Goal: Task Accomplishment & Management: Complete application form

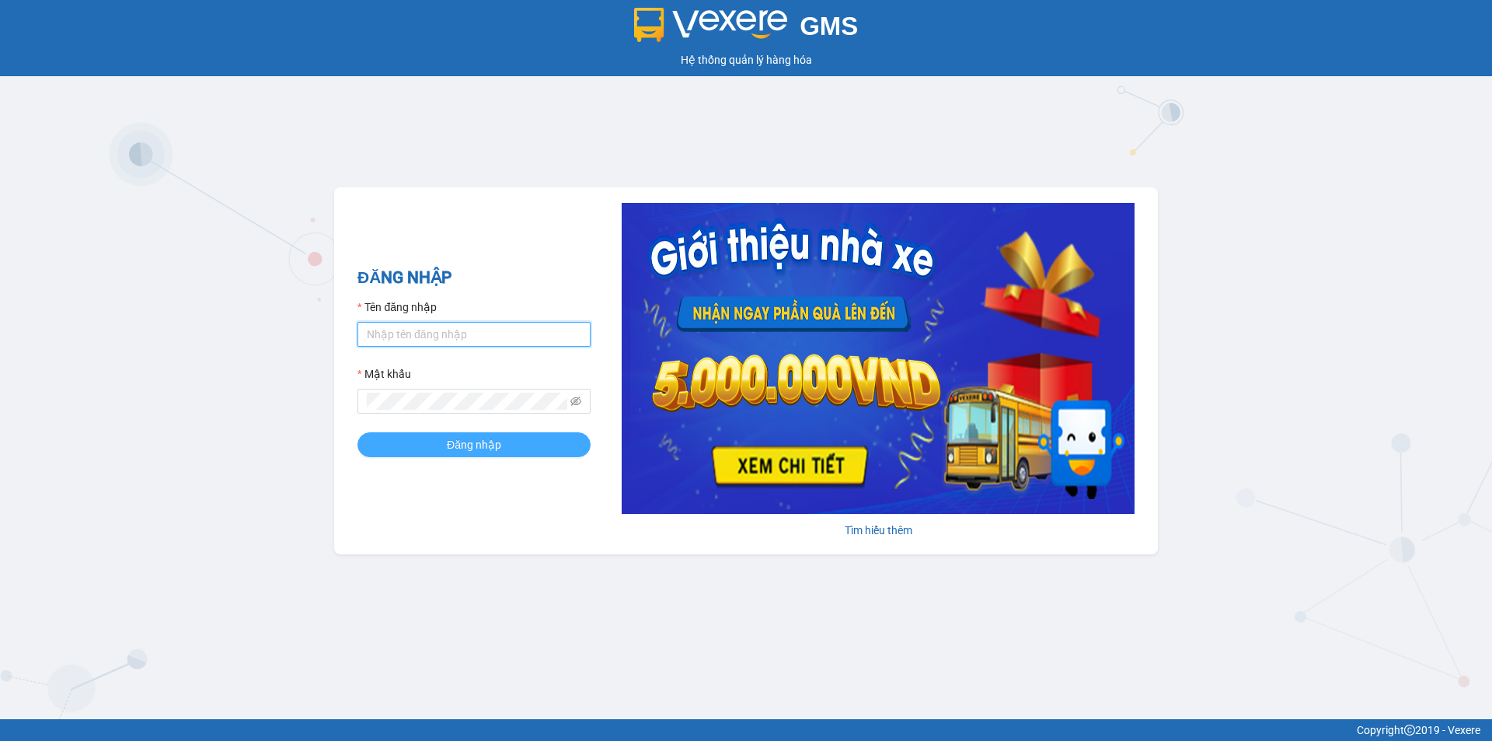
type input "nthanh.hhg"
click at [485, 439] on span "Đăng nhập" at bounding box center [474, 444] width 54 height 17
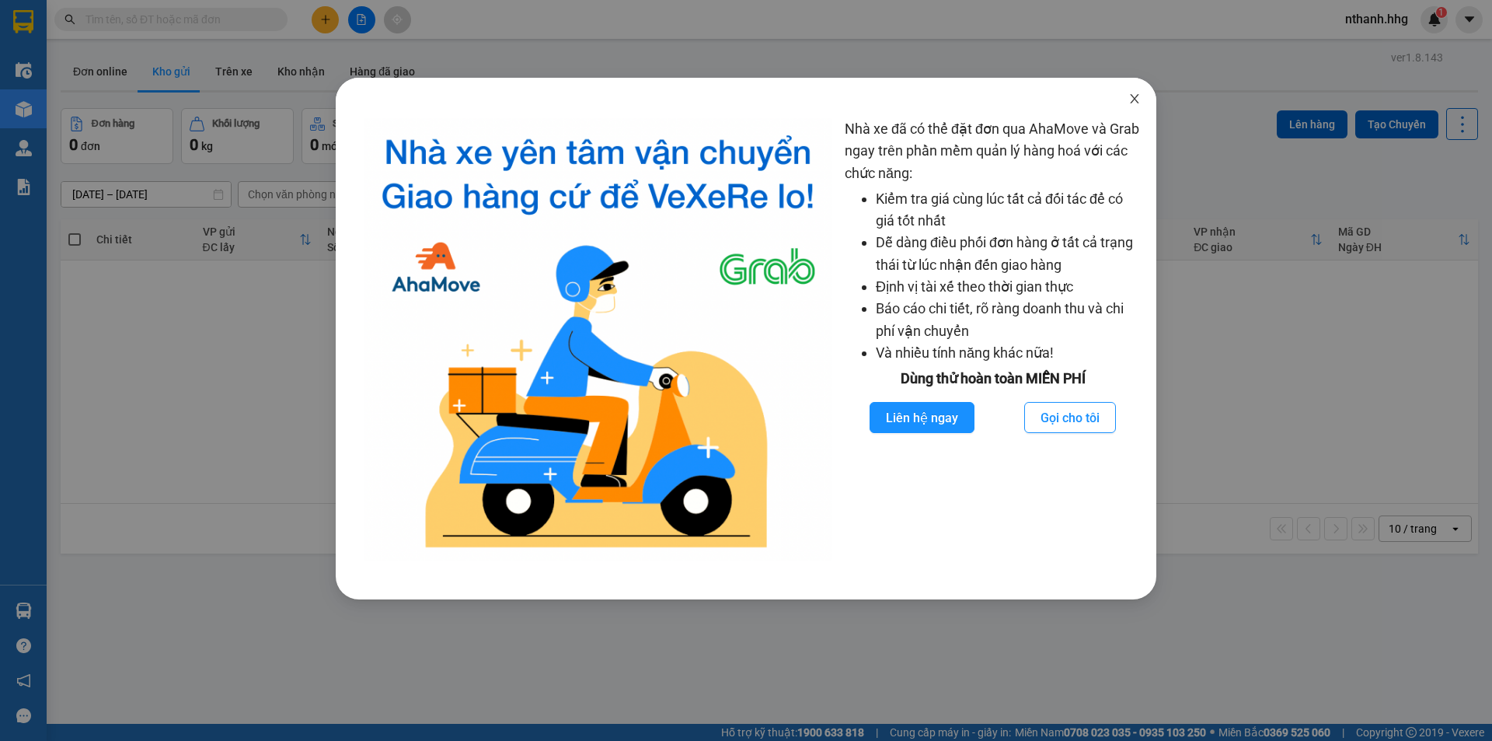
click at [1135, 96] on icon "close" at bounding box center [1134, 98] width 12 height 12
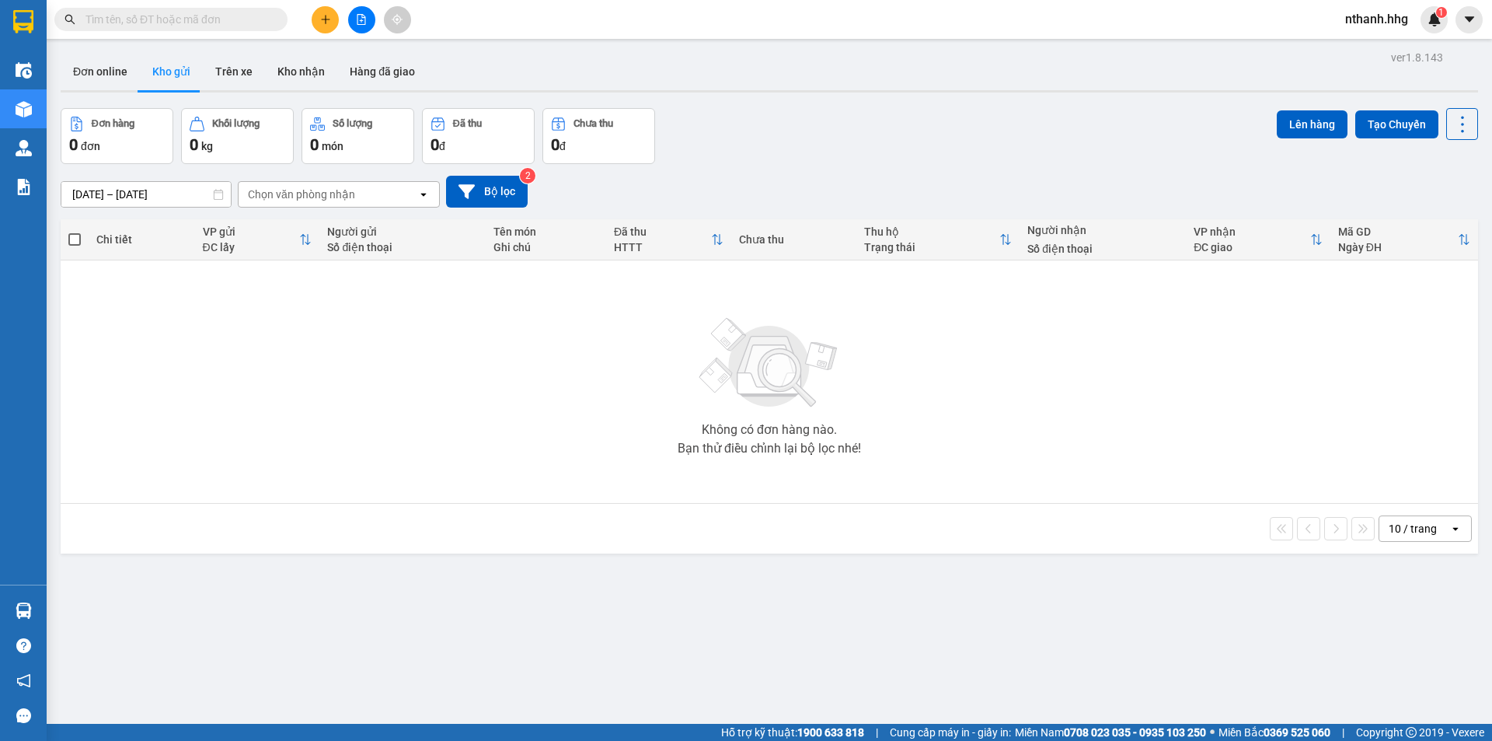
click at [326, 17] on icon "plus" at bounding box center [325, 19] width 1 height 9
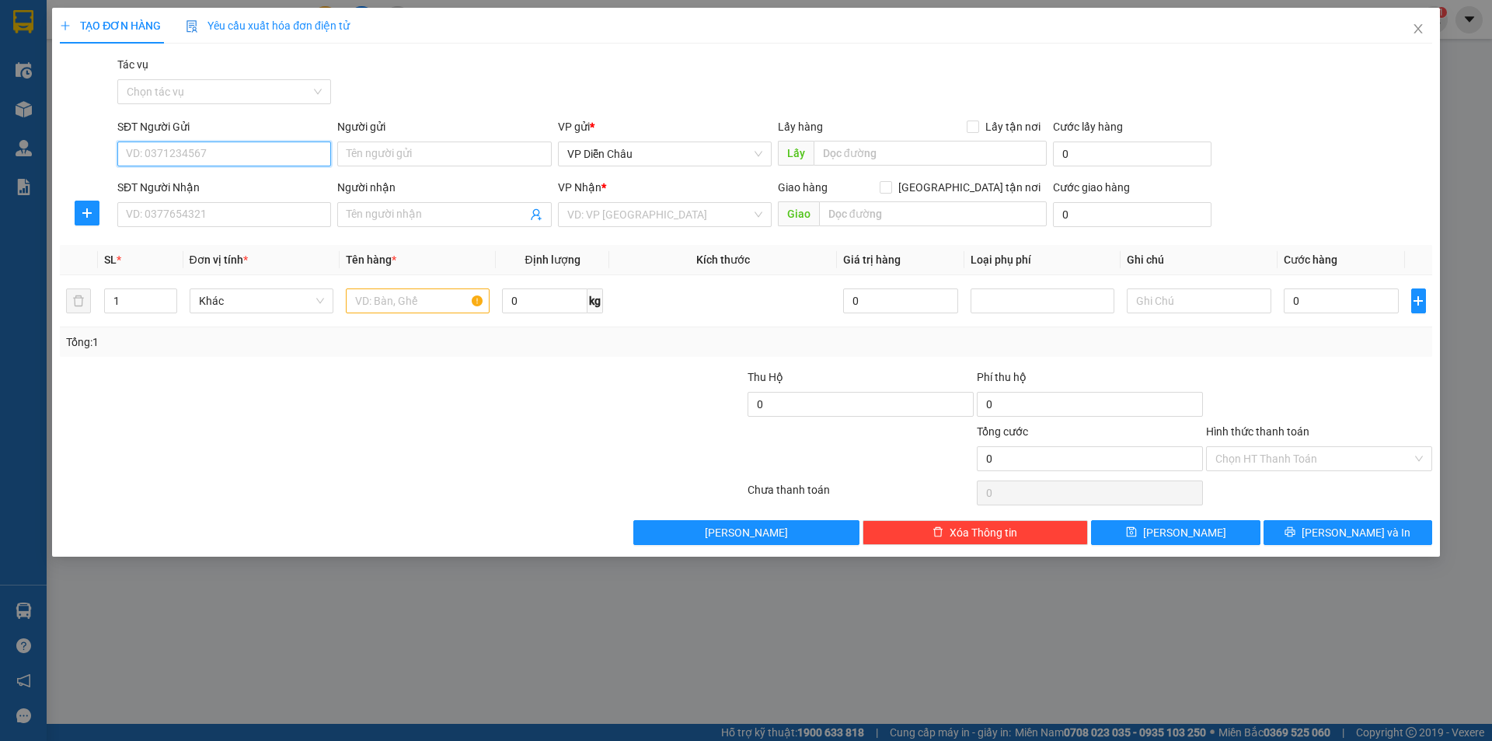
click at [242, 148] on input "SĐT Người Gửi" at bounding box center [224, 153] width 214 height 25
type input "0333997961"
click at [219, 216] on input "SĐT Người Nhận" at bounding box center [224, 214] width 214 height 25
type input "0914503216"
click at [631, 216] on input "search" at bounding box center [659, 214] width 184 height 23
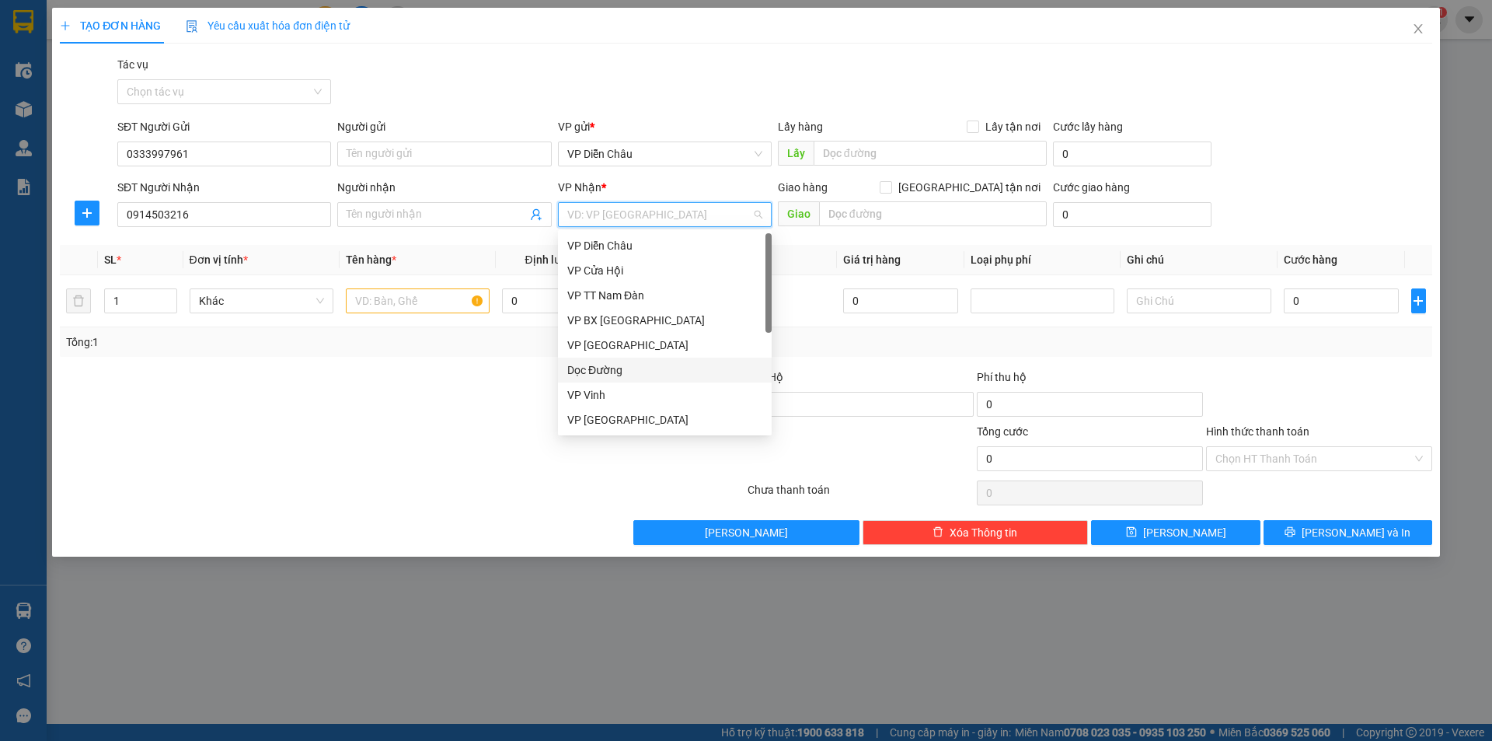
click at [595, 368] on div "Dọc Đường" at bounding box center [664, 369] width 195 height 17
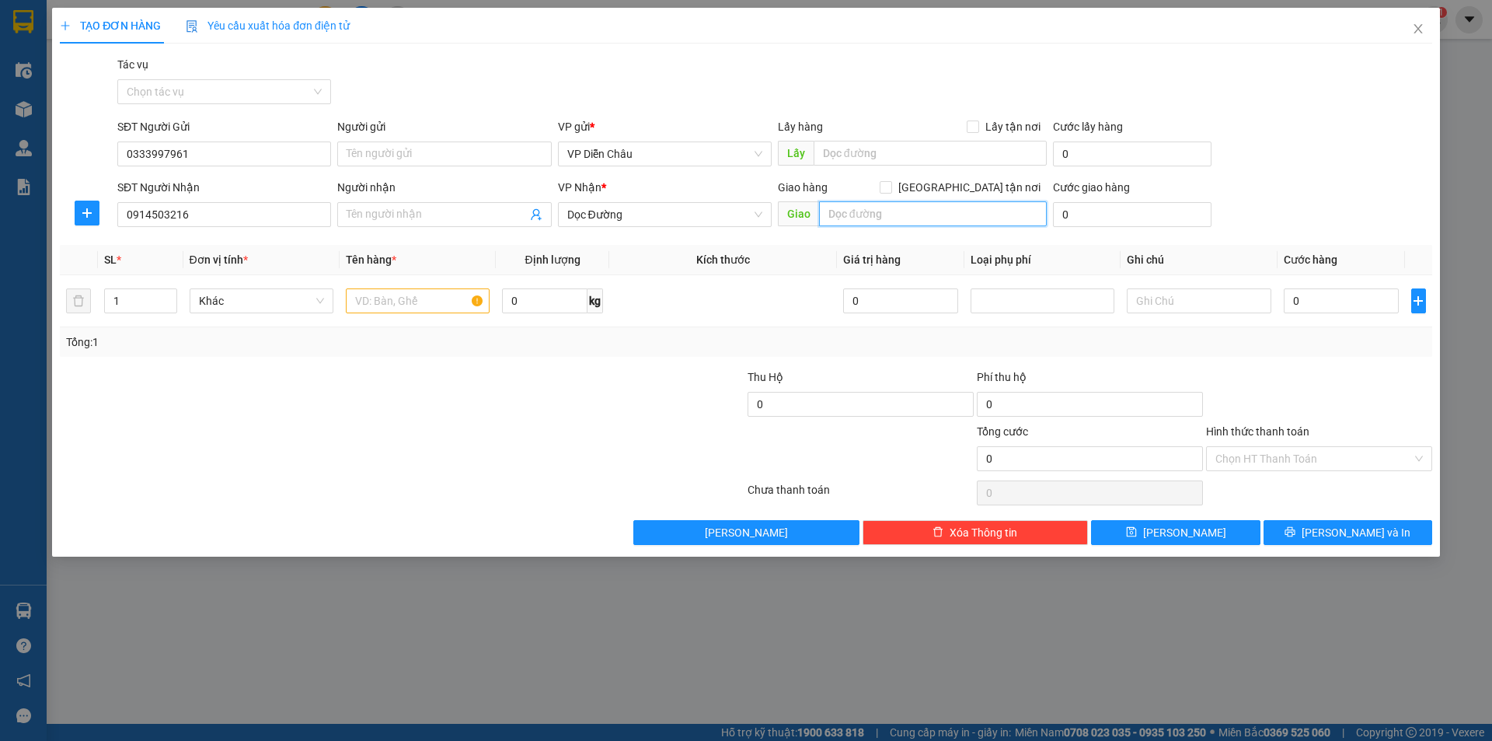
click at [955, 210] on input "text" at bounding box center [933, 213] width 228 height 25
type input "cây xăng phúc lâm, triệu phong quang tri"
click at [403, 303] on input "text" at bounding box center [418, 300] width 144 height 25
type input "bi"
click at [1319, 304] on input "0" at bounding box center [1342, 300] width 116 height 25
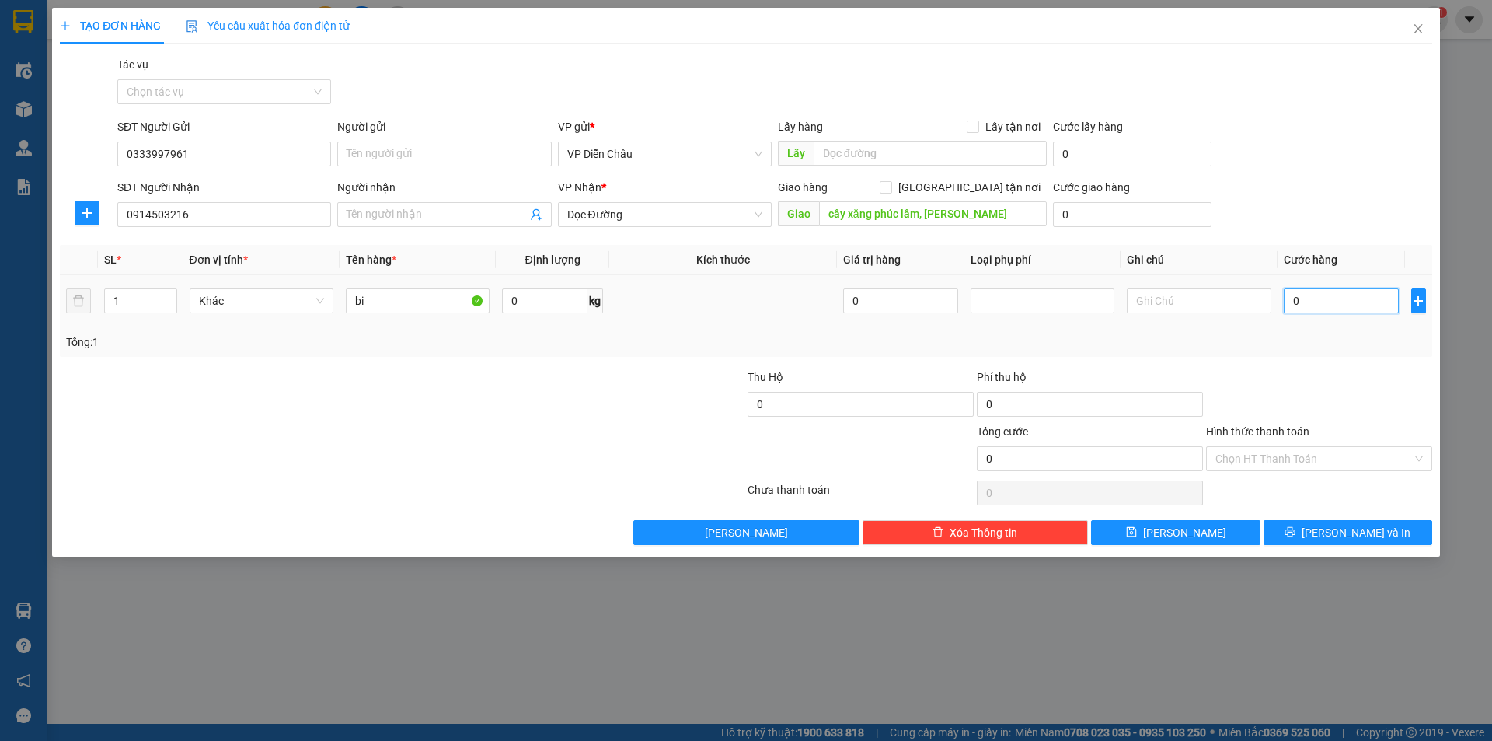
click at [1332, 304] on input "0" at bounding box center [1342, 300] width 116 height 25
type input "5"
type input "50"
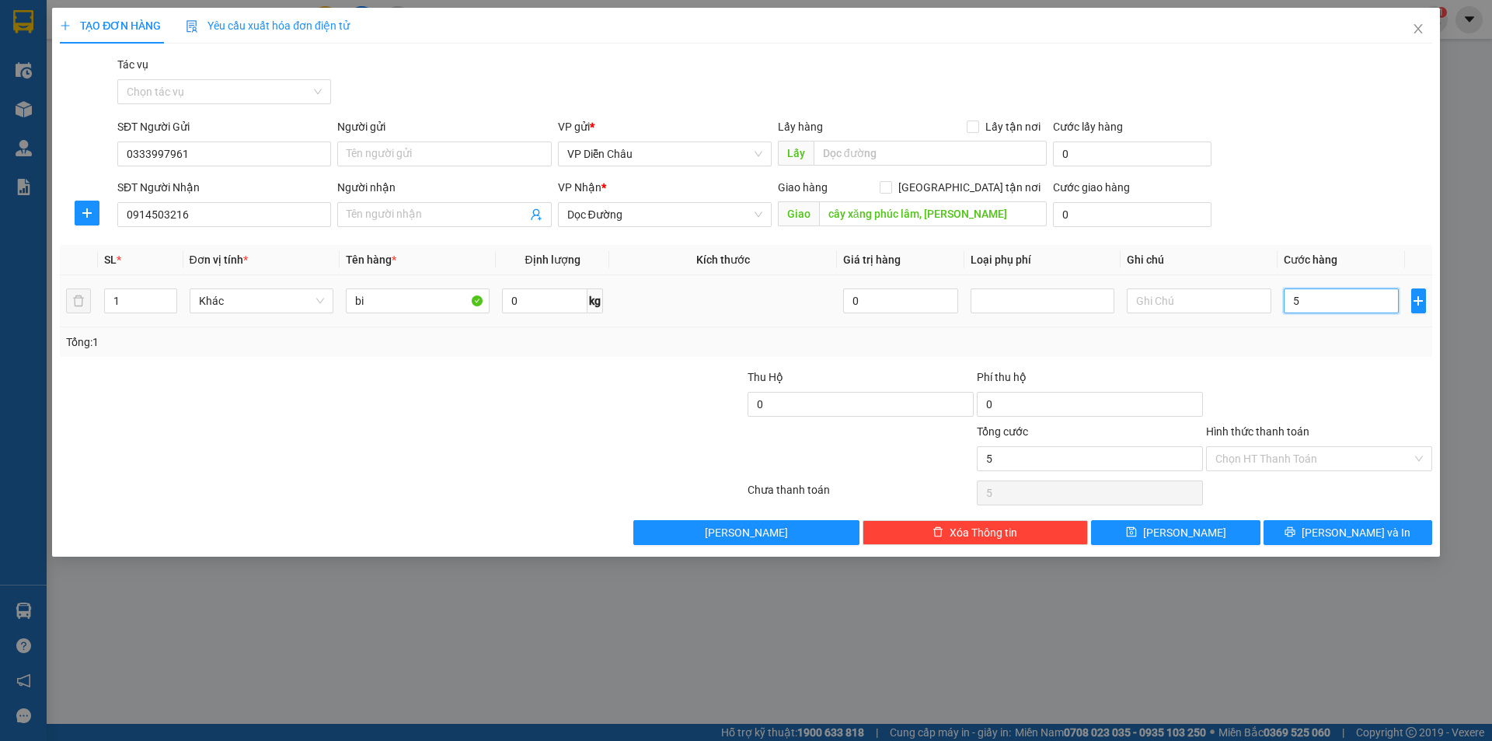
type input "50"
type input "500"
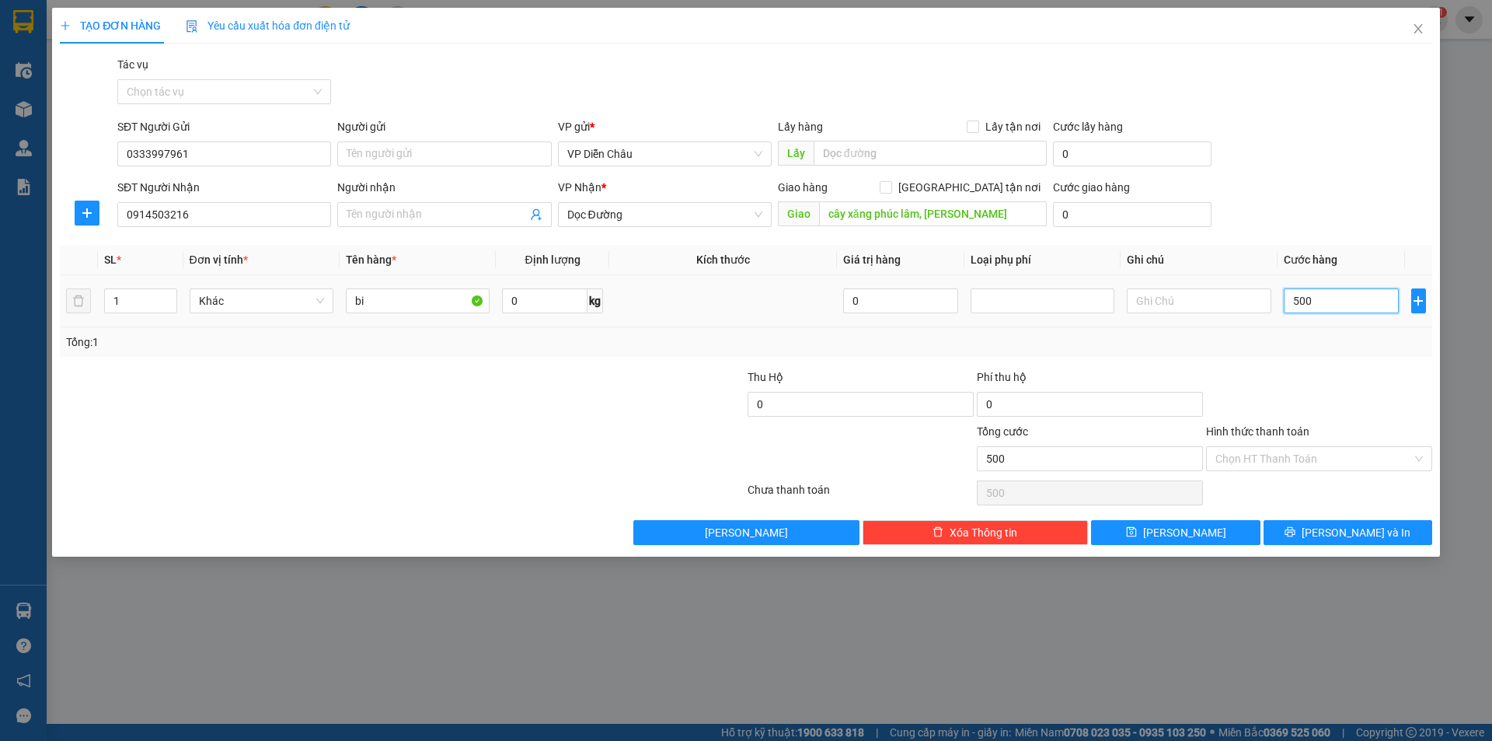
type input "5.000"
type input "50.000"
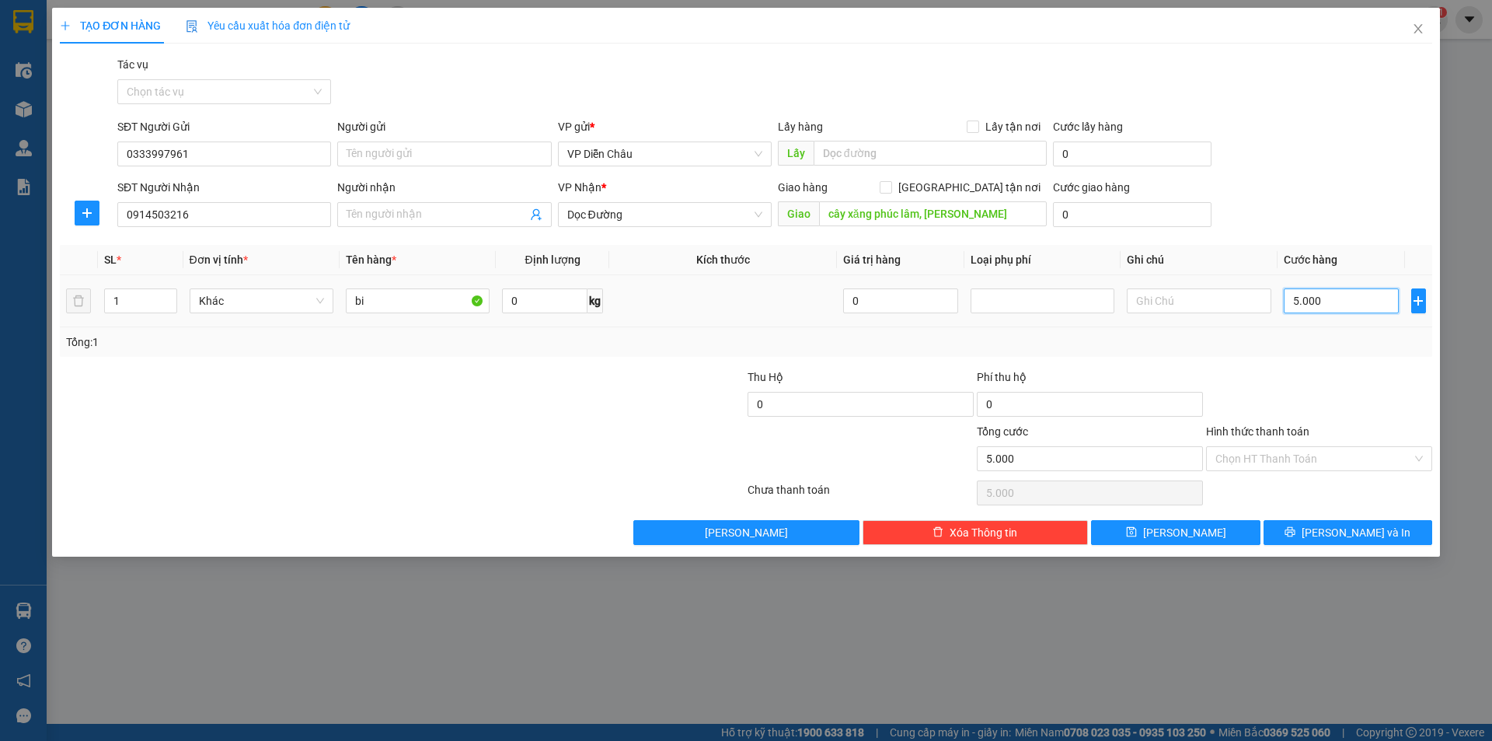
type input "50.000"
click at [1317, 458] on input "Hình thức thanh toán" at bounding box center [1313, 458] width 197 height 23
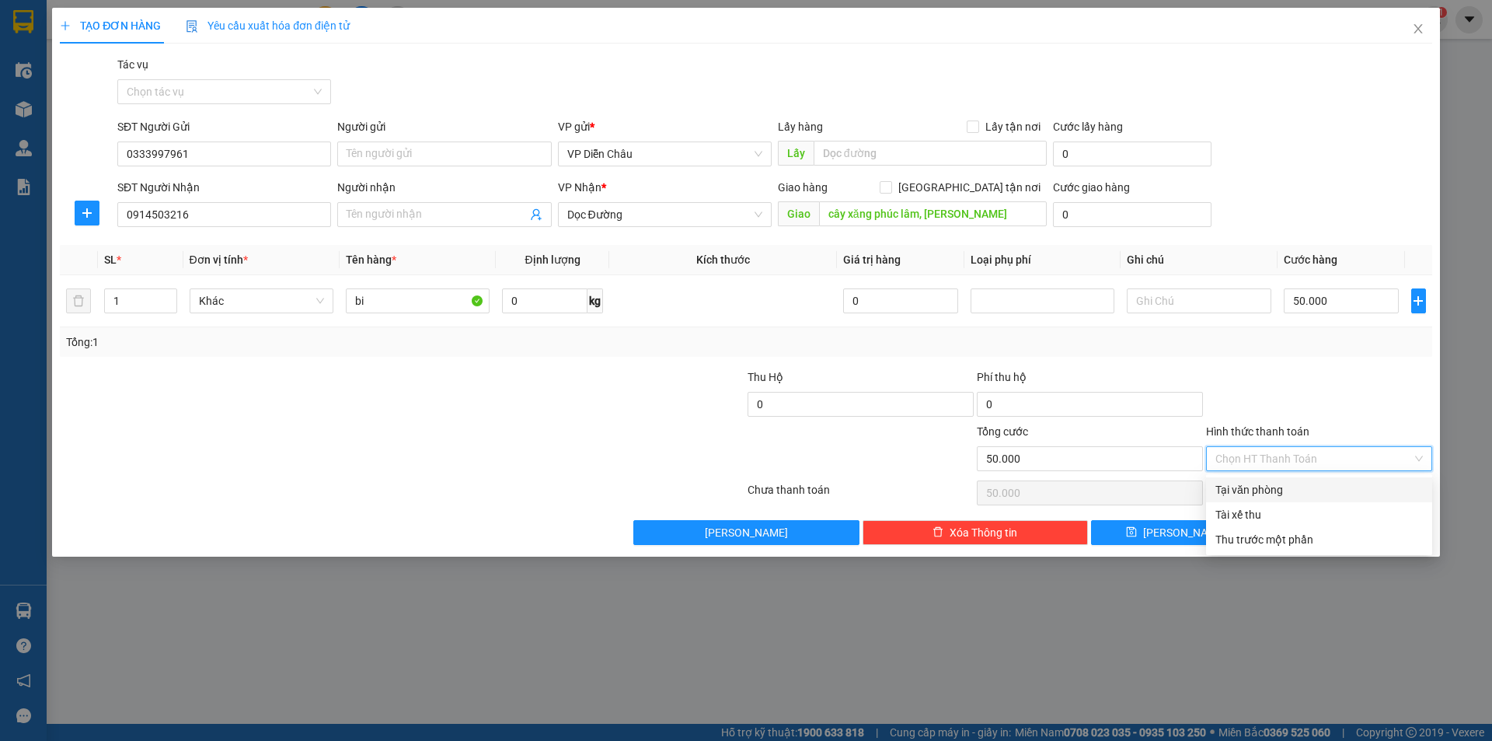
click at [1292, 491] on div "Tại văn phòng" at bounding box center [1318, 489] width 207 height 17
type input "0"
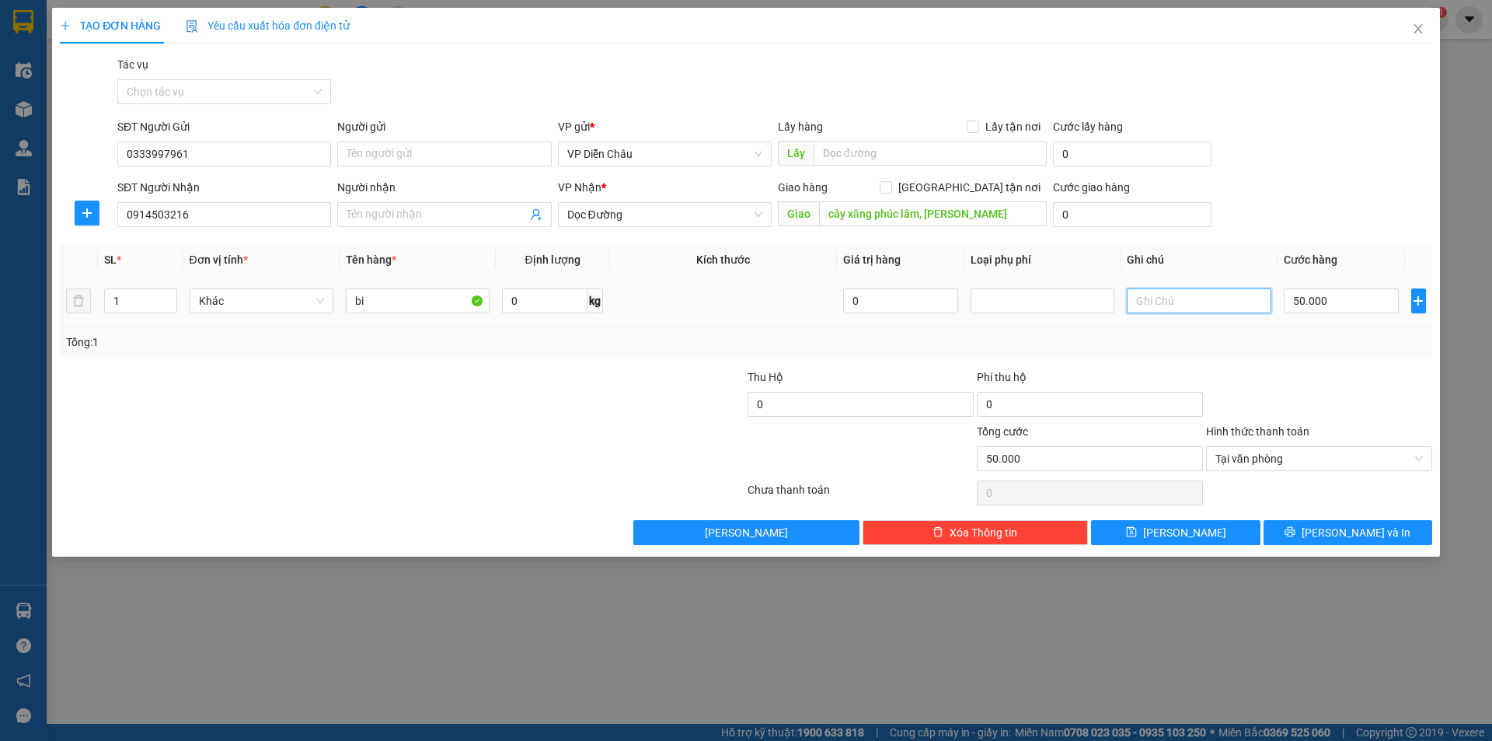
click at [1166, 305] on input "text" at bounding box center [1199, 300] width 144 height 25
type input "bỏ tại cây xăng"
click at [1363, 528] on span "Lưu và In" at bounding box center [1356, 532] width 109 height 17
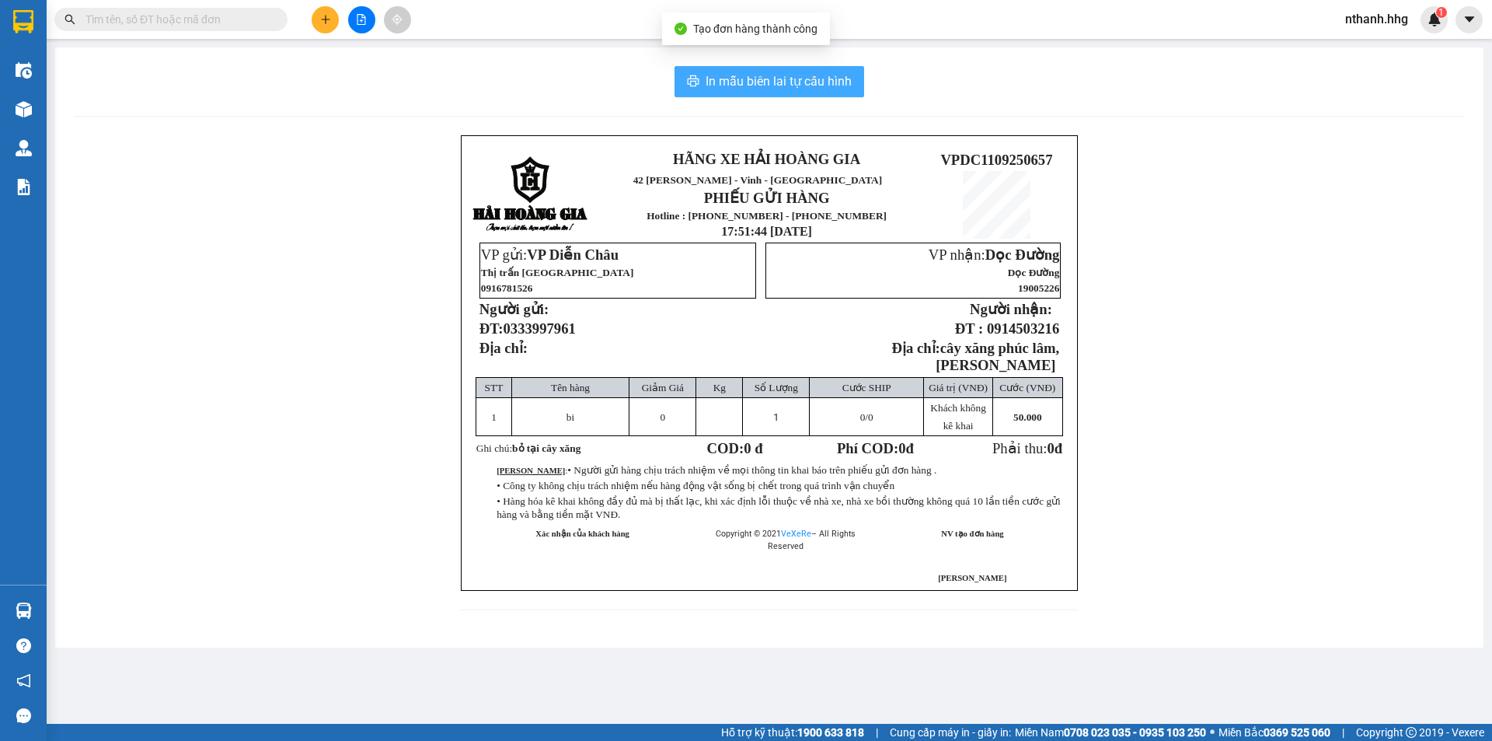
click at [793, 92] on button "In mẫu biên lai tự cấu hình" at bounding box center [770, 81] width 190 height 31
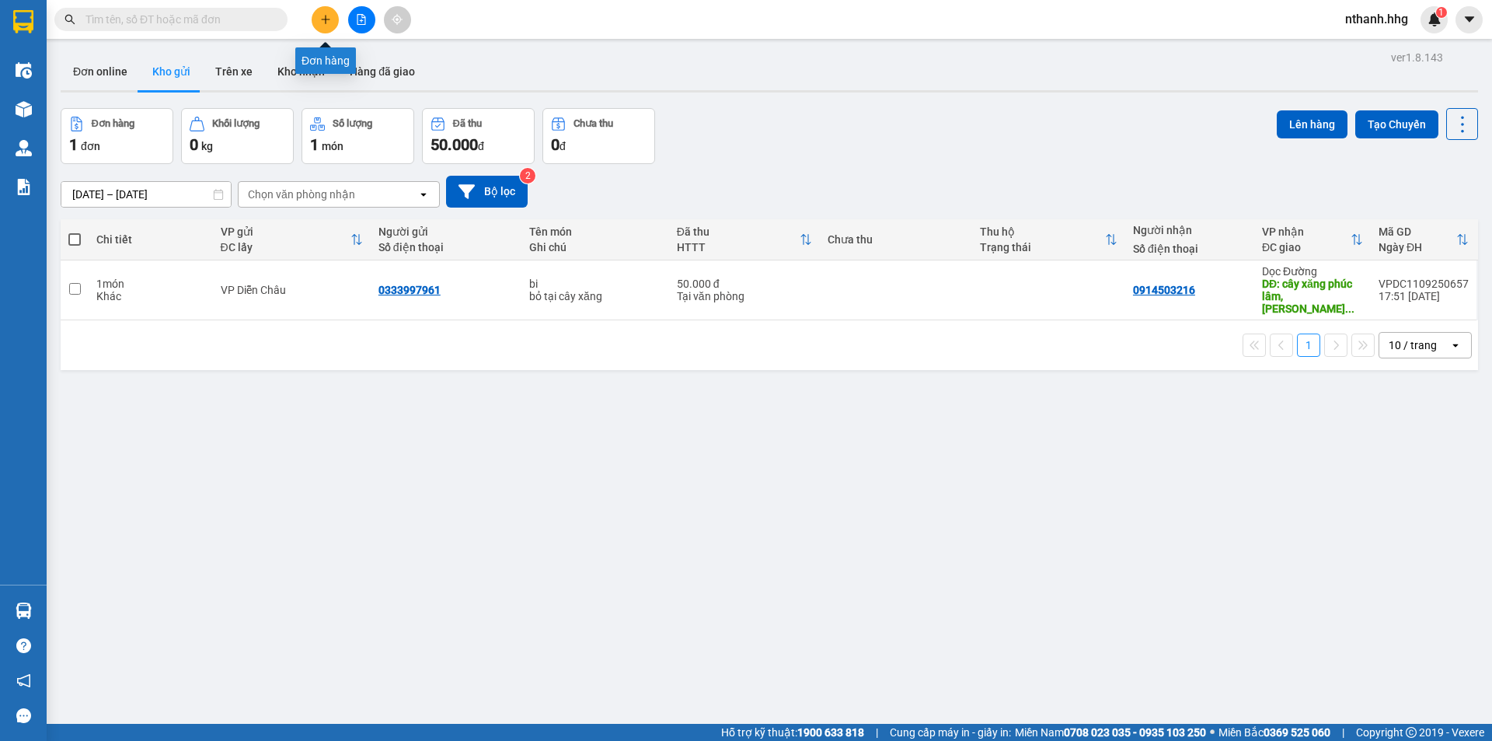
click at [319, 25] on button at bounding box center [325, 19] width 27 height 27
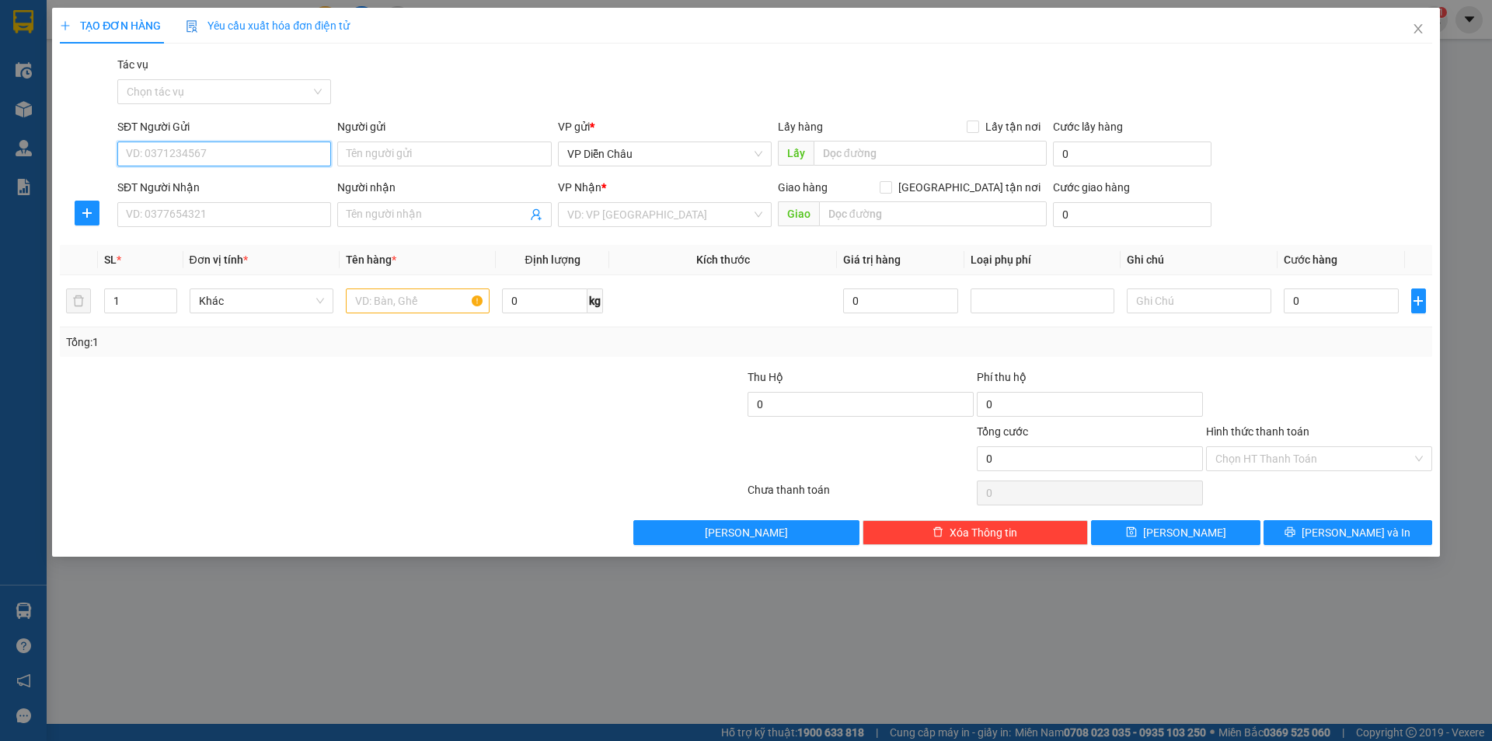
click at [228, 154] on input "SĐT Người Gửi" at bounding box center [224, 153] width 214 height 25
click at [176, 181] on div "0915888822" at bounding box center [224, 184] width 195 height 17
type input "0915888822"
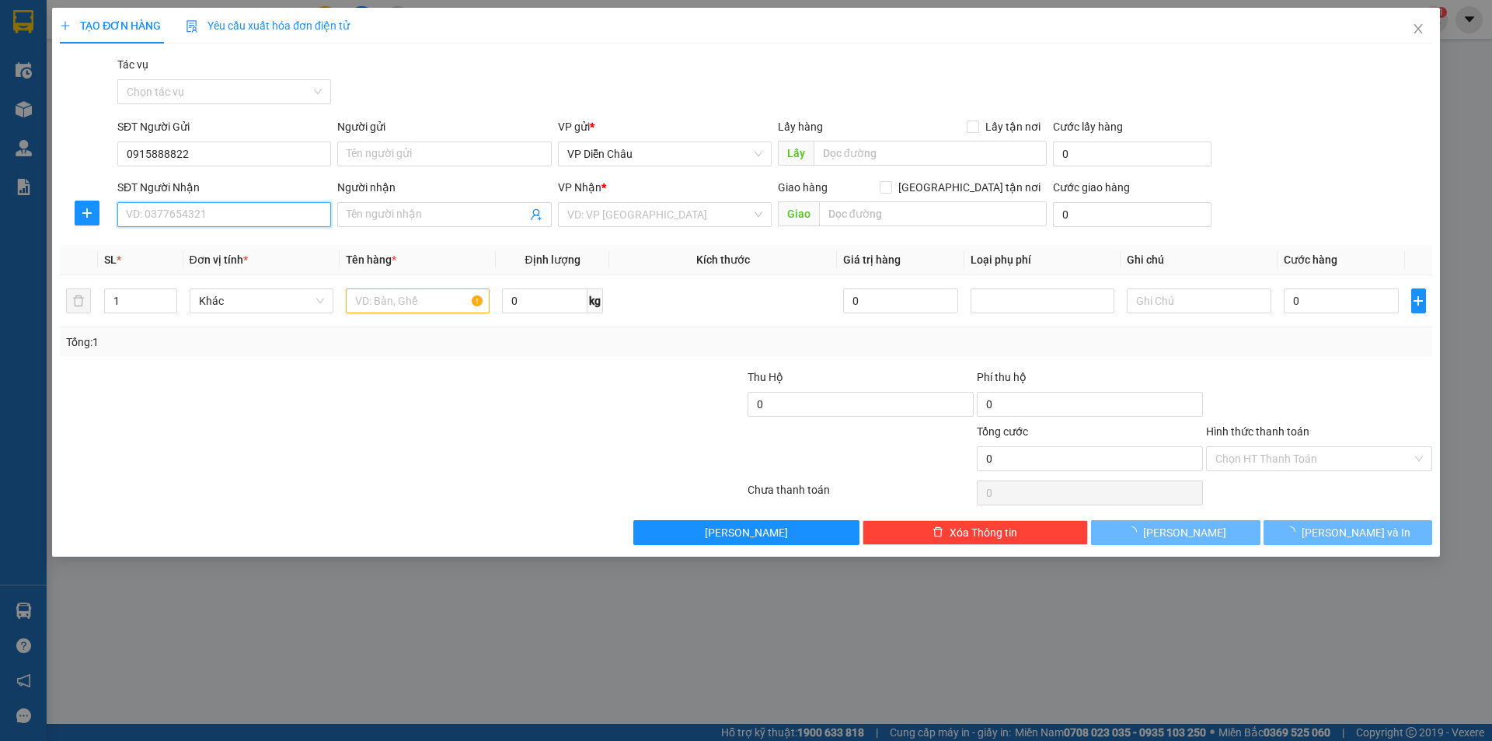
click at [205, 213] on input "SĐT Người Nhận" at bounding box center [224, 214] width 214 height 25
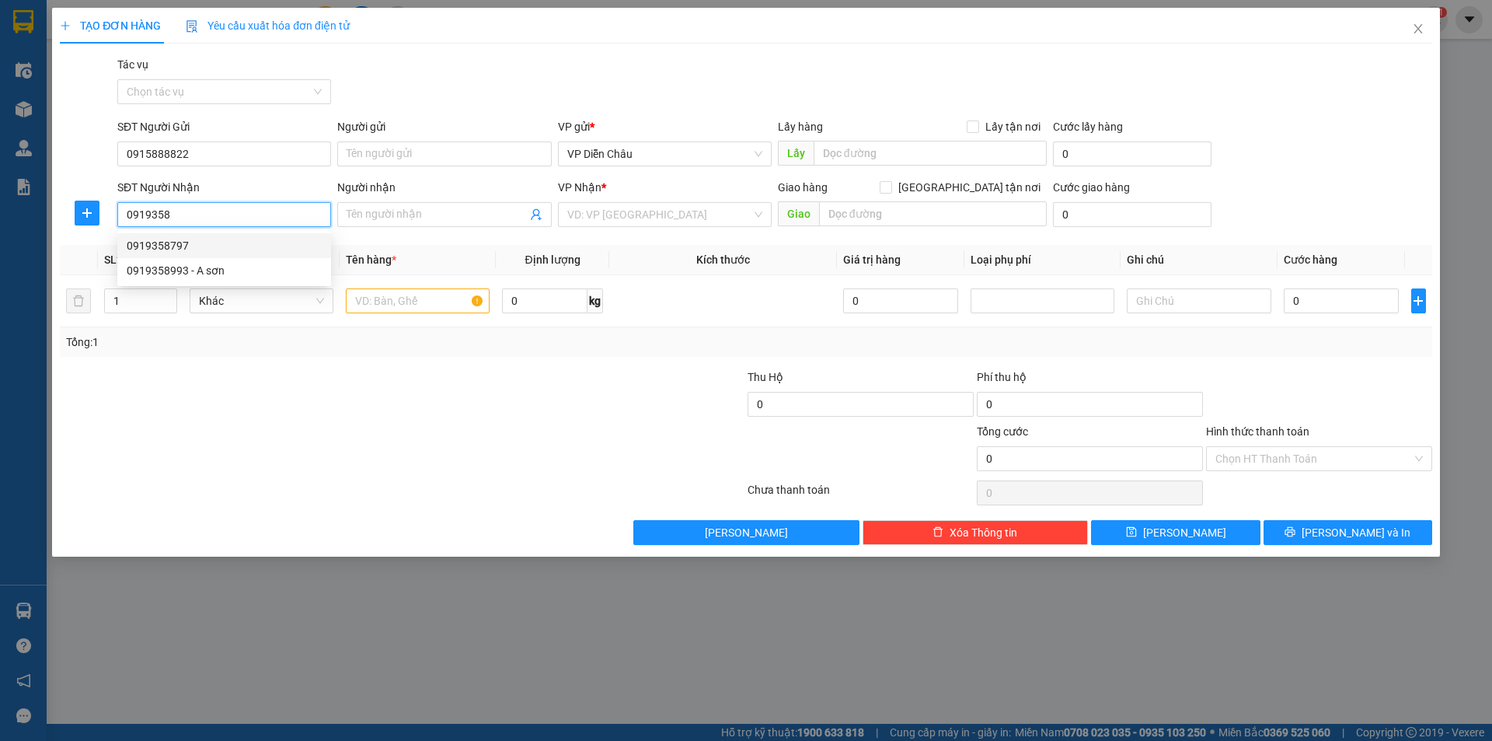
click at [169, 242] on div "0919358797" at bounding box center [224, 245] width 195 height 17
type input "0919358797"
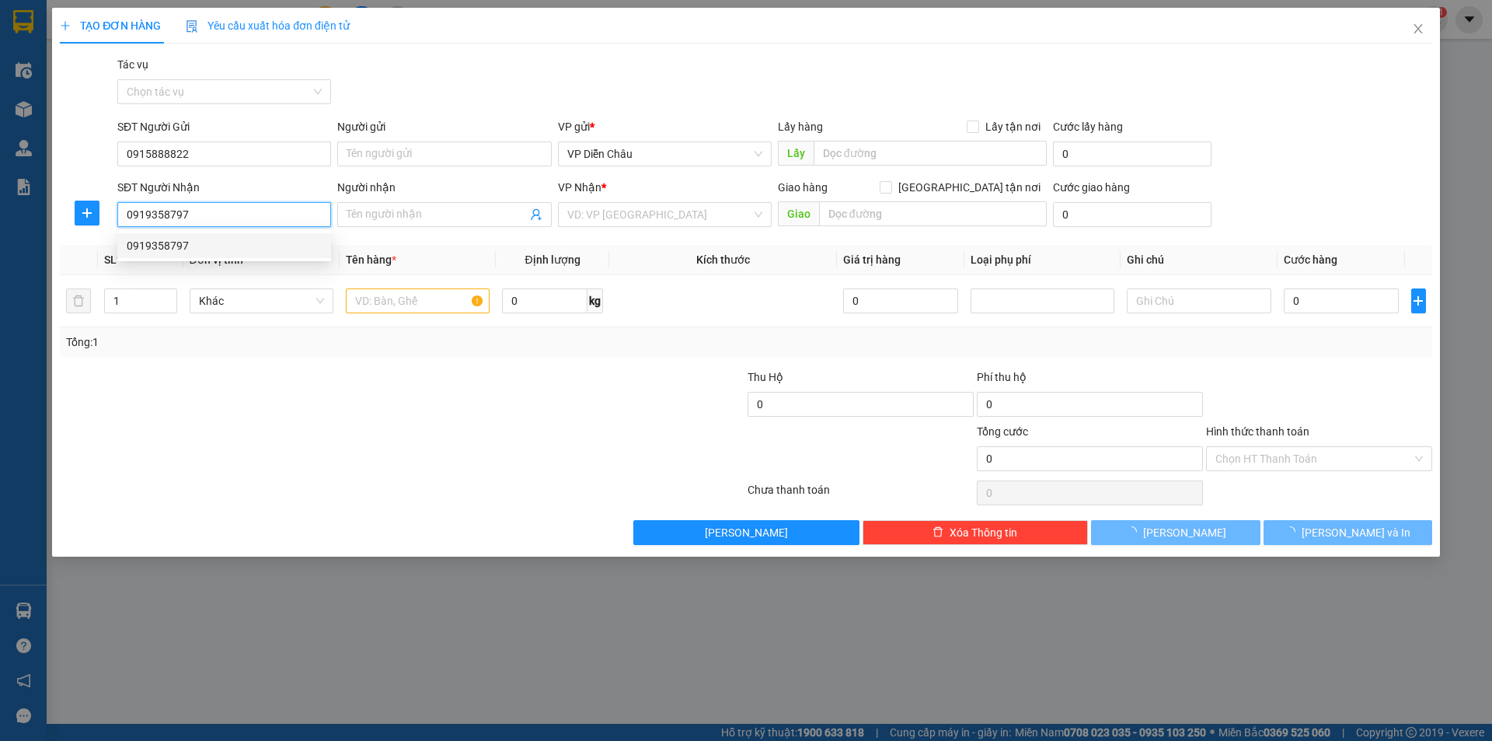
type input "đức nhuận, mợ đức, quảng ngãi"
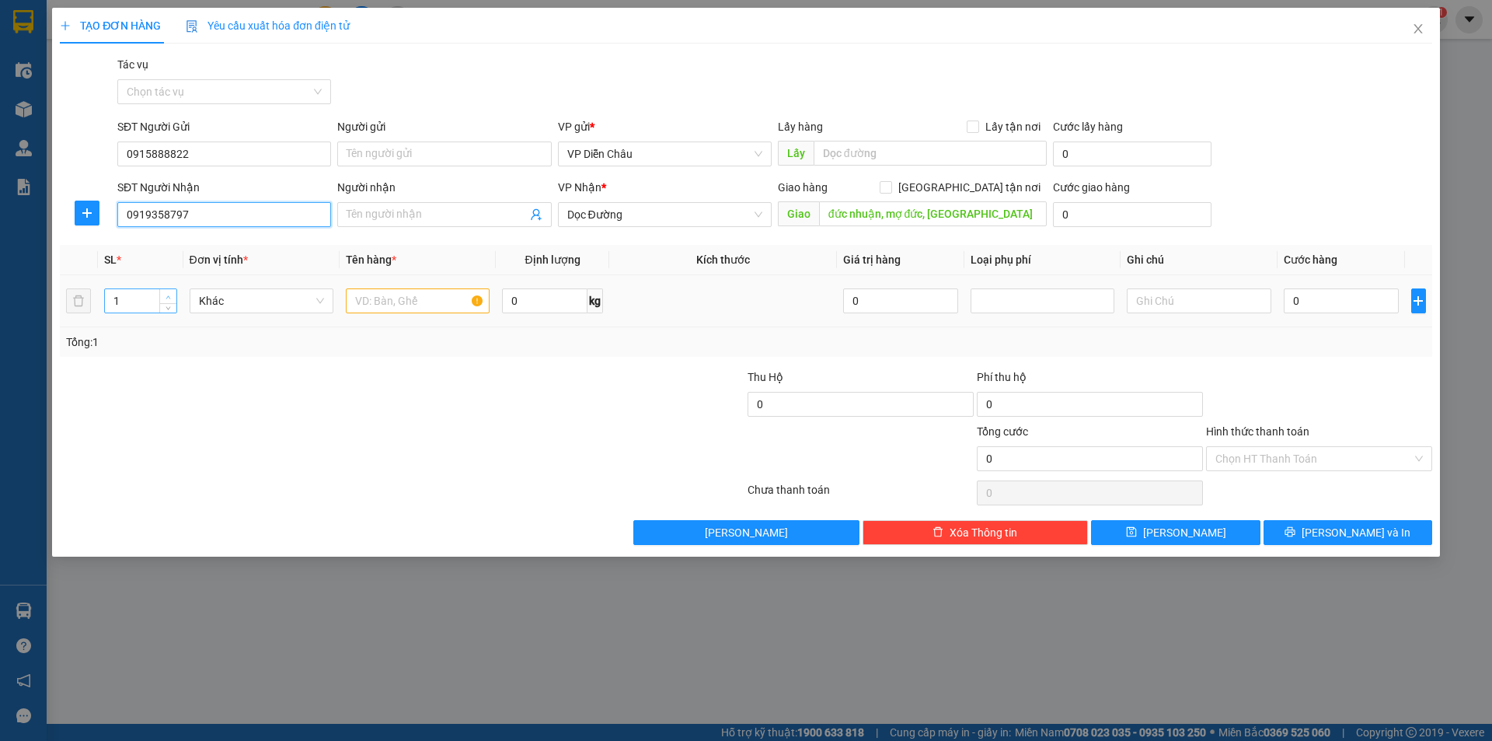
type input "0919358797"
type input "2"
click at [166, 295] on icon "up" at bounding box center [168, 297] width 5 height 5
click at [410, 301] on input "text" at bounding box center [418, 300] width 144 height 25
type input "bi"
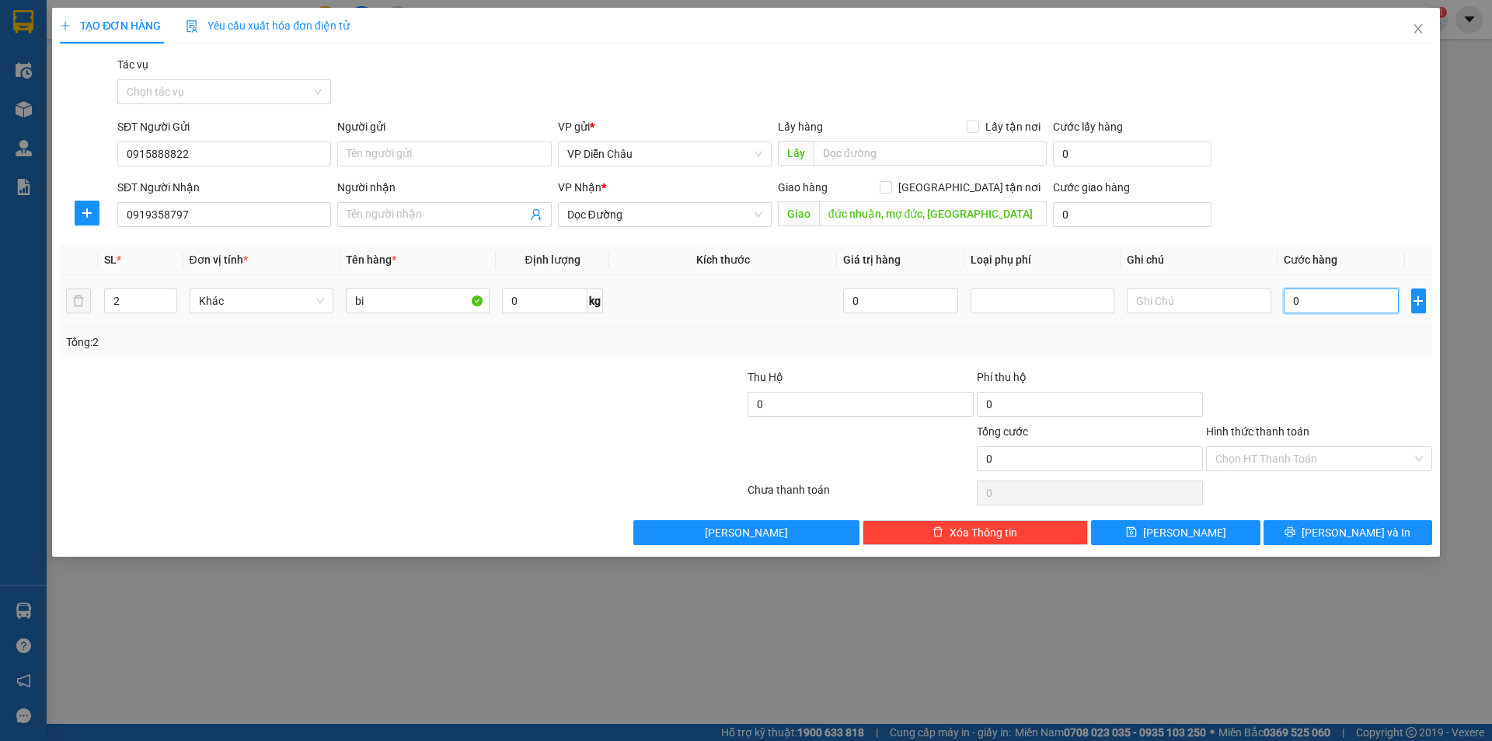
click at [1316, 303] on input "0" at bounding box center [1342, 300] width 116 height 25
click at [1351, 306] on input "0" at bounding box center [1342, 300] width 116 height 25
click at [1350, 300] on input "0" at bounding box center [1342, 300] width 116 height 25
type input "01"
type input "1"
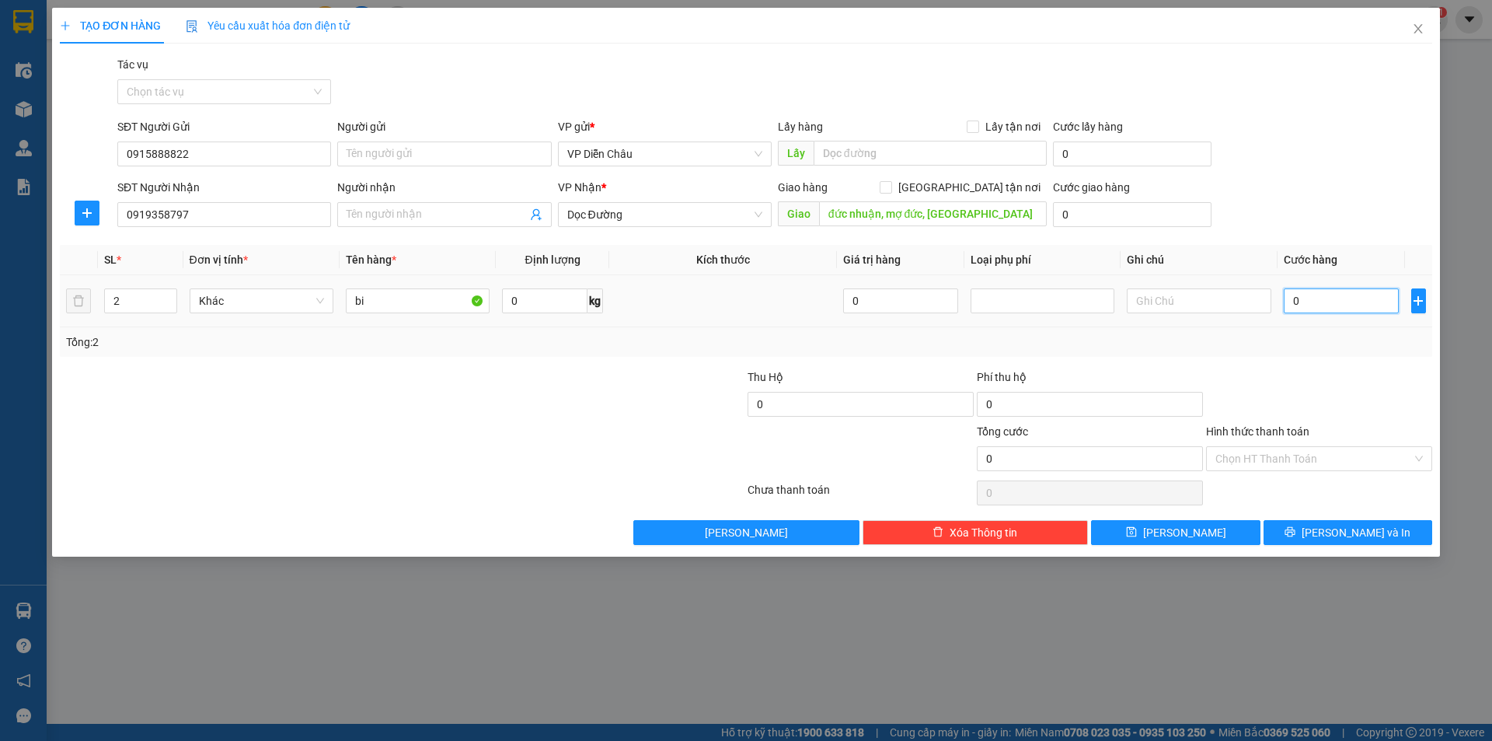
type input "1"
type input "017"
type input "17"
type input "0.170"
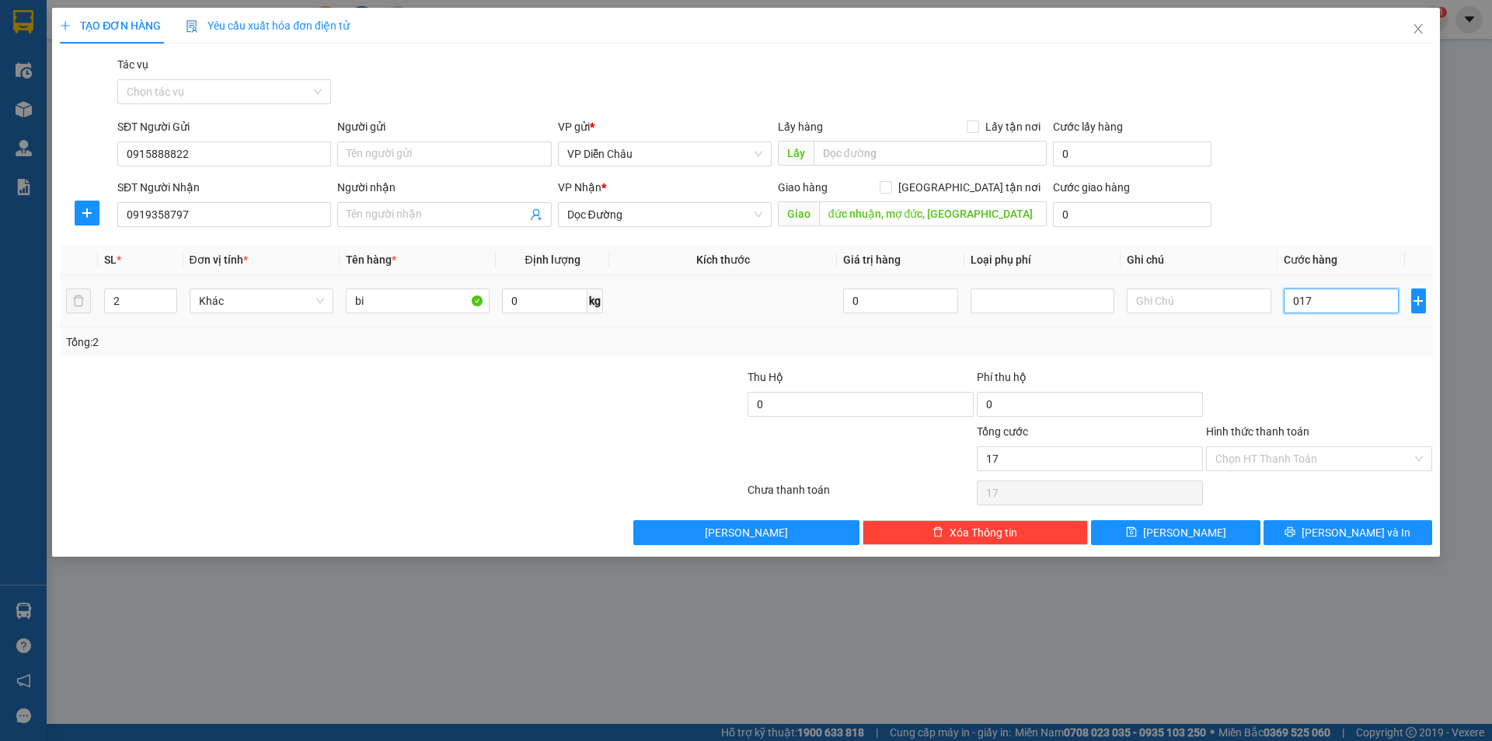
type input "170"
type input "01.700"
type input "1.700"
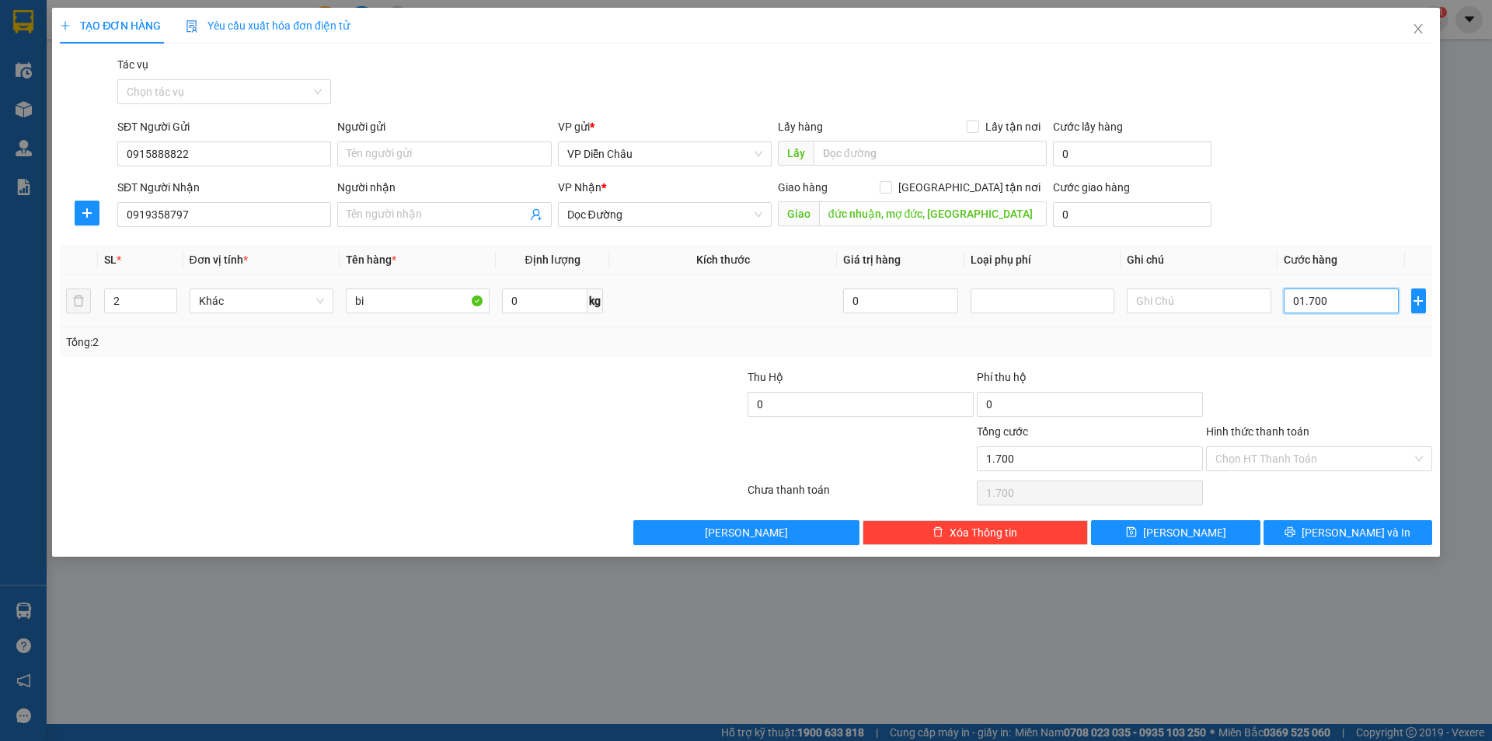
type input "017.000"
type input "17.000"
type input "0.170.000"
type input "170.000"
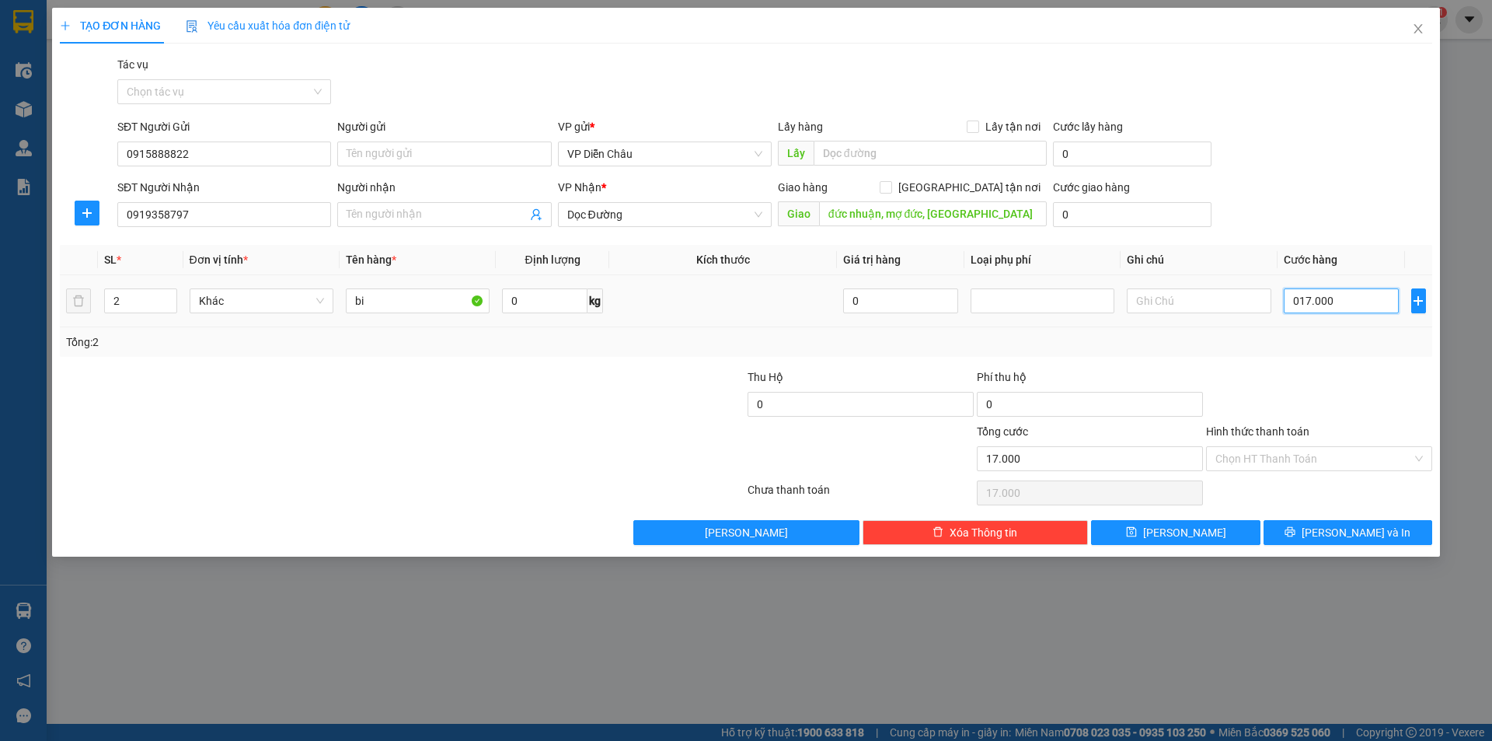
type input "170.000"
click at [1380, 529] on button "Lưu và In" at bounding box center [1348, 532] width 169 height 25
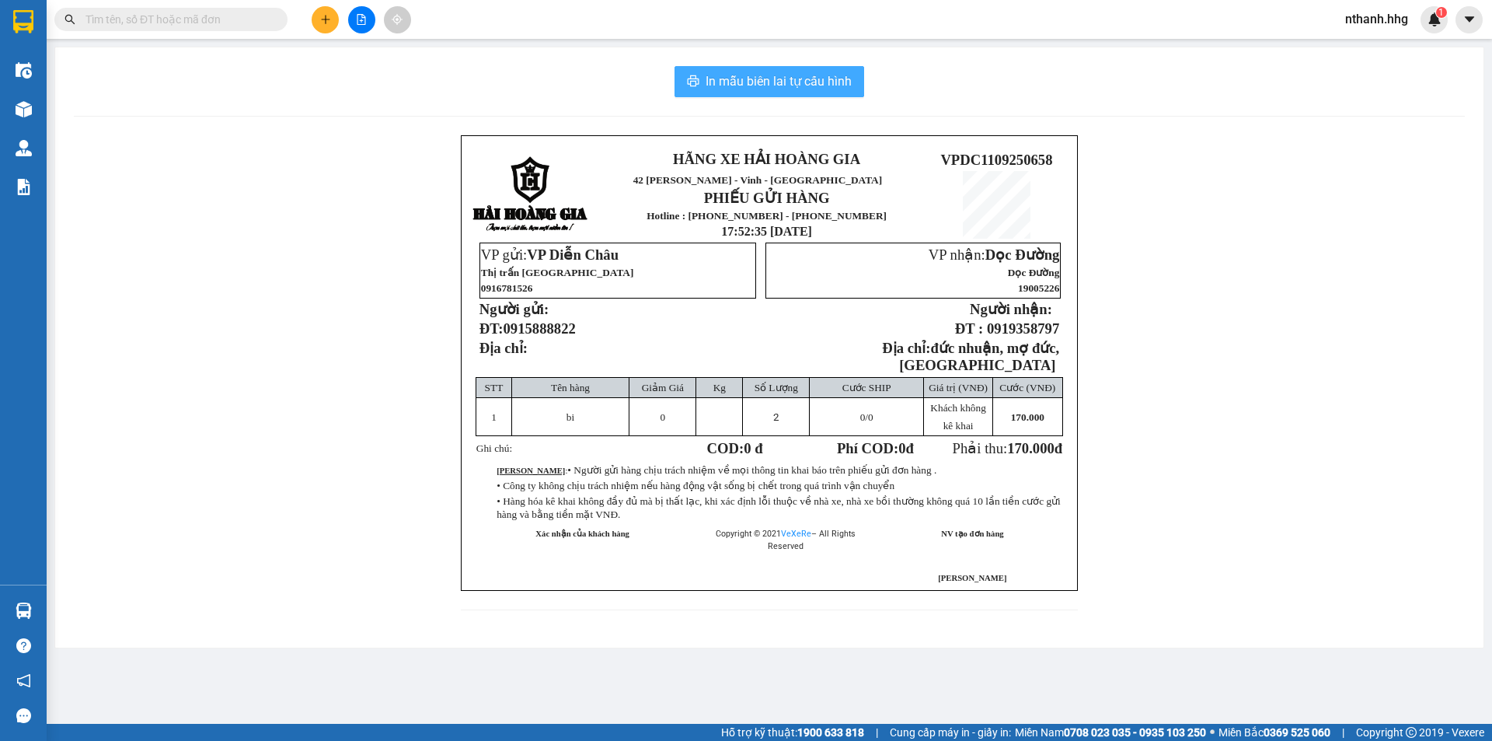
click at [781, 76] on span "In mẫu biên lai tự cấu hình" at bounding box center [779, 80] width 146 height 19
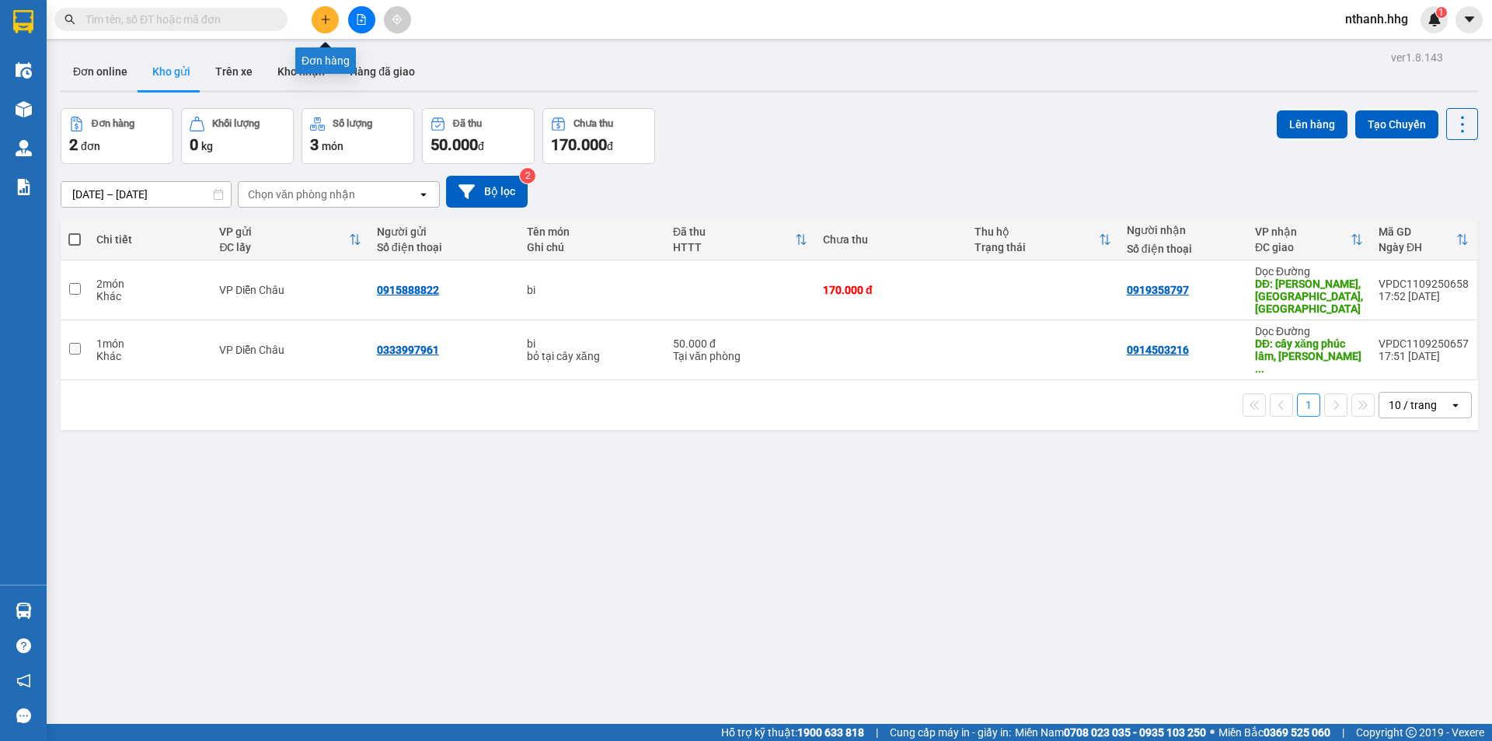
click at [321, 17] on icon "plus" at bounding box center [325, 19] width 11 height 11
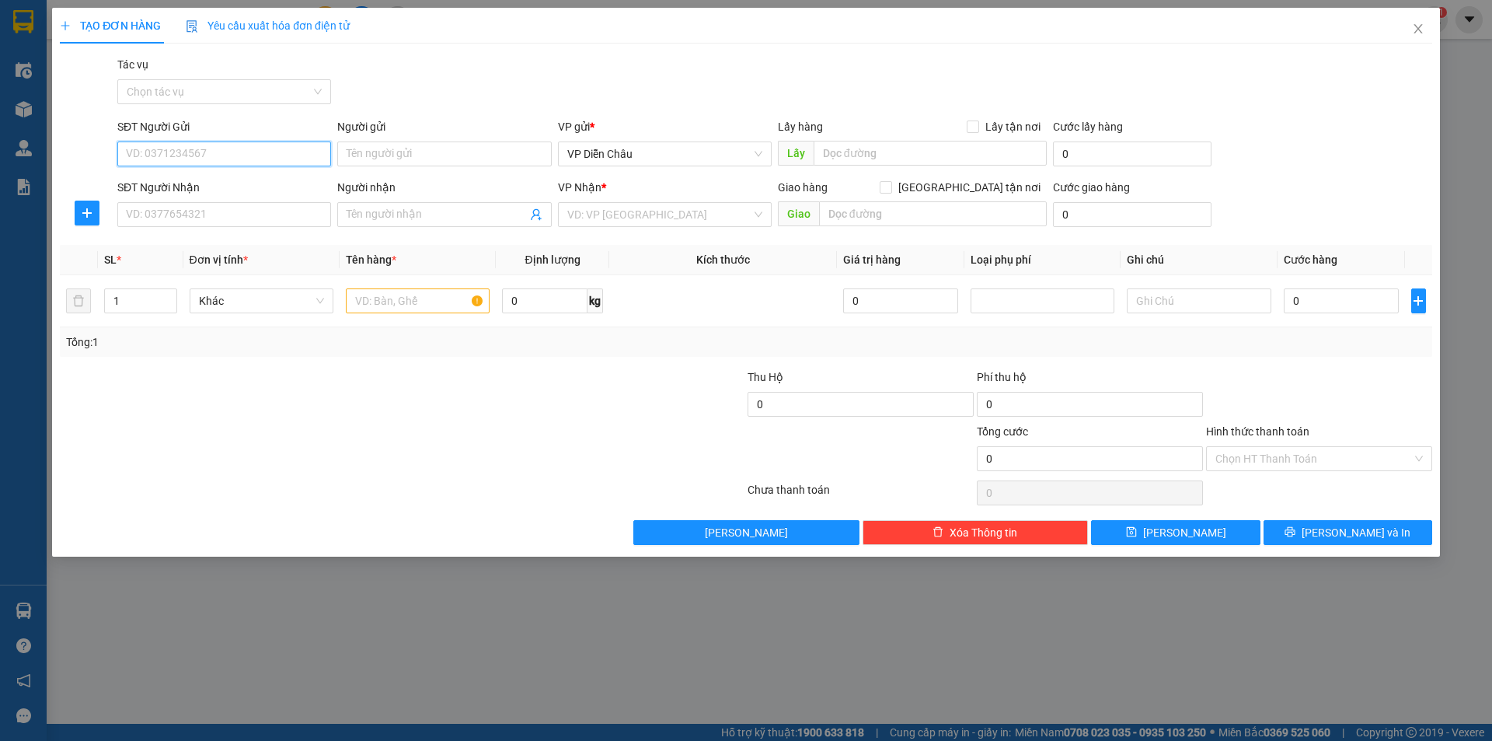
drag, startPoint x: 259, startPoint y: 148, endPoint x: 333, endPoint y: 143, distance: 74.8
click at [265, 148] on input "SĐT Người Gửi" at bounding box center [224, 153] width 214 height 25
type input "0972829219"
click at [166, 220] on input "SĐT Người Nhận" at bounding box center [224, 214] width 214 height 25
type input "0905773364"
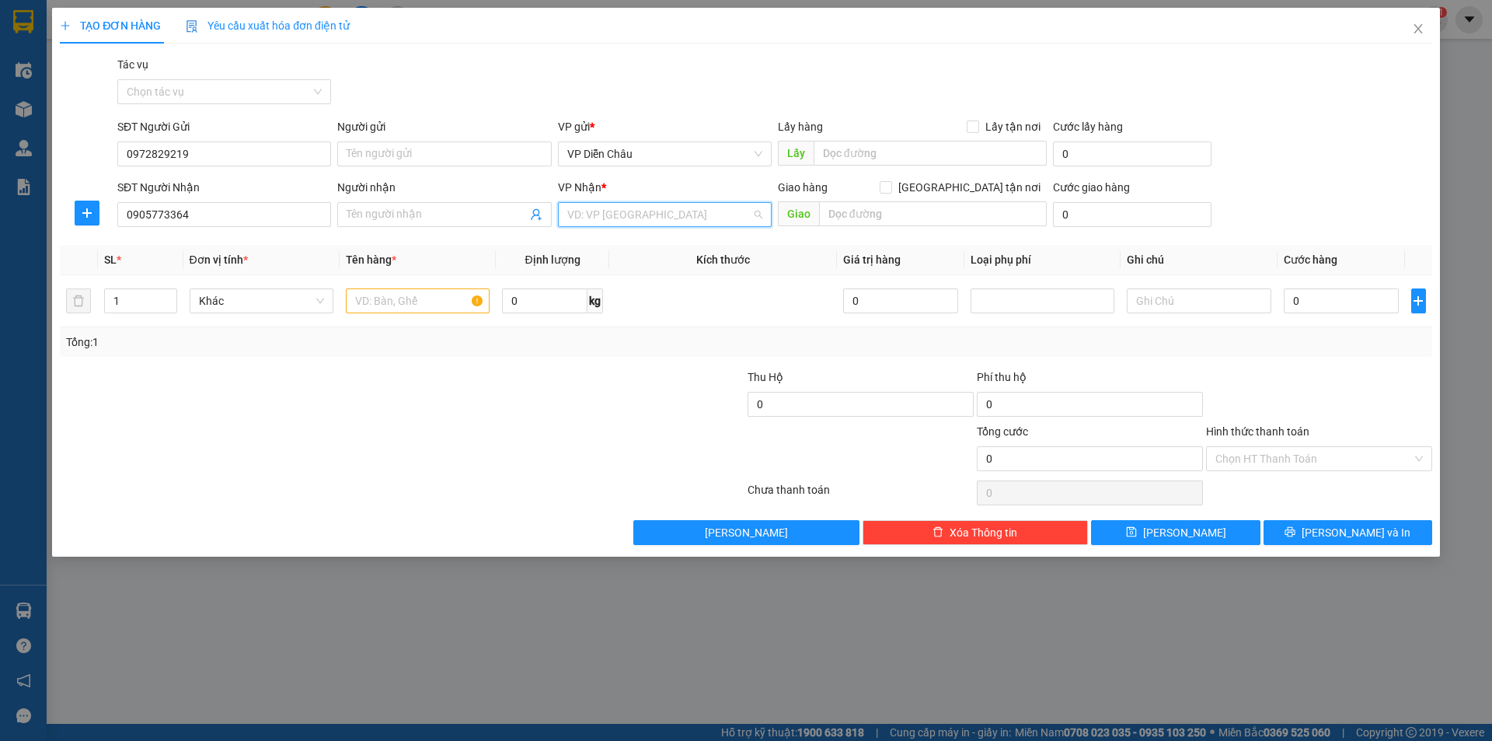
click at [718, 216] on input "search" at bounding box center [659, 214] width 184 height 23
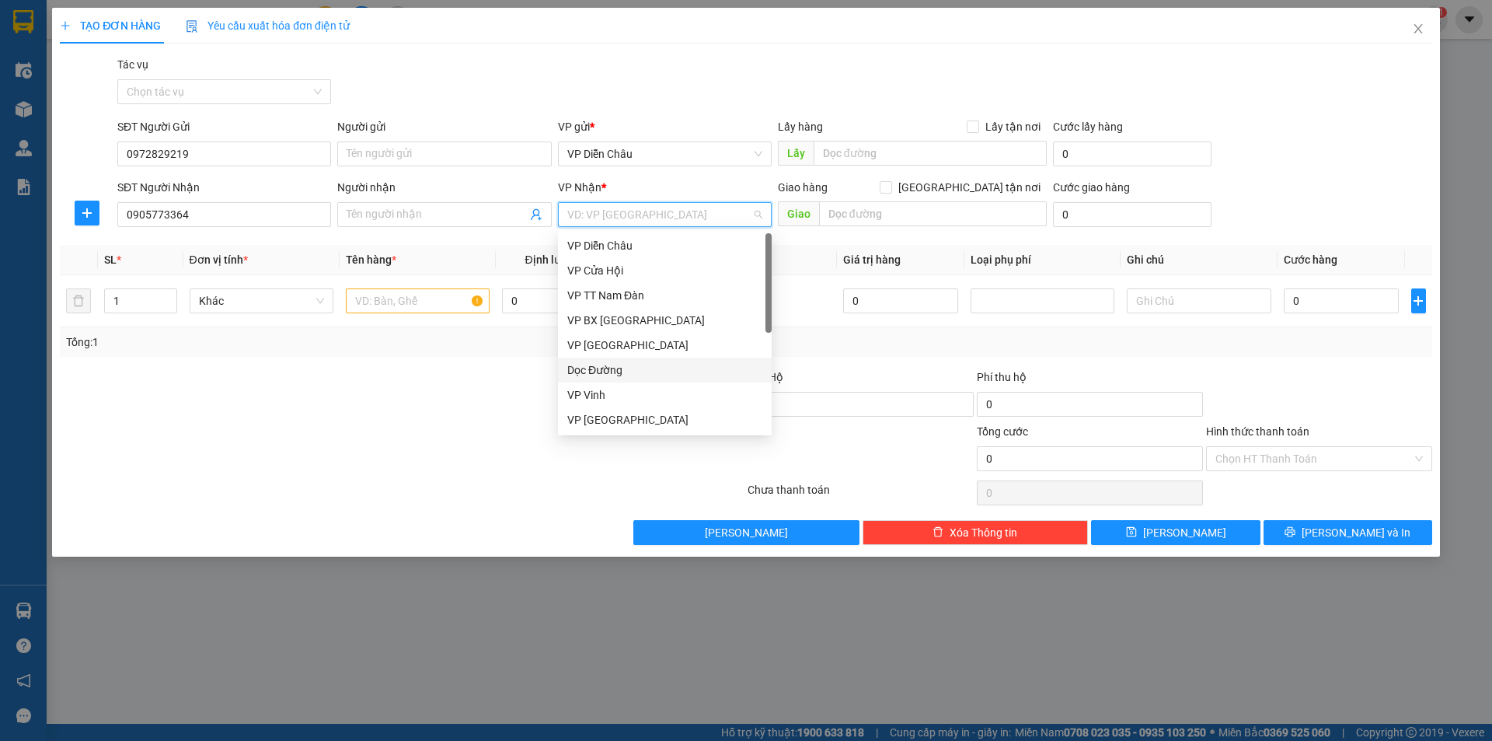
drag, startPoint x: 606, startPoint y: 371, endPoint x: 1058, endPoint y: 170, distance: 495.0
click at [606, 369] on div "Dọc Đường" at bounding box center [664, 369] width 195 height 17
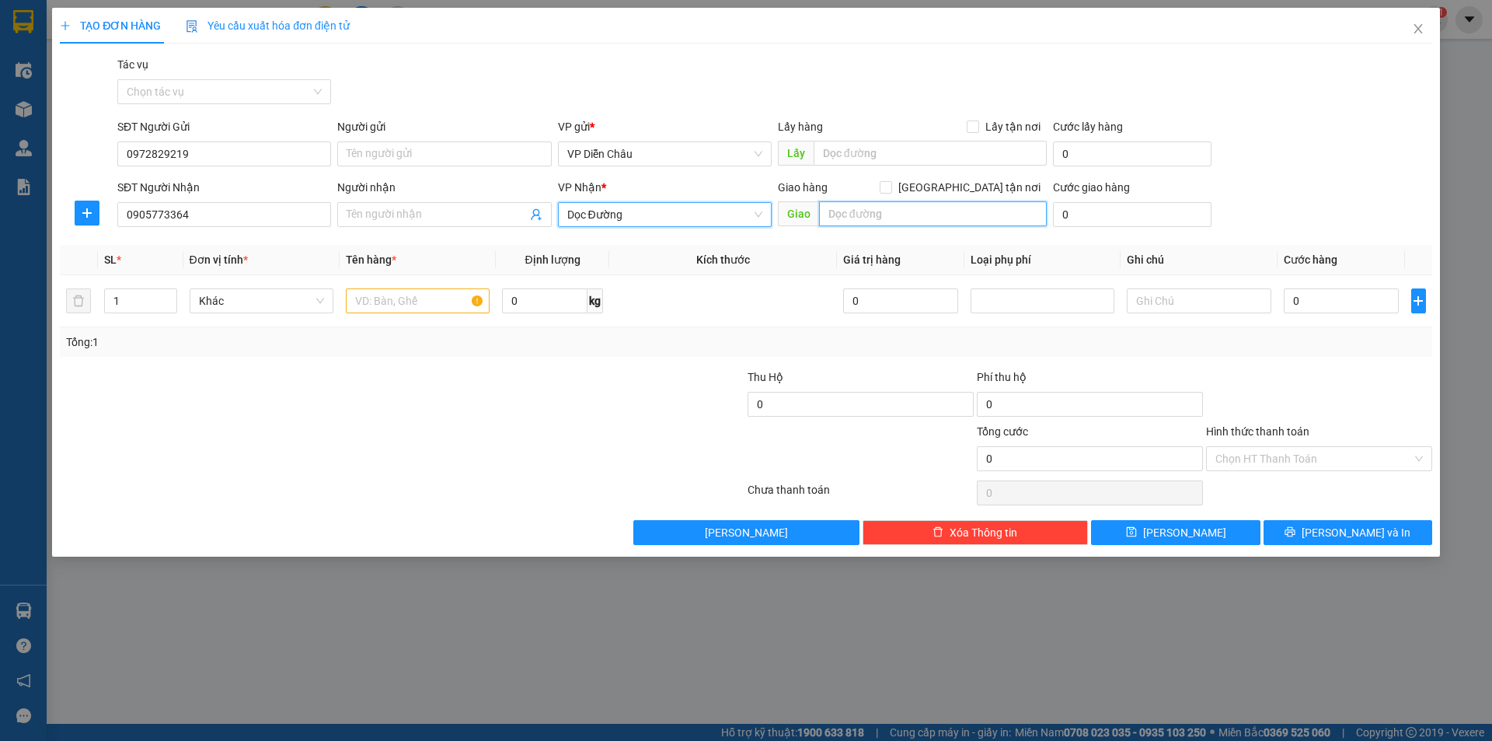
click at [960, 217] on input "text" at bounding box center [933, 213] width 228 height 25
type input "ben xe quang ngai"
type input "2"
click at [169, 298] on icon "up" at bounding box center [168, 297] width 5 height 5
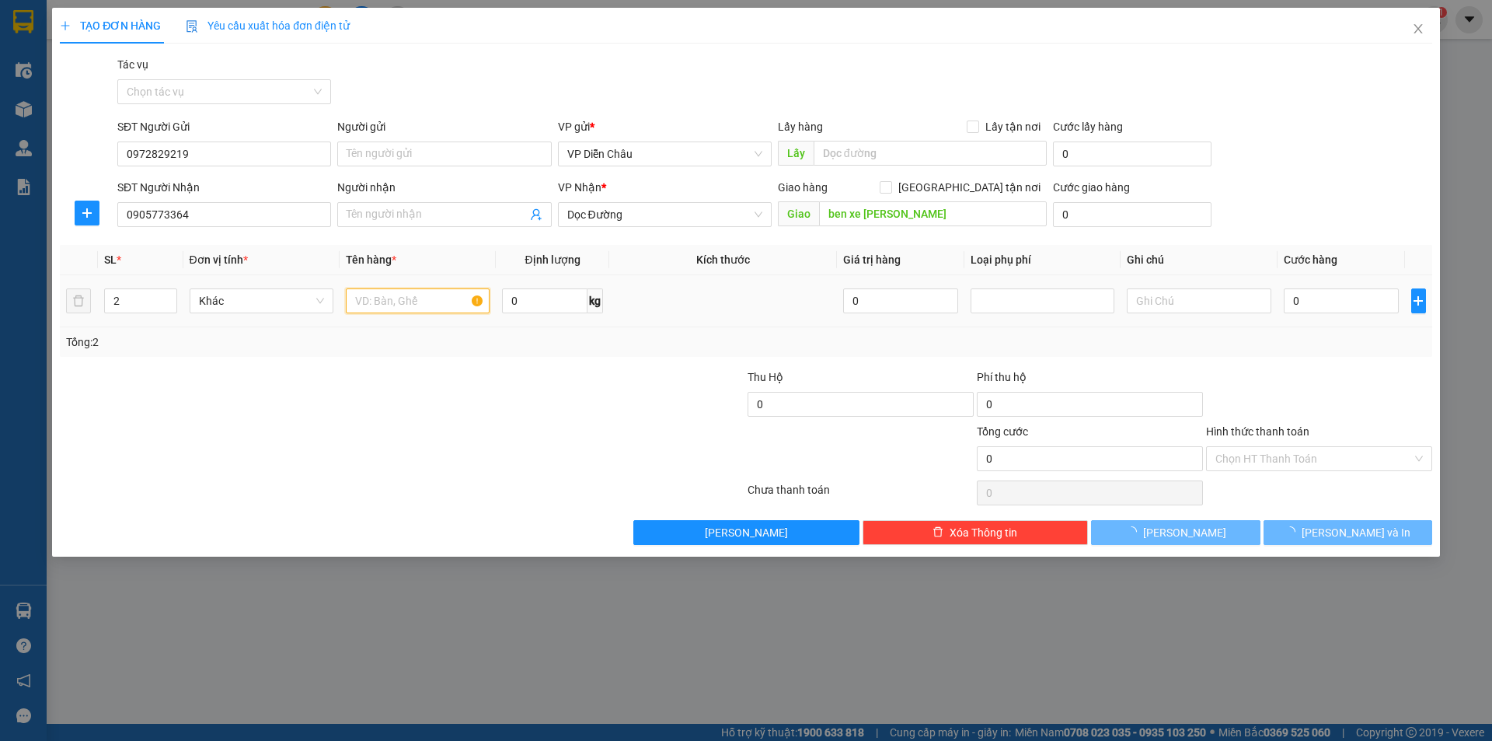
click at [445, 305] on input "text" at bounding box center [418, 300] width 144 height 25
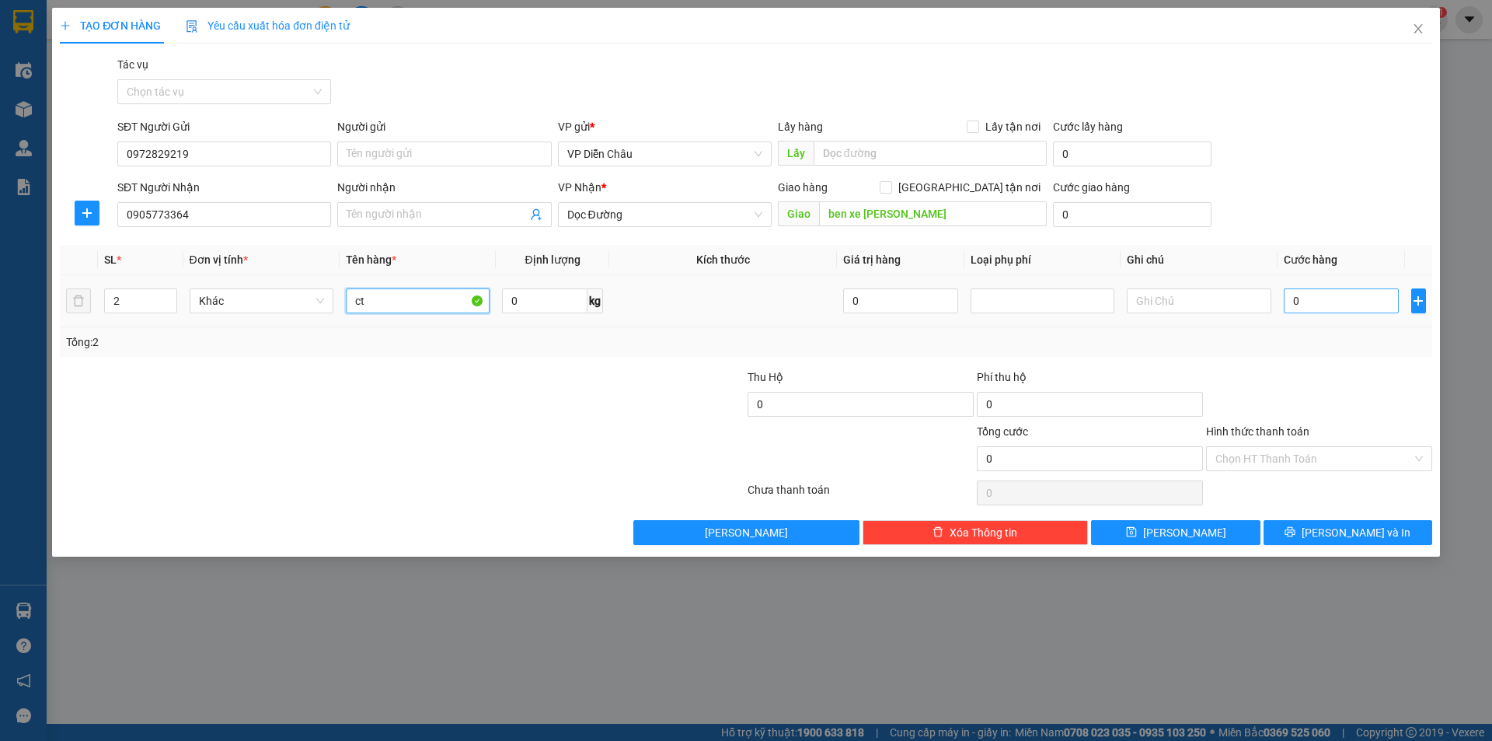
type input "ct"
type input "2"
type input "20"
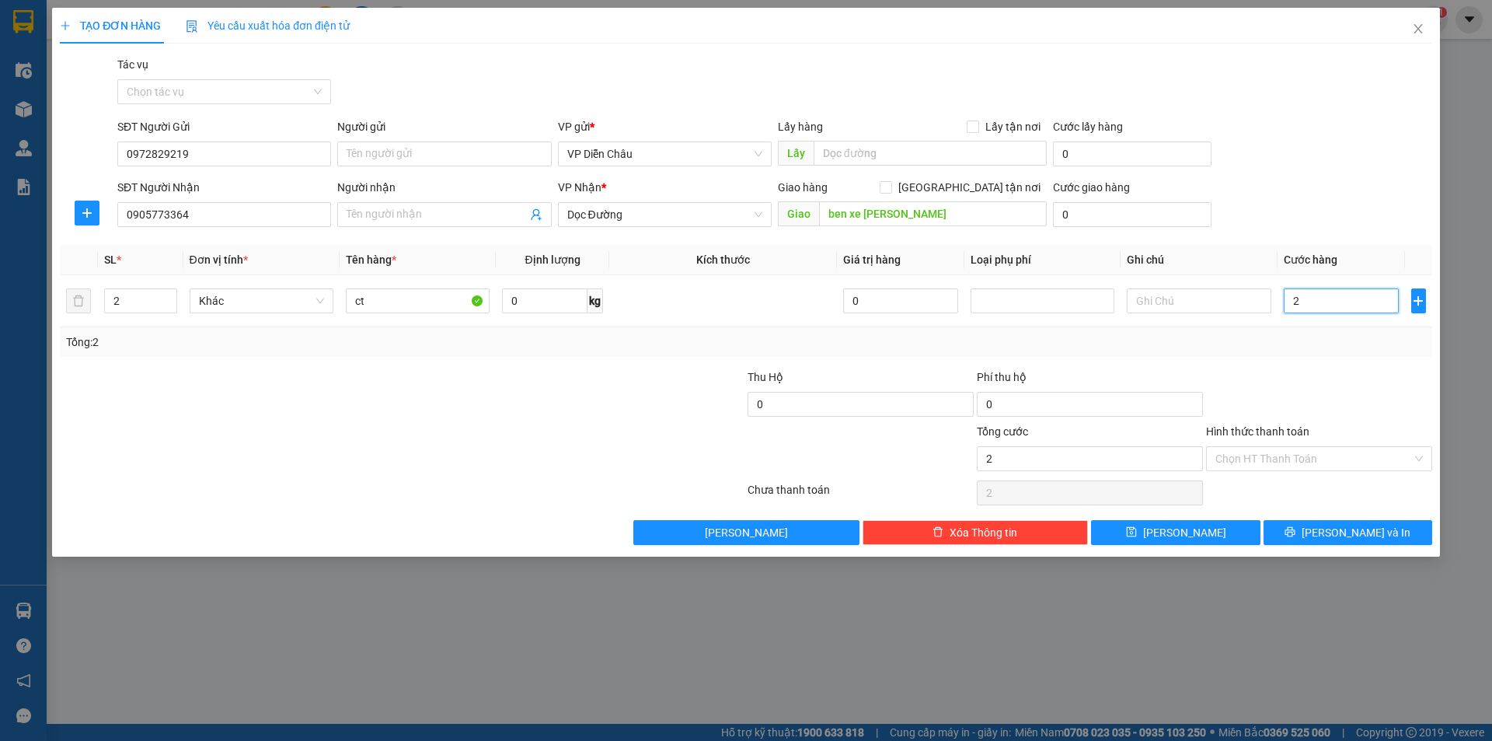
type input "20"
type input "200"
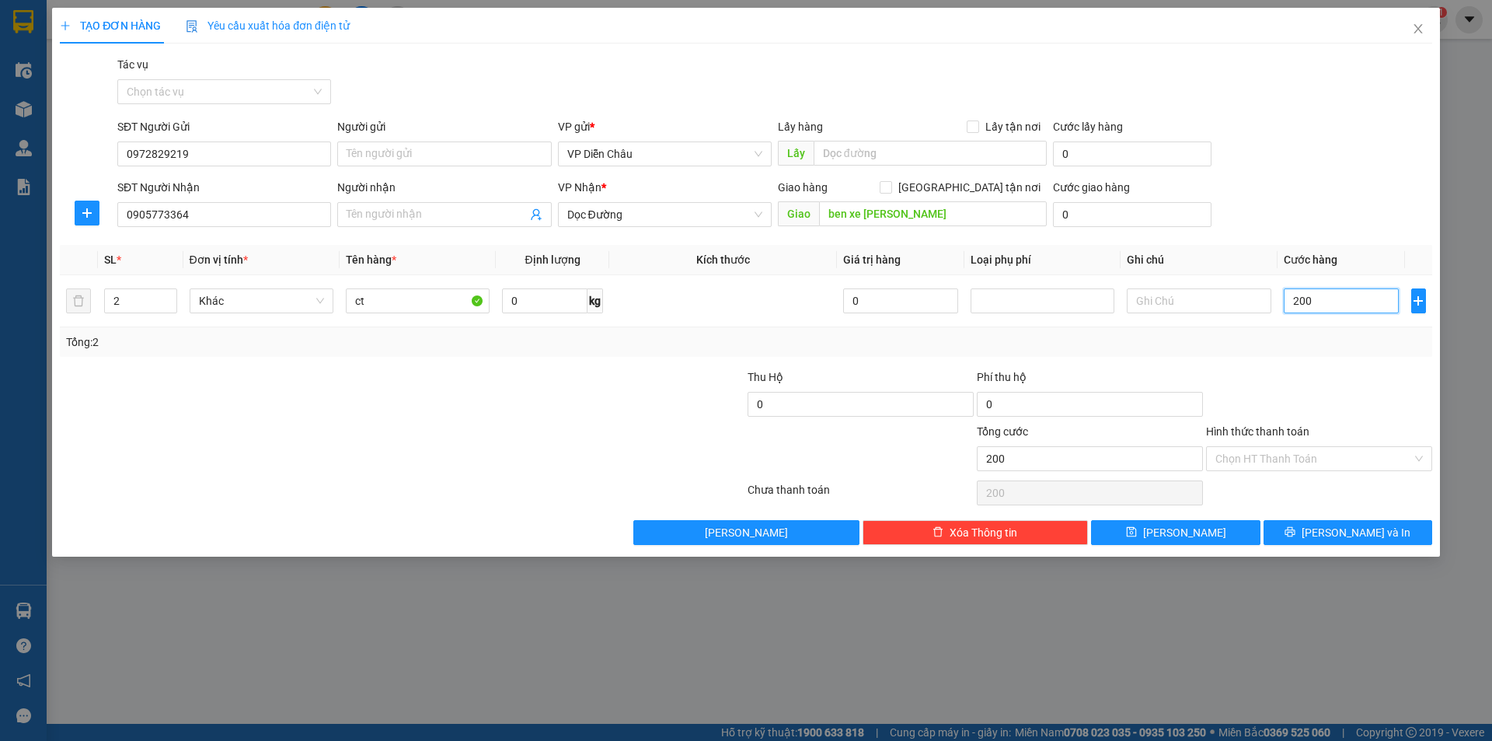
type input "2.000"
type input "20.000"
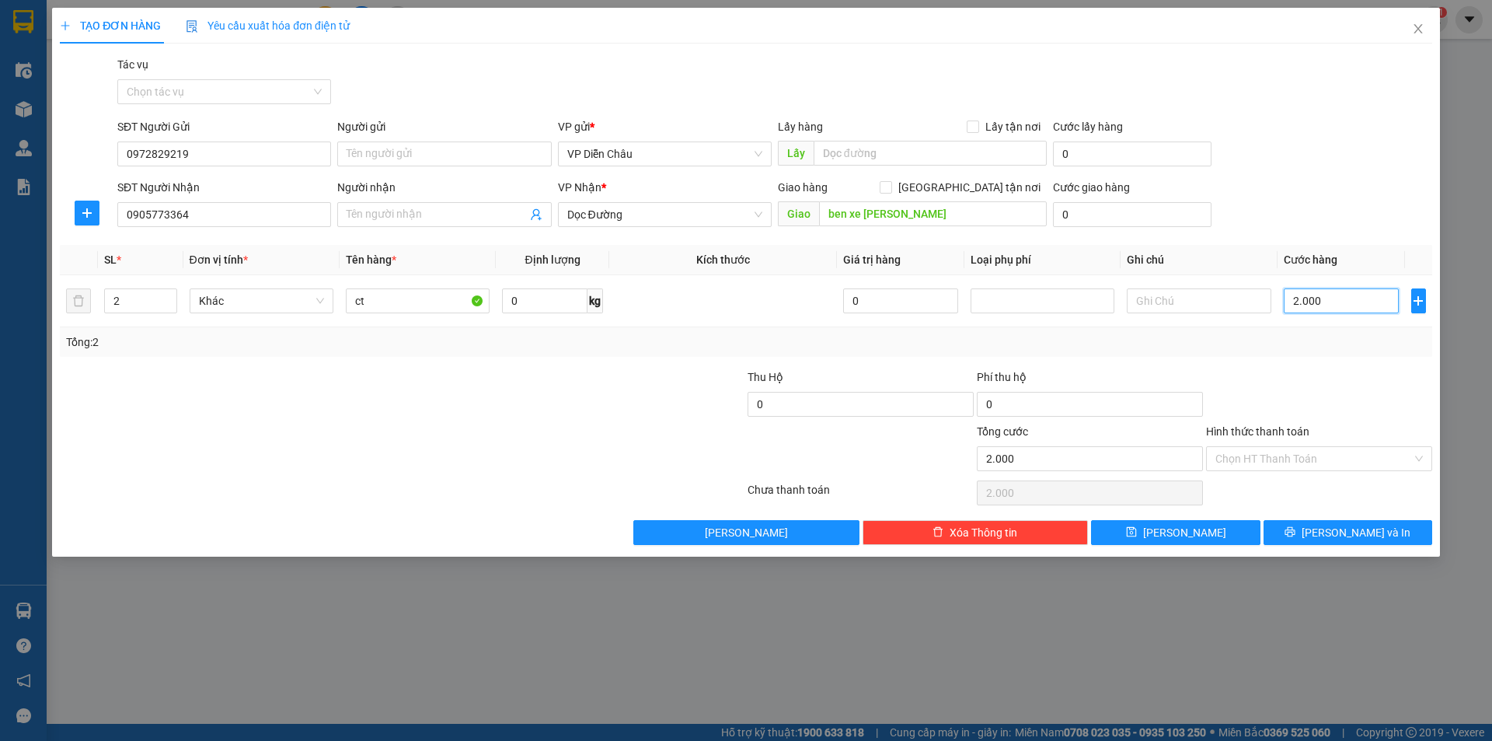
type input "20.000"
type input "200.000"
type input "2.000.000"
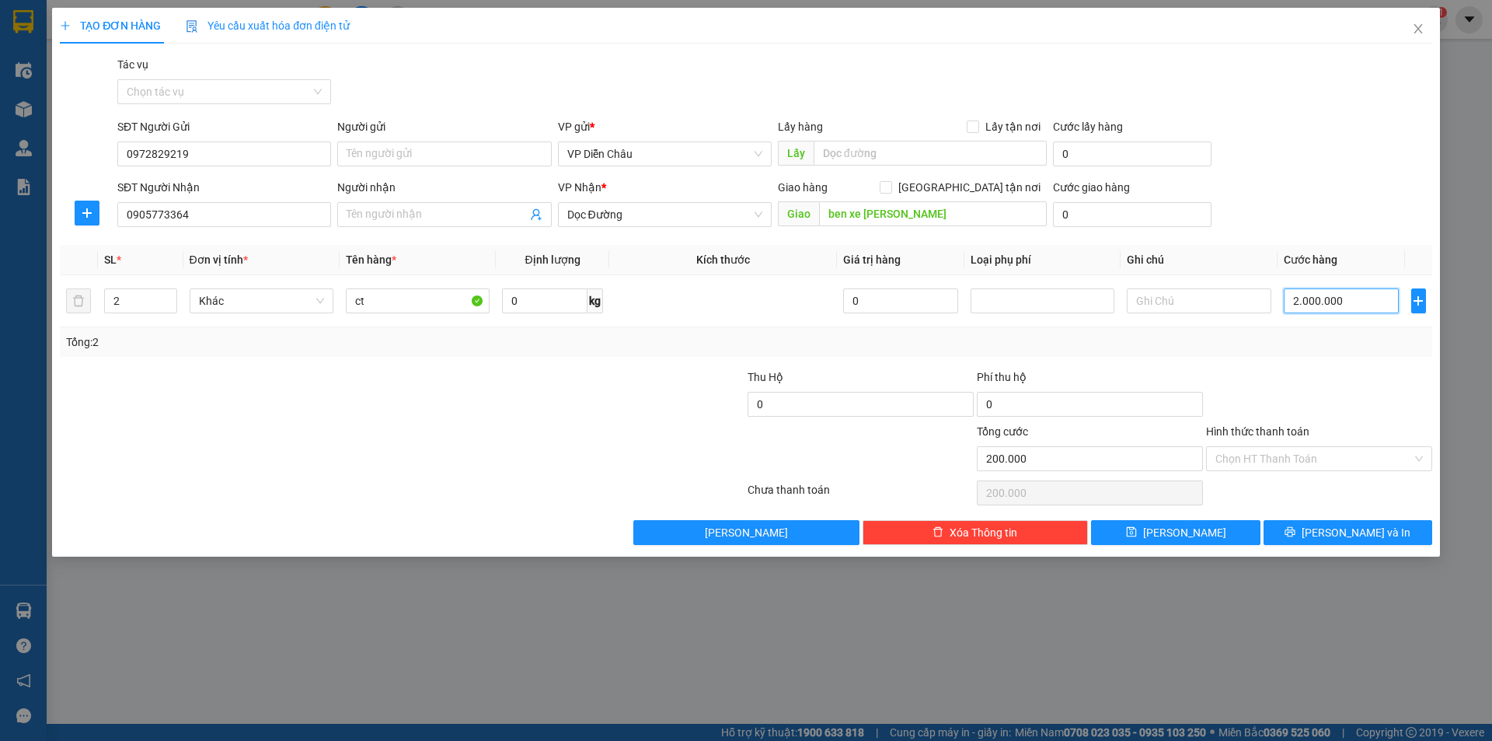
type input "2.000.000"
type input "200.000"
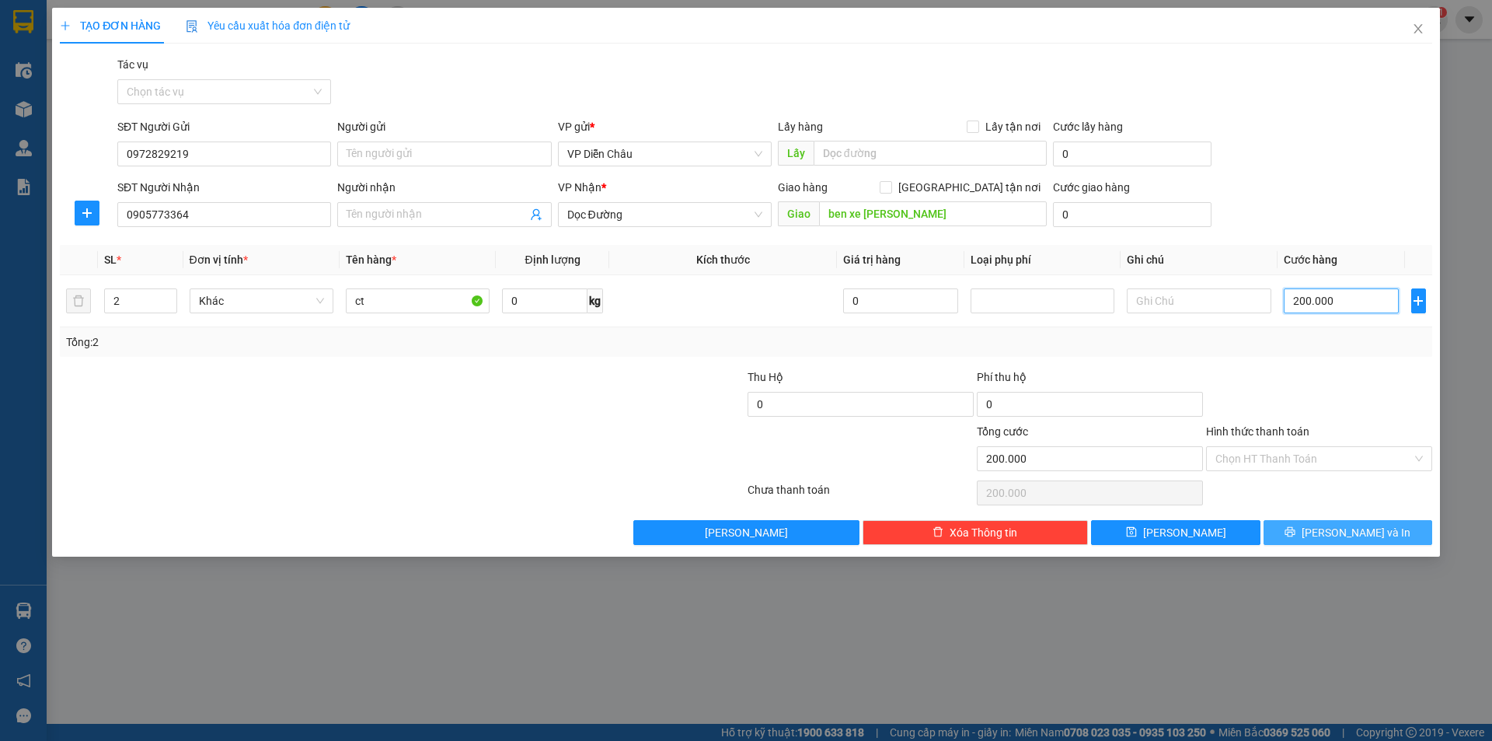
type input "200.000"
click at [1347, 537] on span "Lưu và In" at bounding box center [1356, 532] width 109 height 17
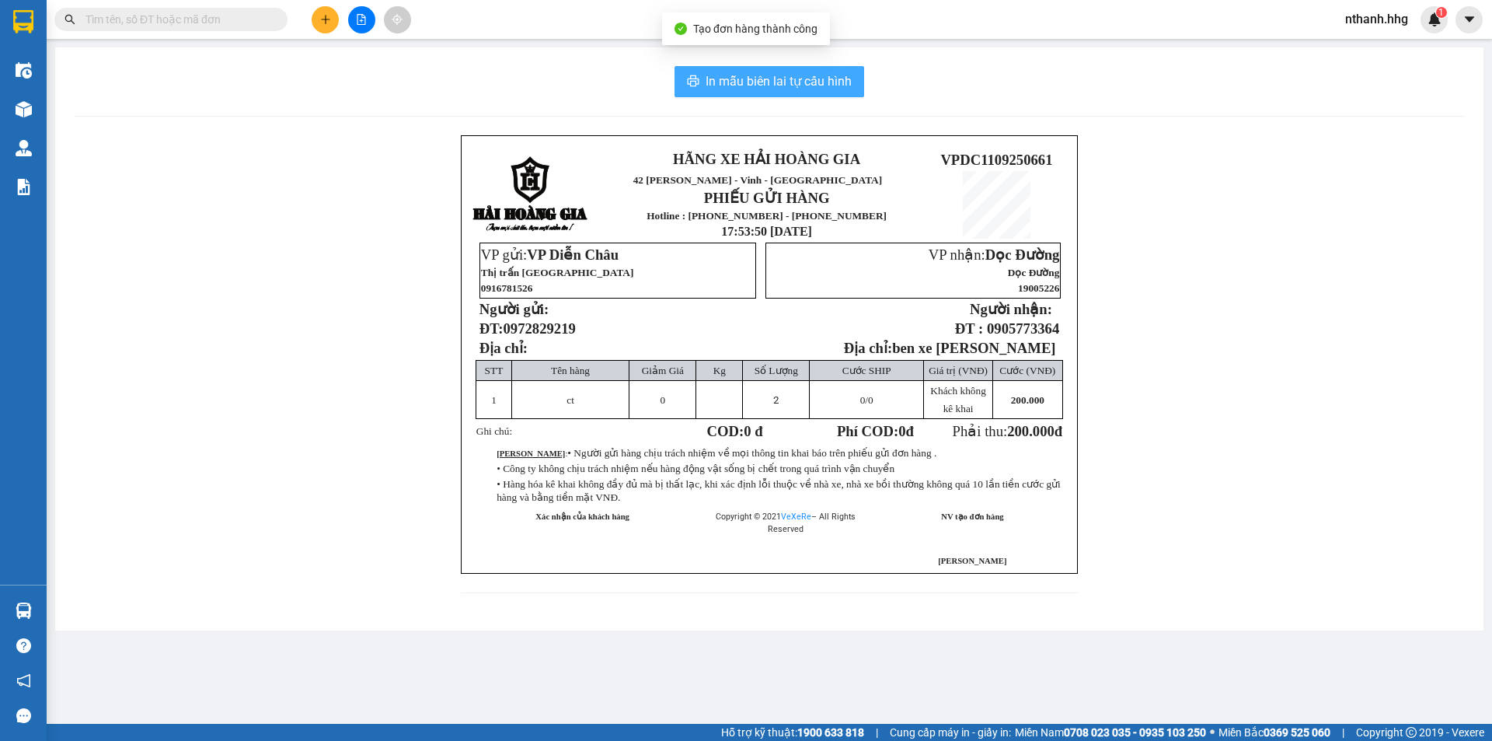
click at [803, 82] on span "In mẫu biên lai tự cấu hình" at bounding box center [779, 80] width 146 height 19
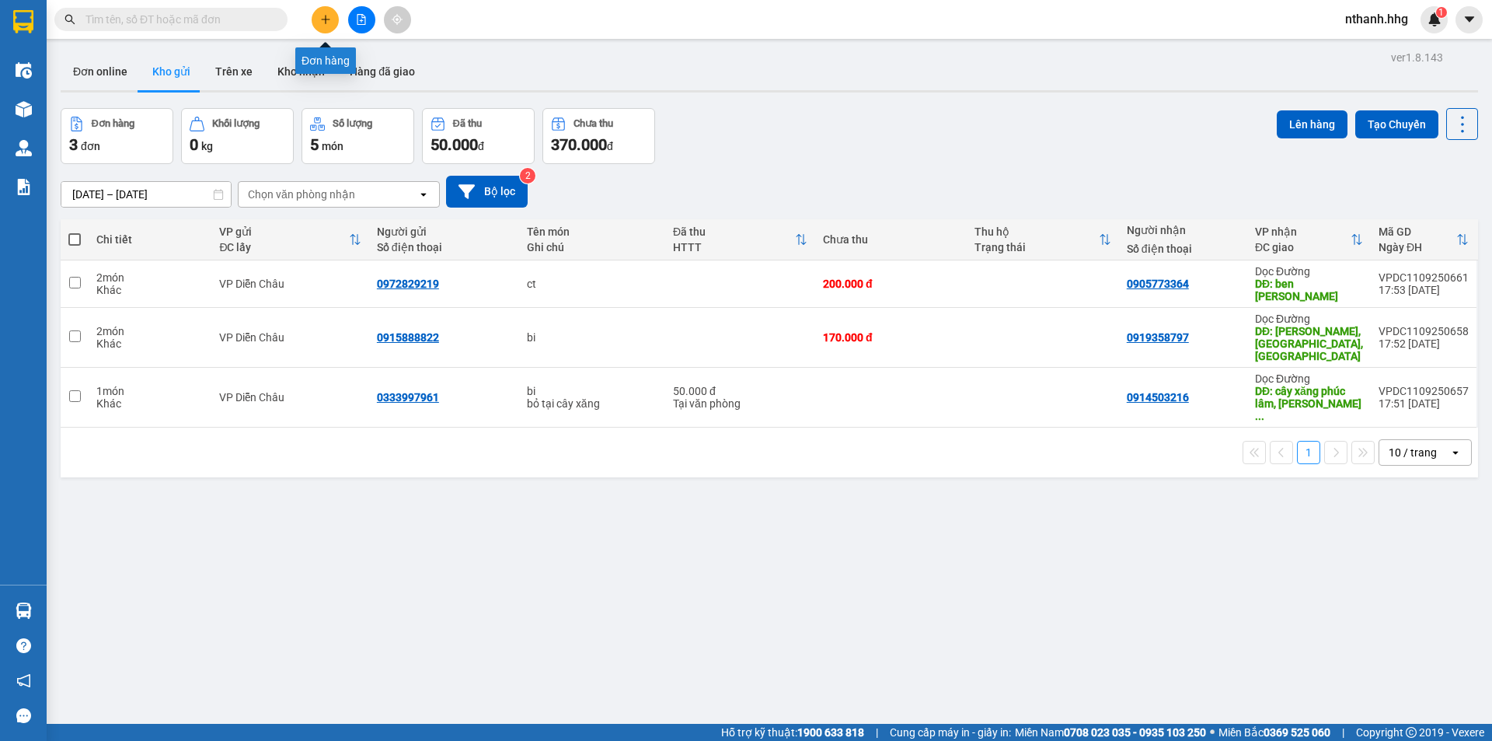
click at [329, 20] on icon "plus" at bounding box center [325, 19] width 11 height 11
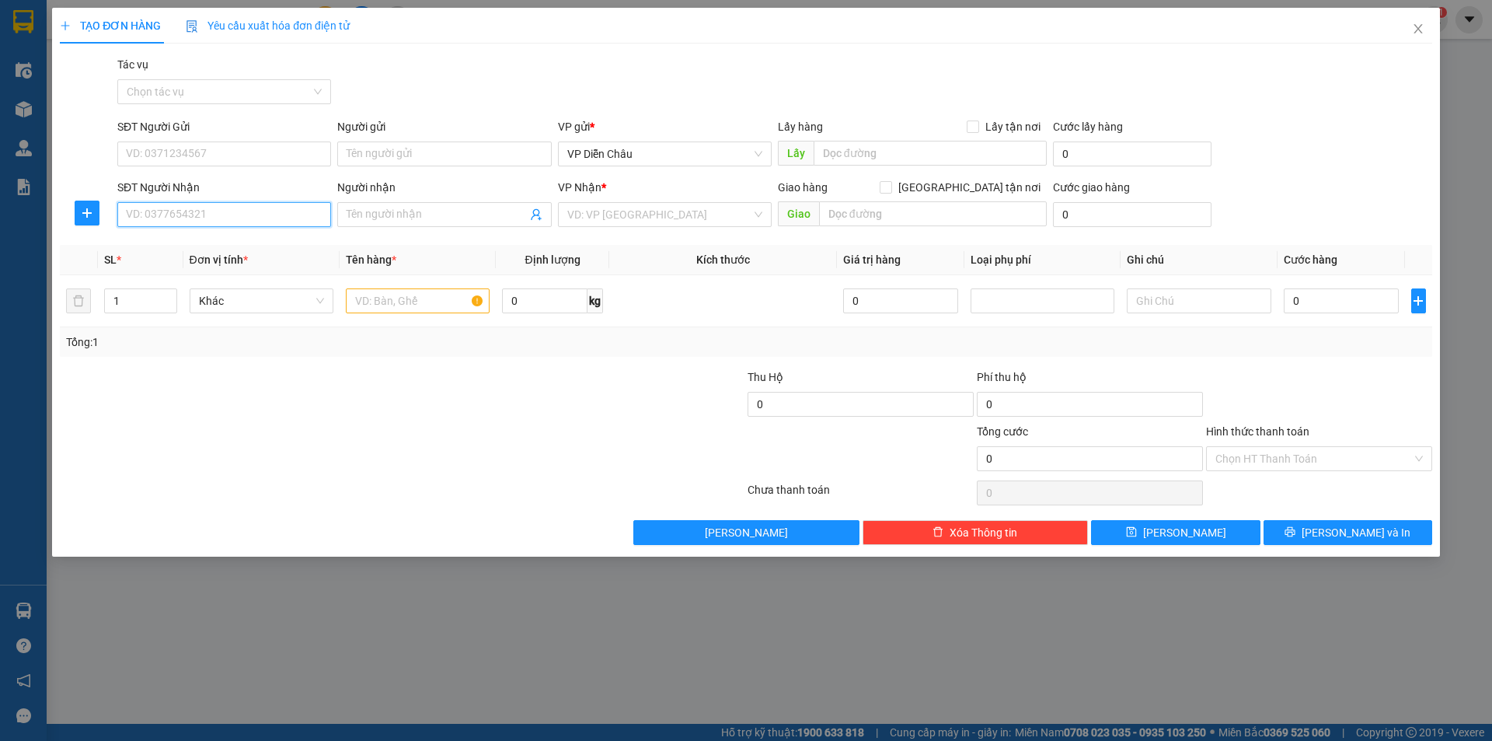
click at [224, 215] on input "SĐT Người Nhận" at bounding box center [224, 214] width 214 height 25
click at [160, 243] on div "0914044956 - đinh liễng" at bounding box center [224, 245] width 195 height 17
type input "0914044956"
type input "đinh liễng"
type input "0914044956"
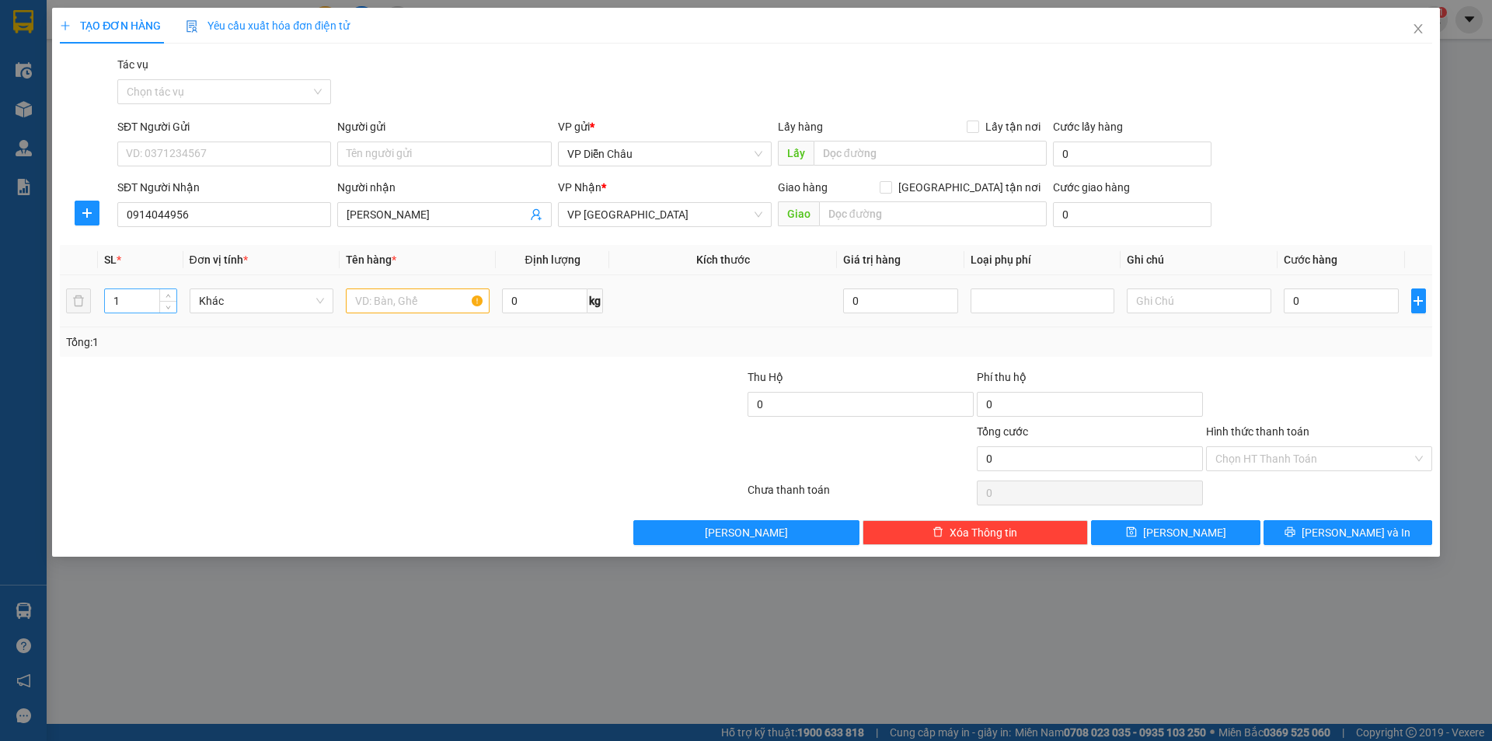
click at [149, 302] on input "1" at bounding box center [140, 300] width 71 height 23
type input "6"
click at [1316, 300] on input "0" at bounding box center [1342, 300] width 116 height 25
type input "3"
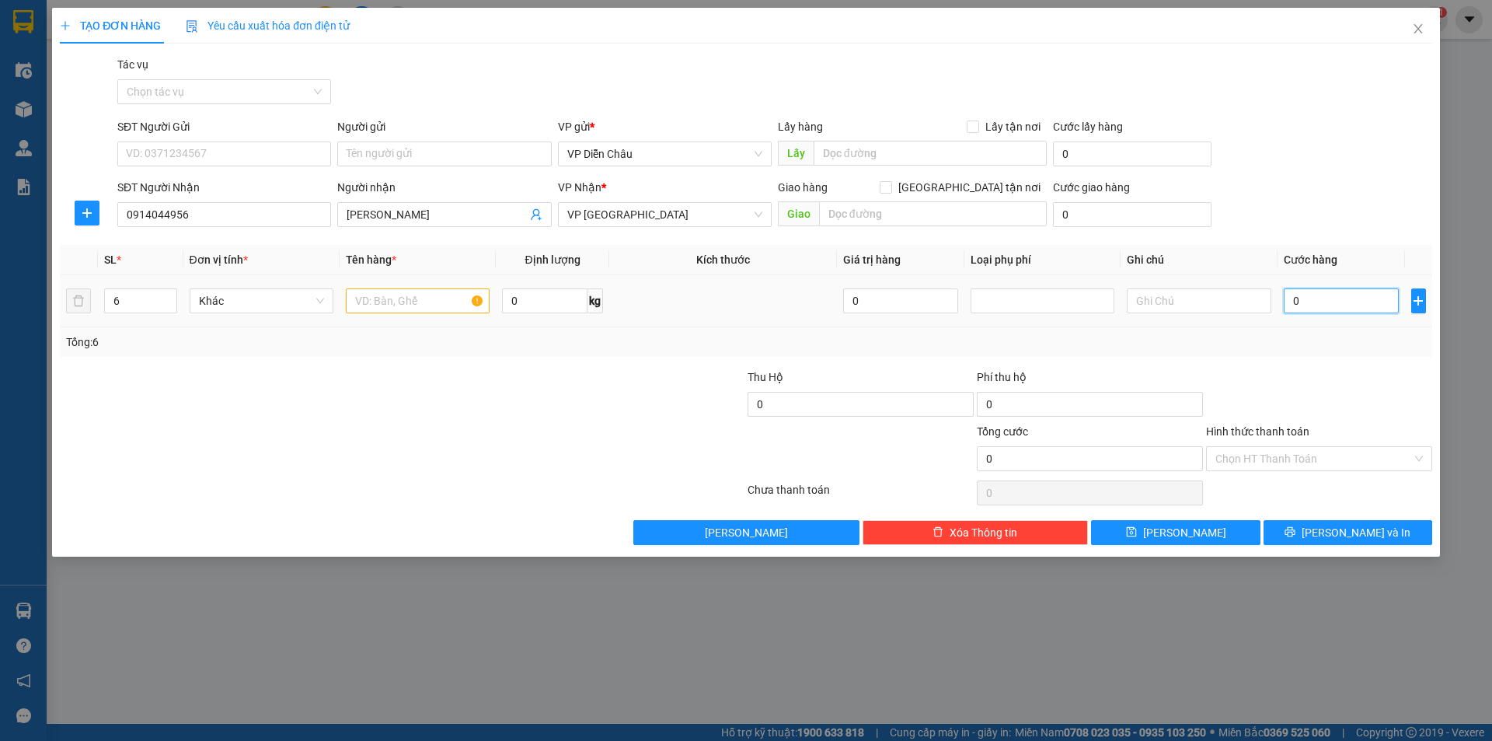
type input "3"
type input "35"
type input "3.510"
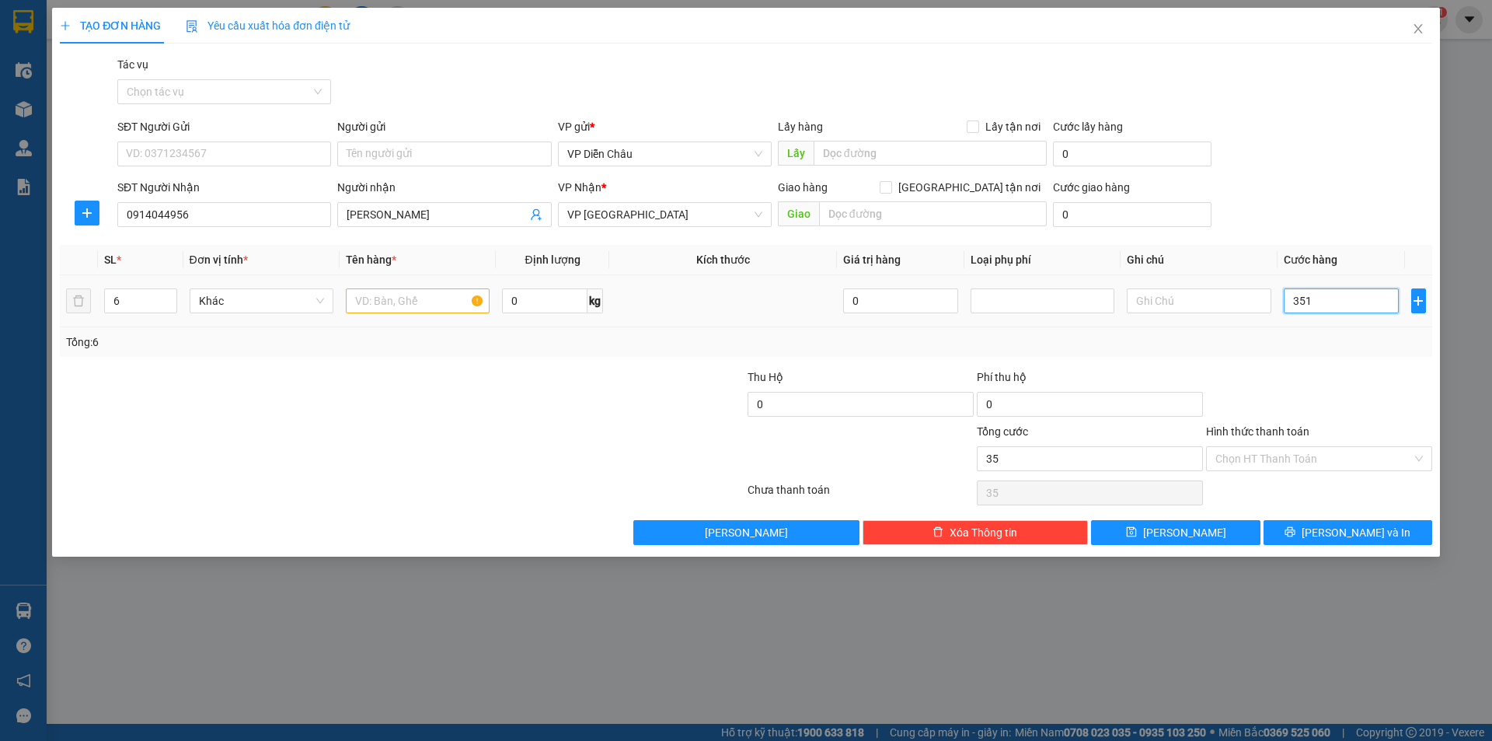
type input "3.510"
type input "351"
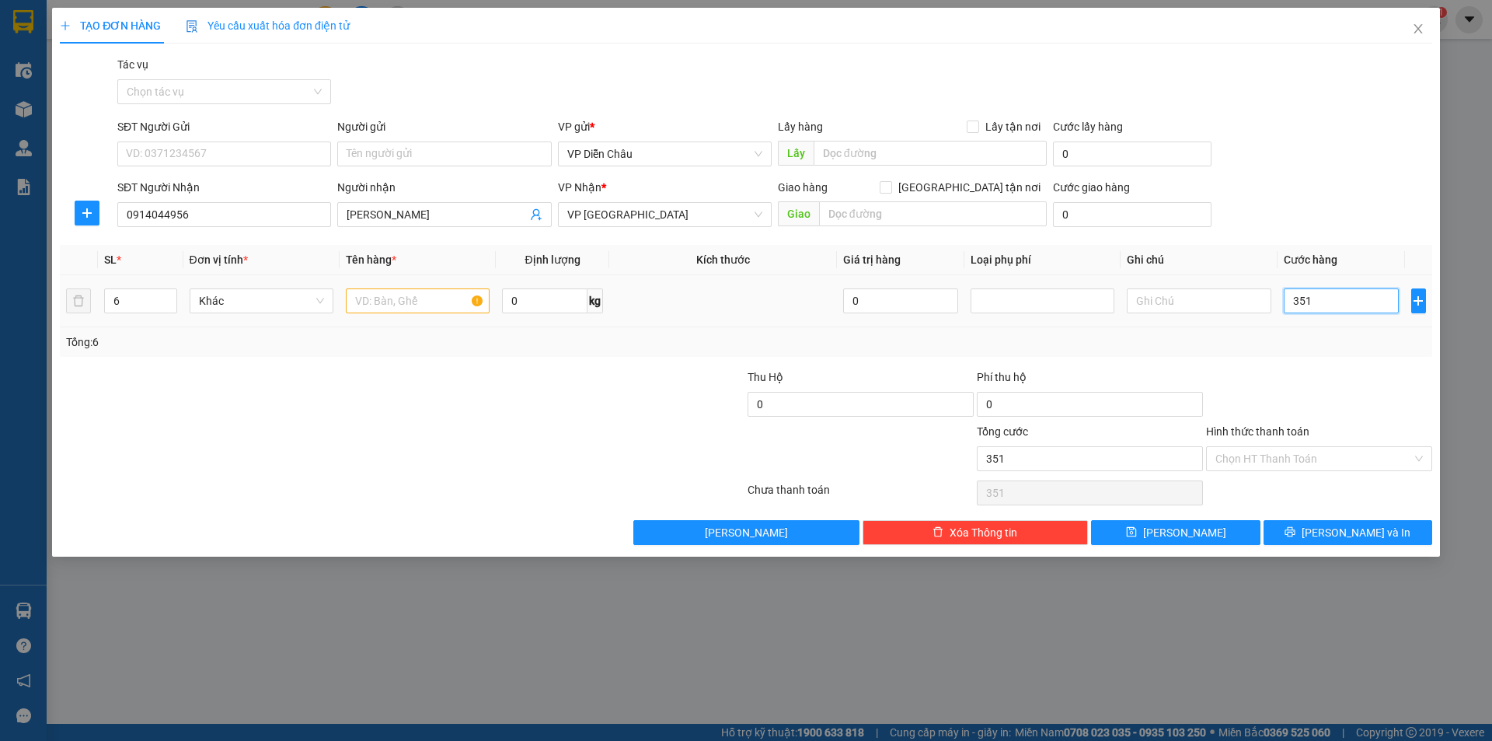
type input "35"
type input "3"
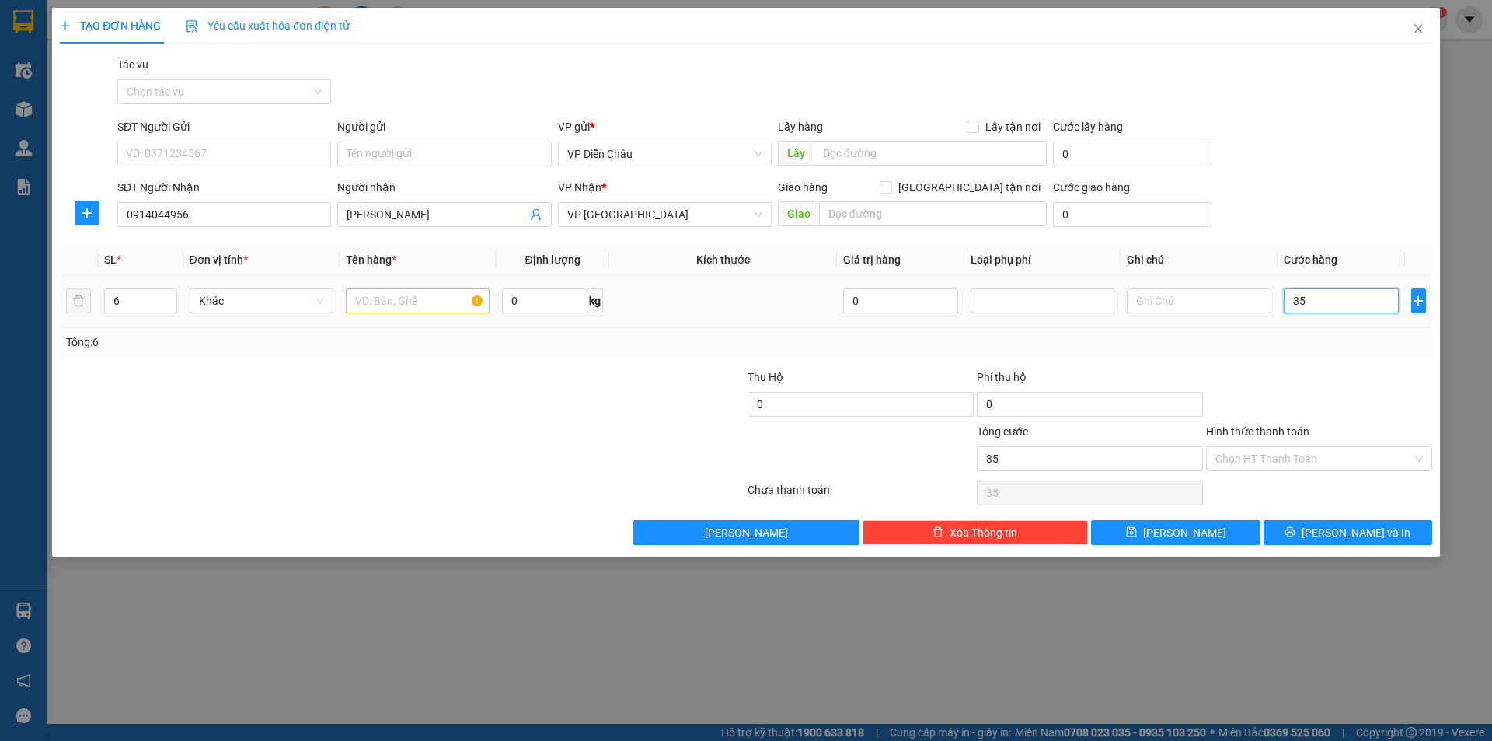
type input "3"
type input "30"
type input "300"
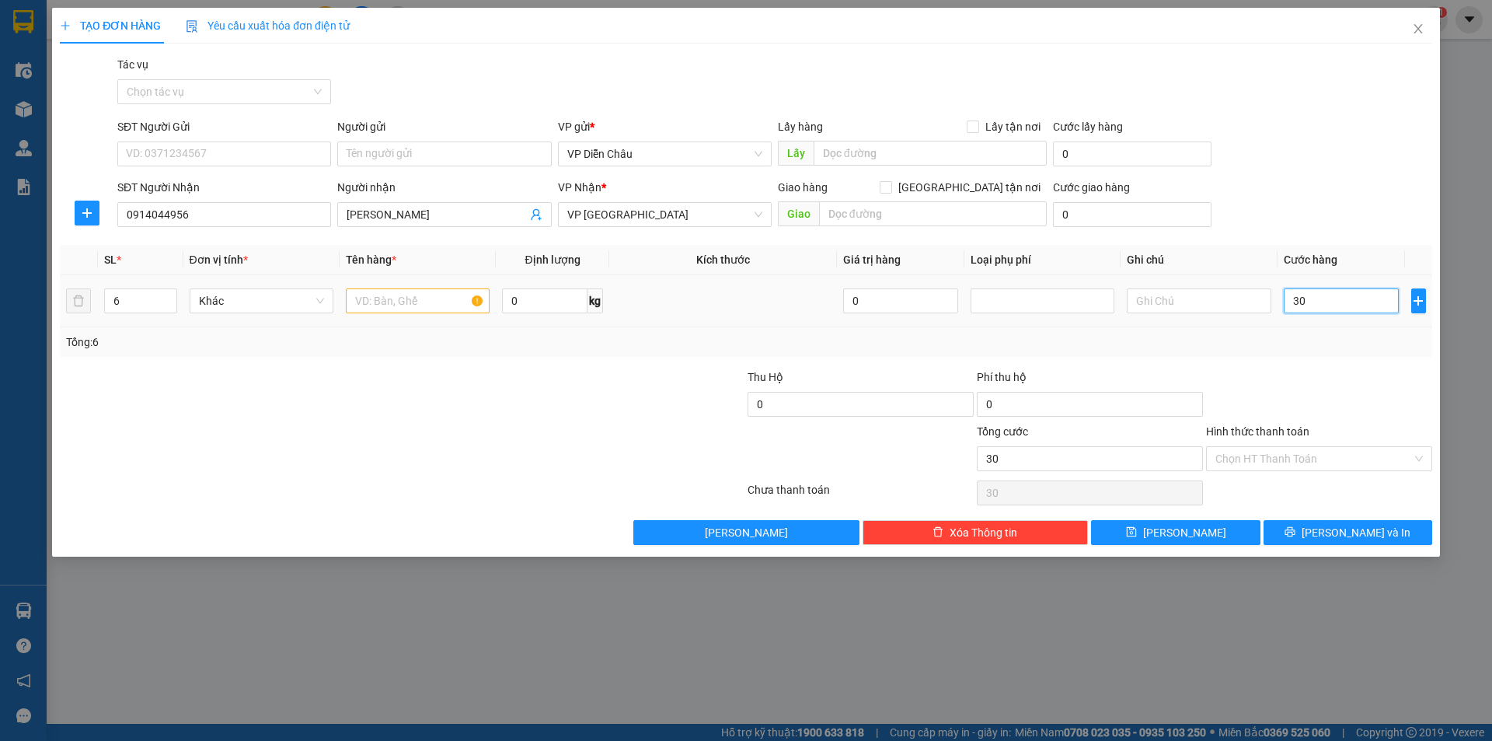
type input "300"
type input "3.000"
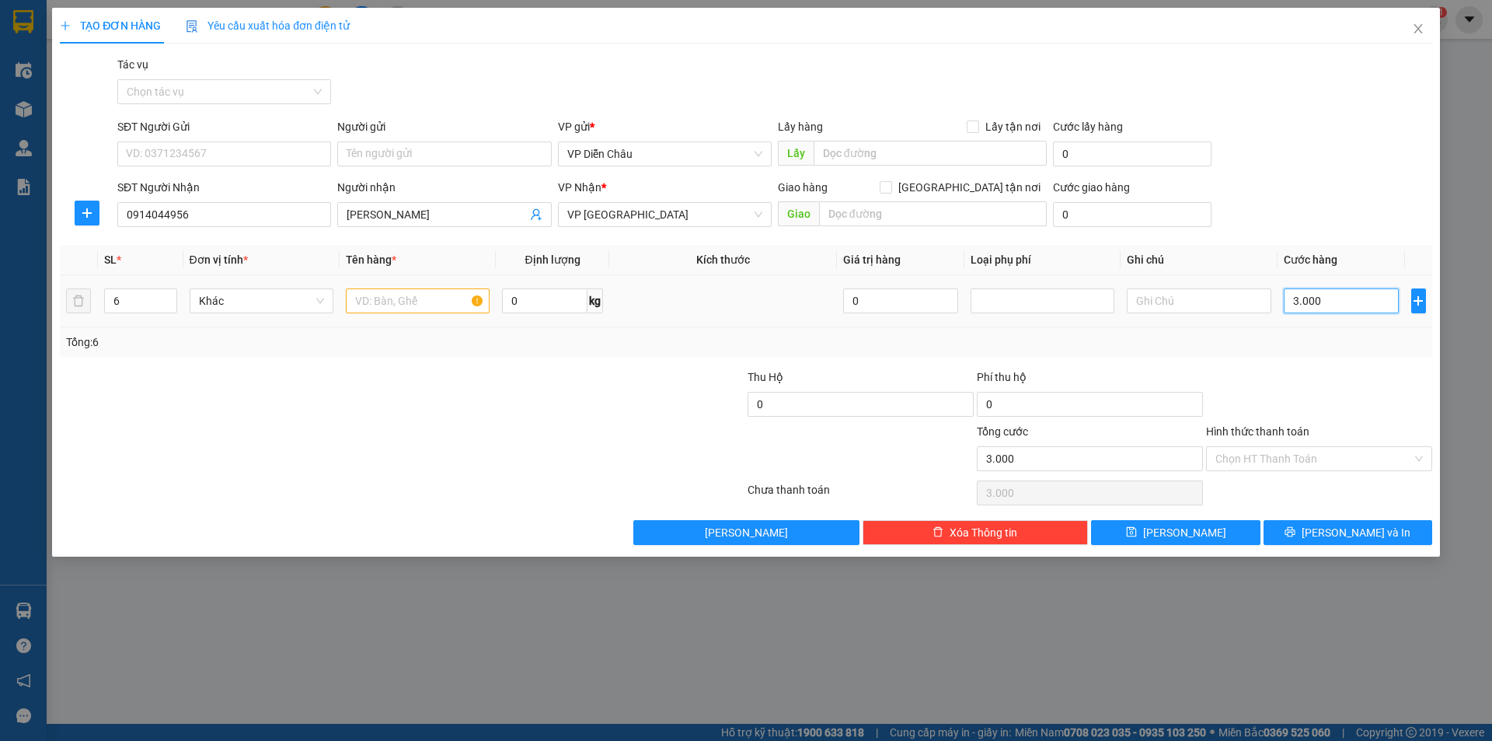
type input "30.000"
type input "300.000"
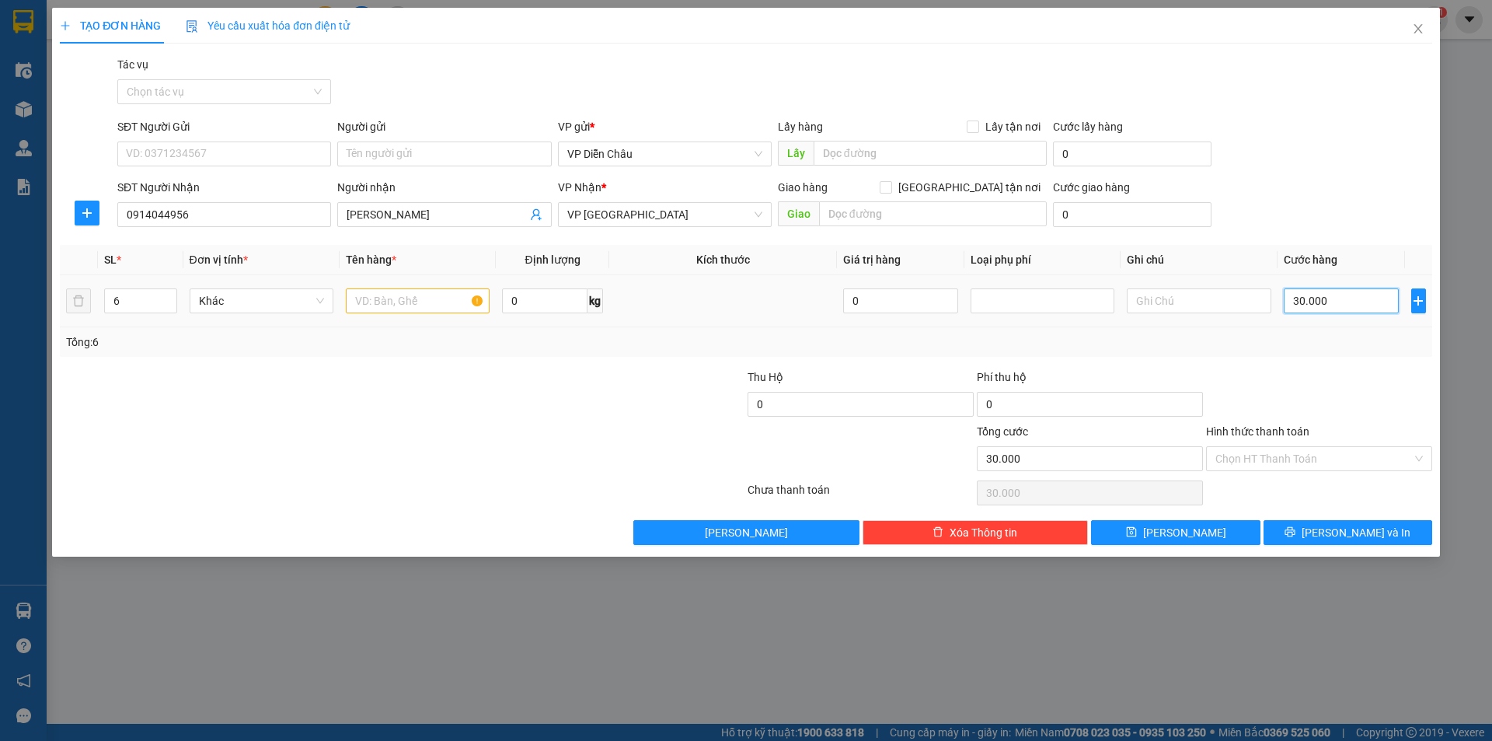
type input "300.000"
type input "30.000"
type input "3.000"
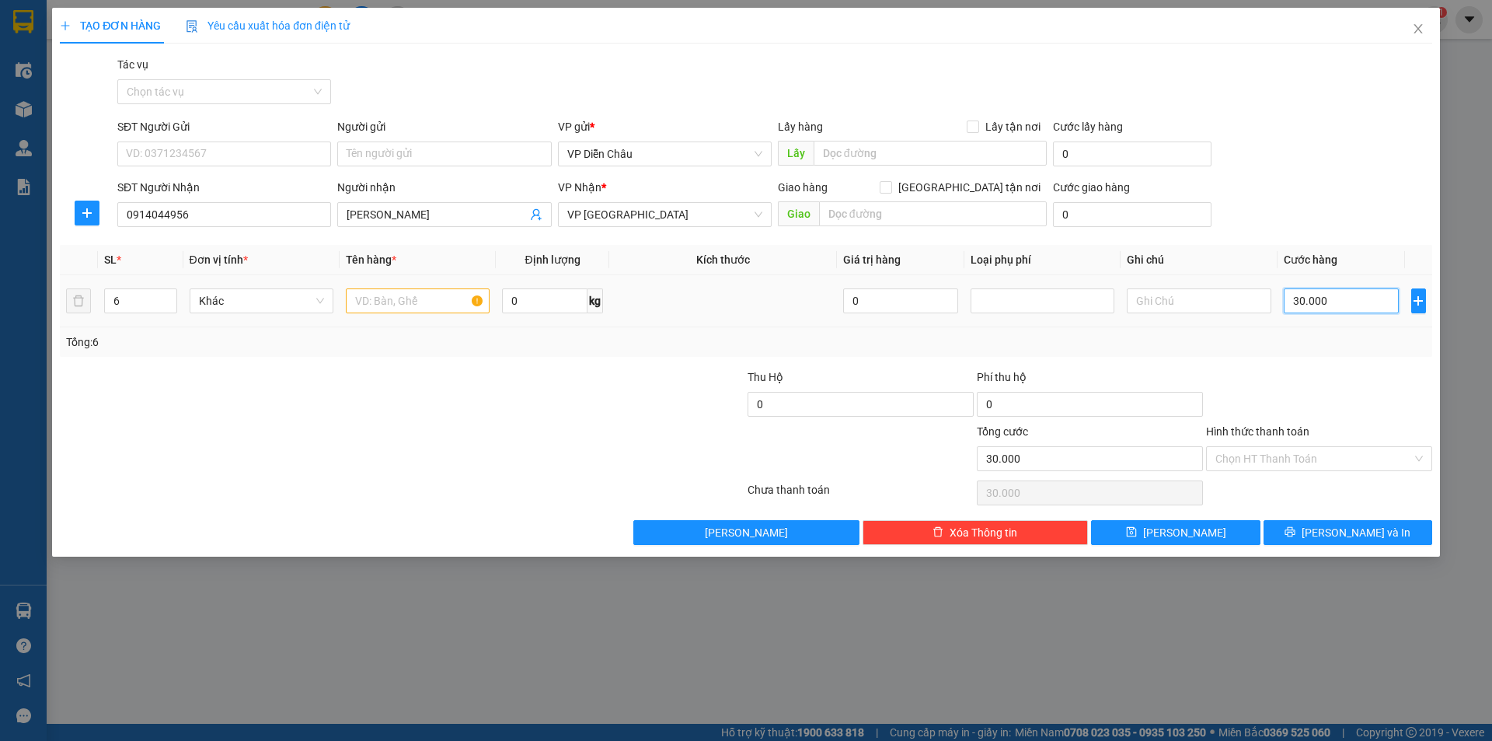
type input "3.000"
type input "300"
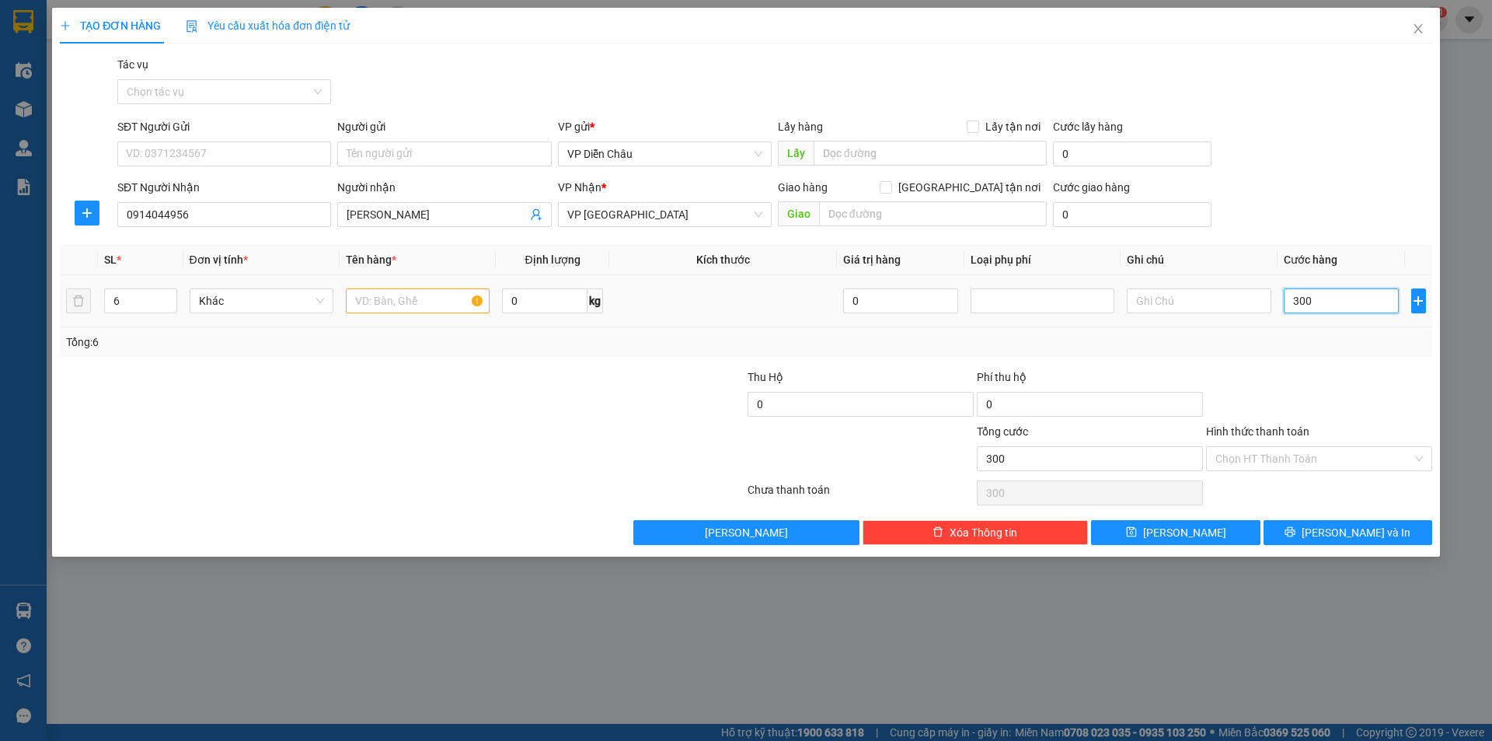
type input "30"
type input "3"
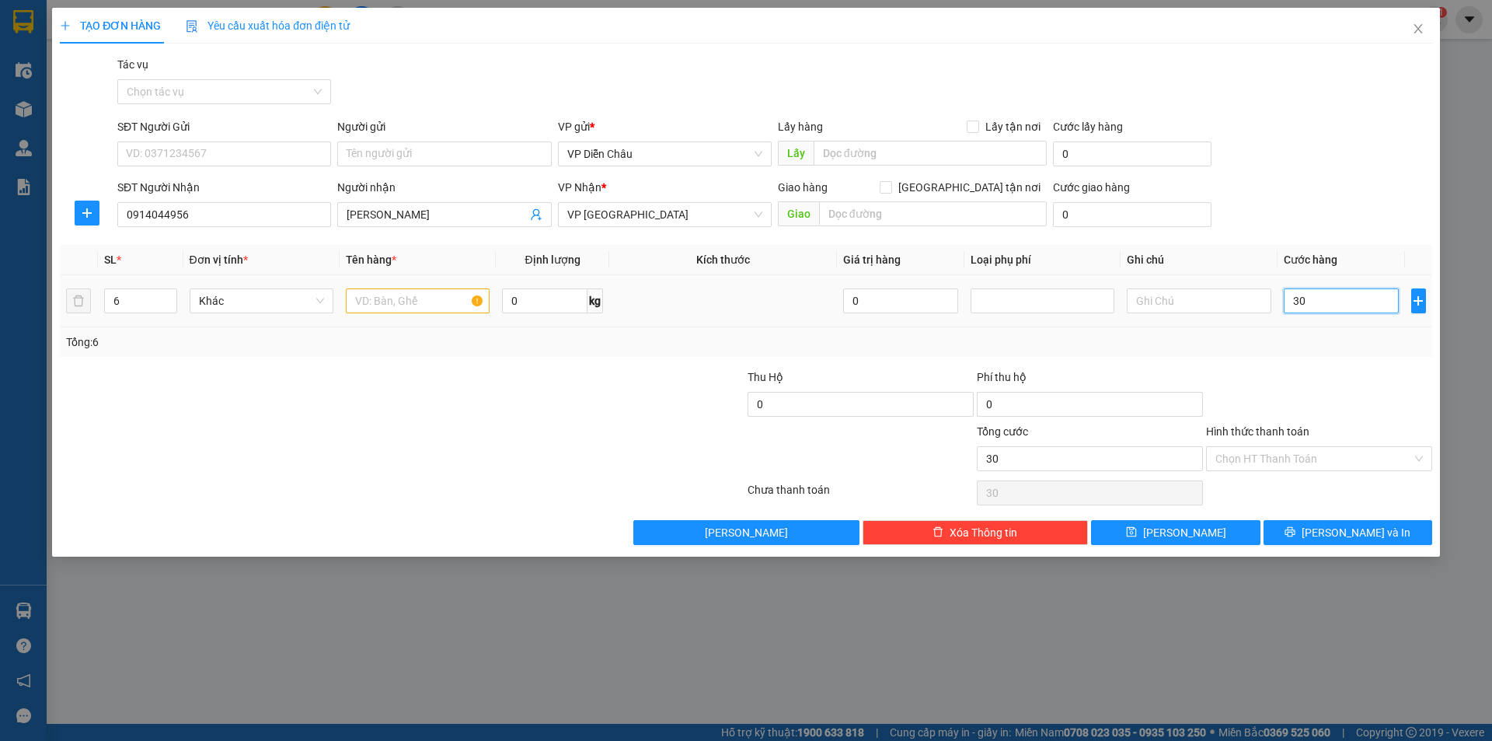
type input "3"
type input "35"
type input "350"
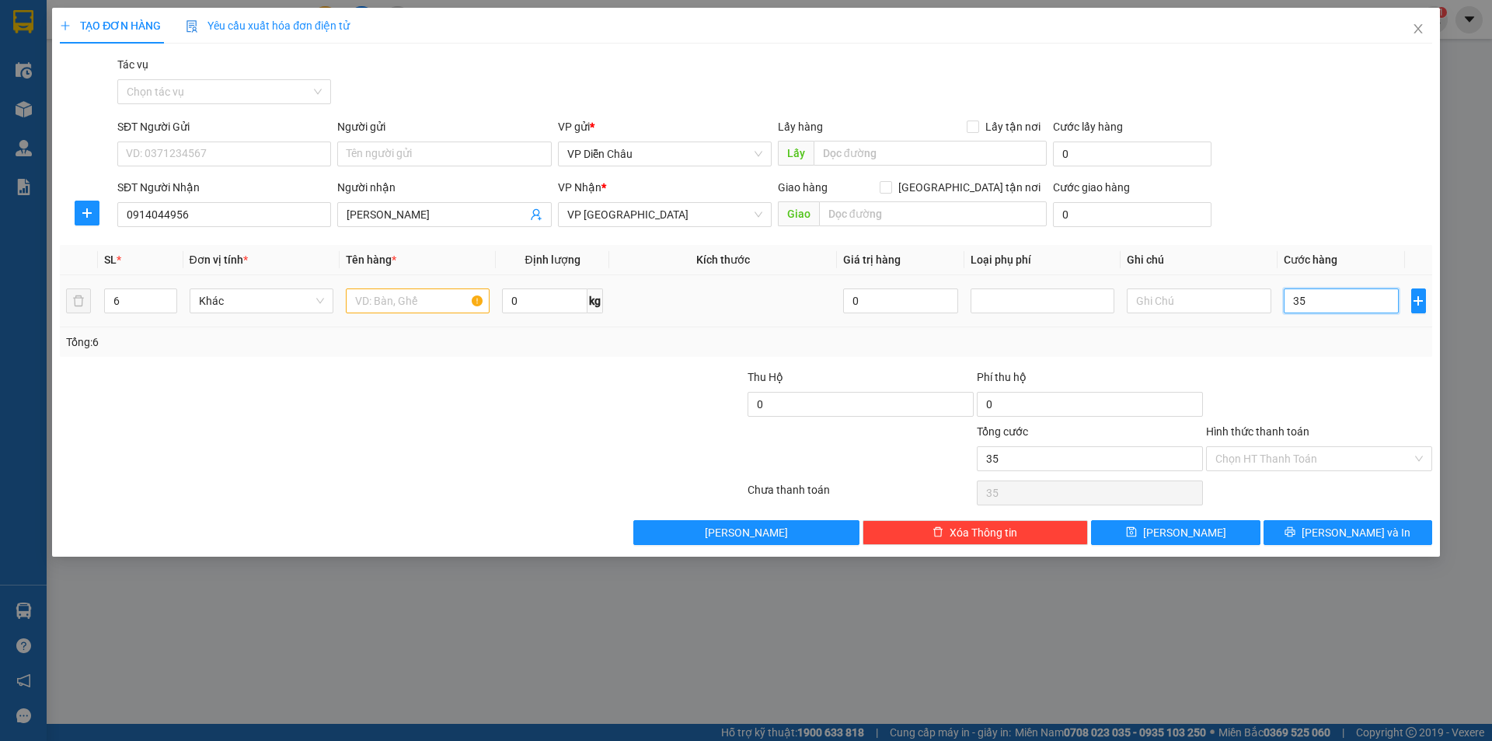
type input "350"
type input "35"
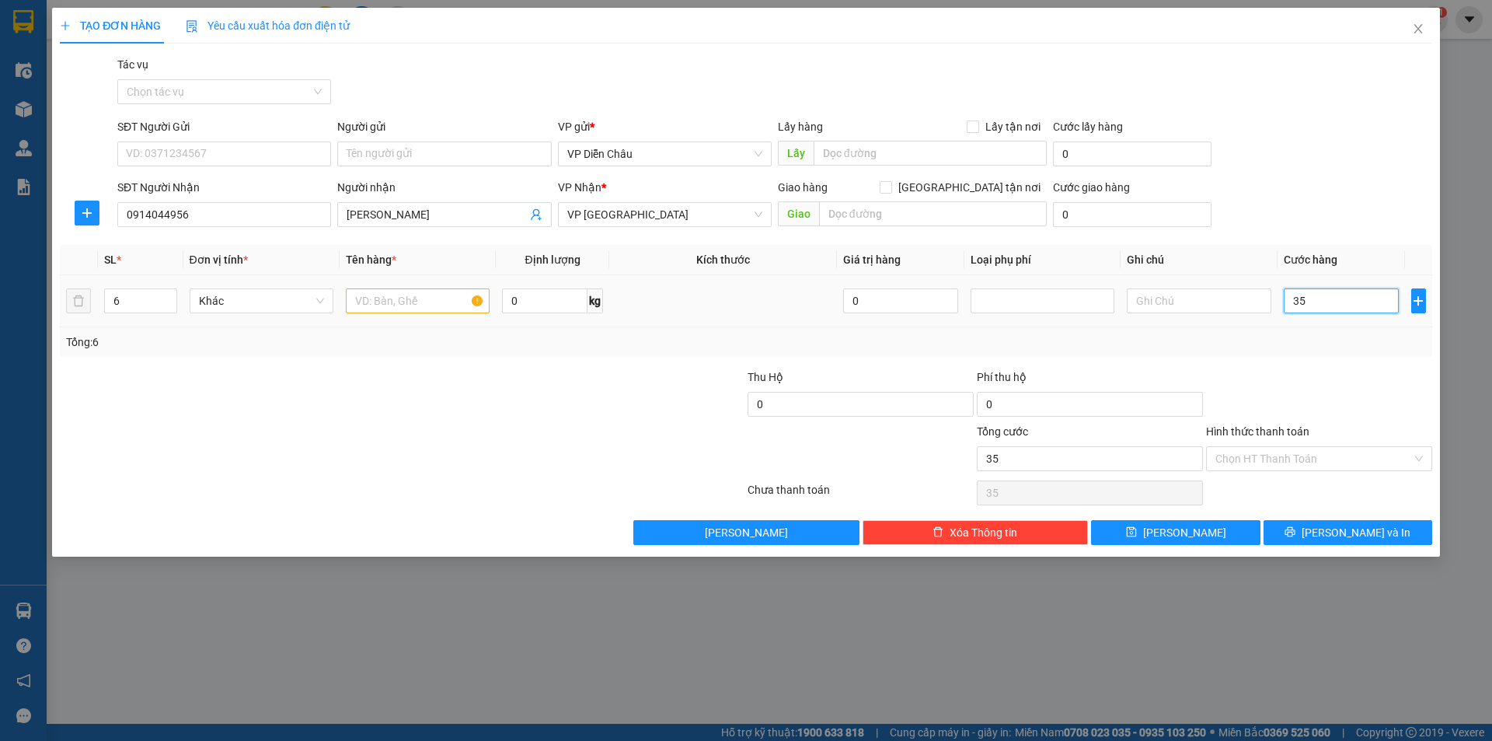
type input "3"
type input "30"
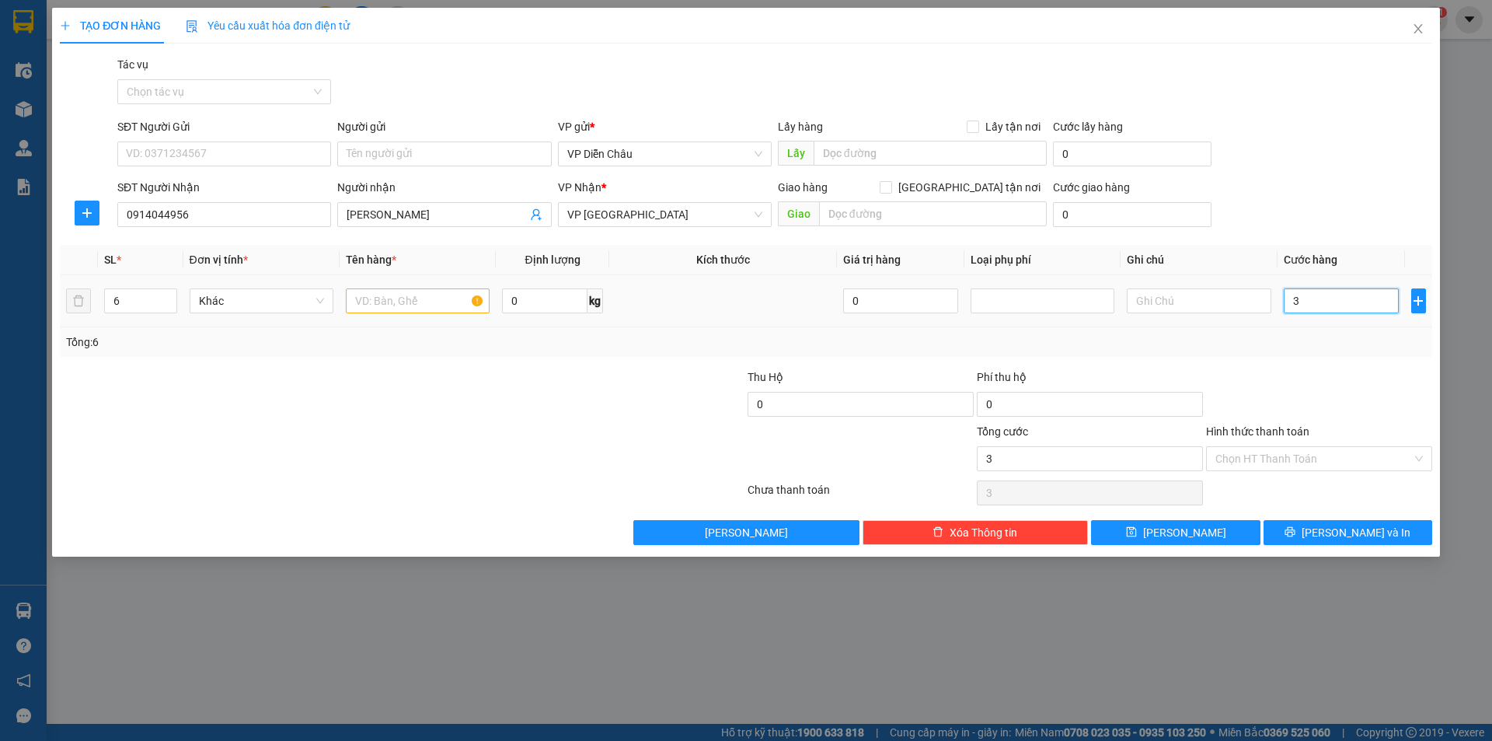
type input "30"
type input "300"
type input "3.000"
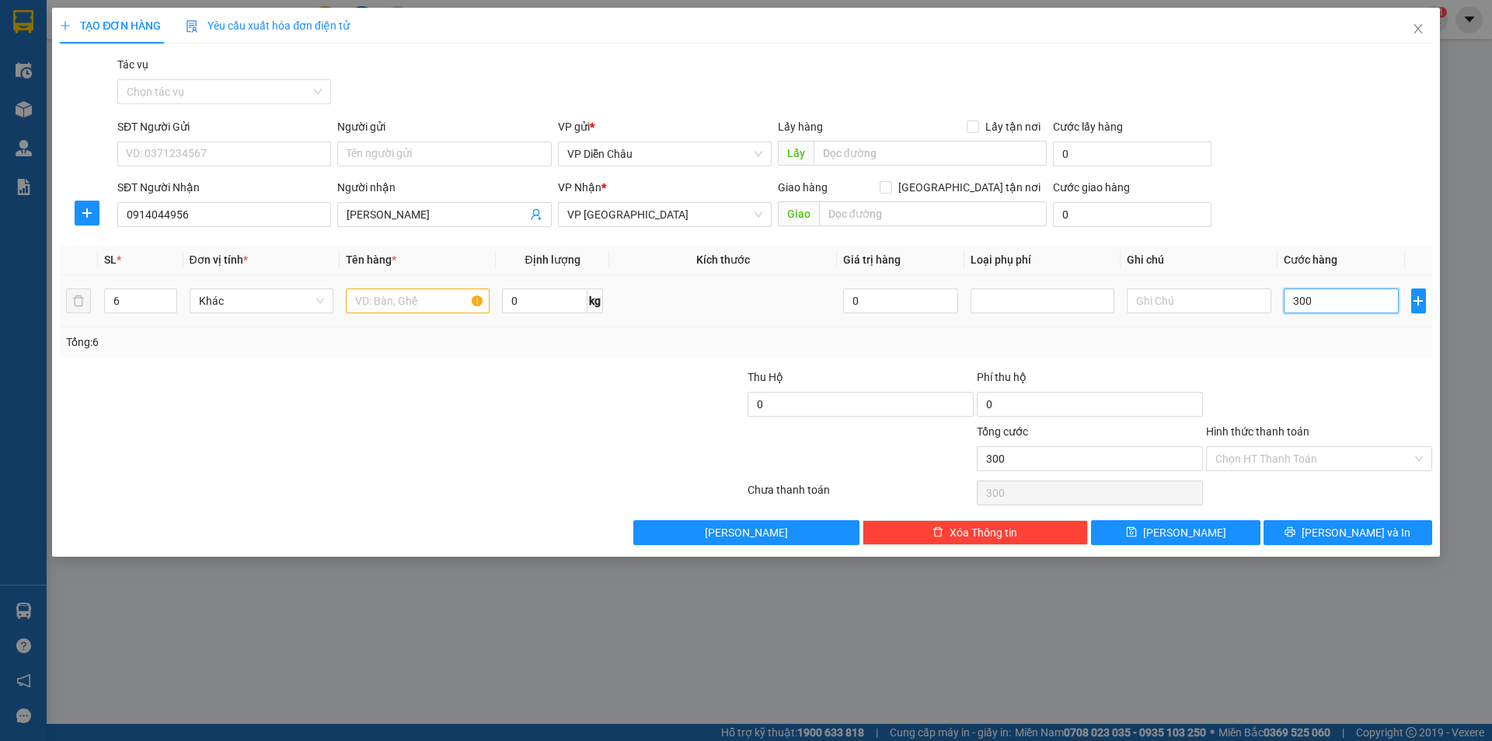
type input "3.000"
type input "30.000"
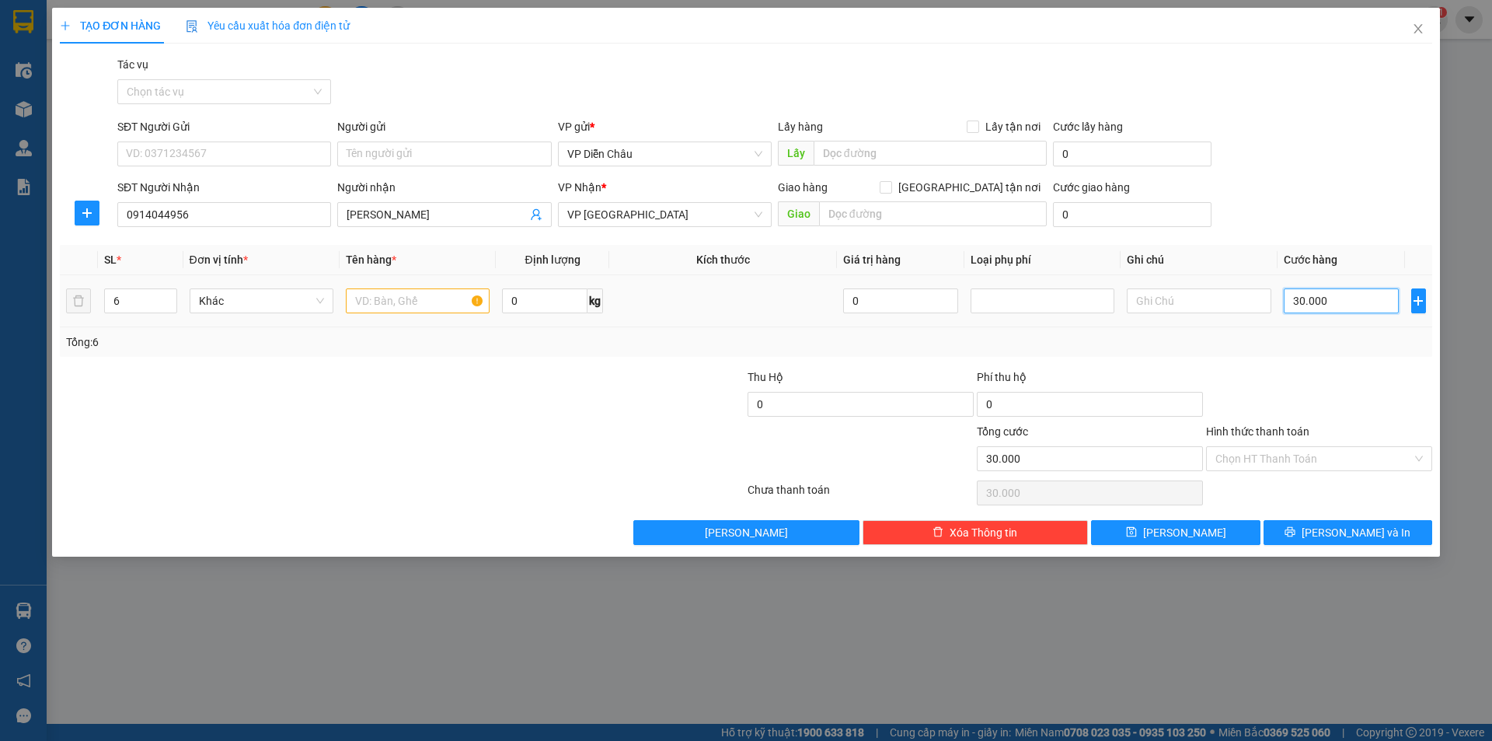
type input "300.000"
click at [1333, 535] on button "Lưu và In" at bounding box center [1348, 532] width 169 height 25
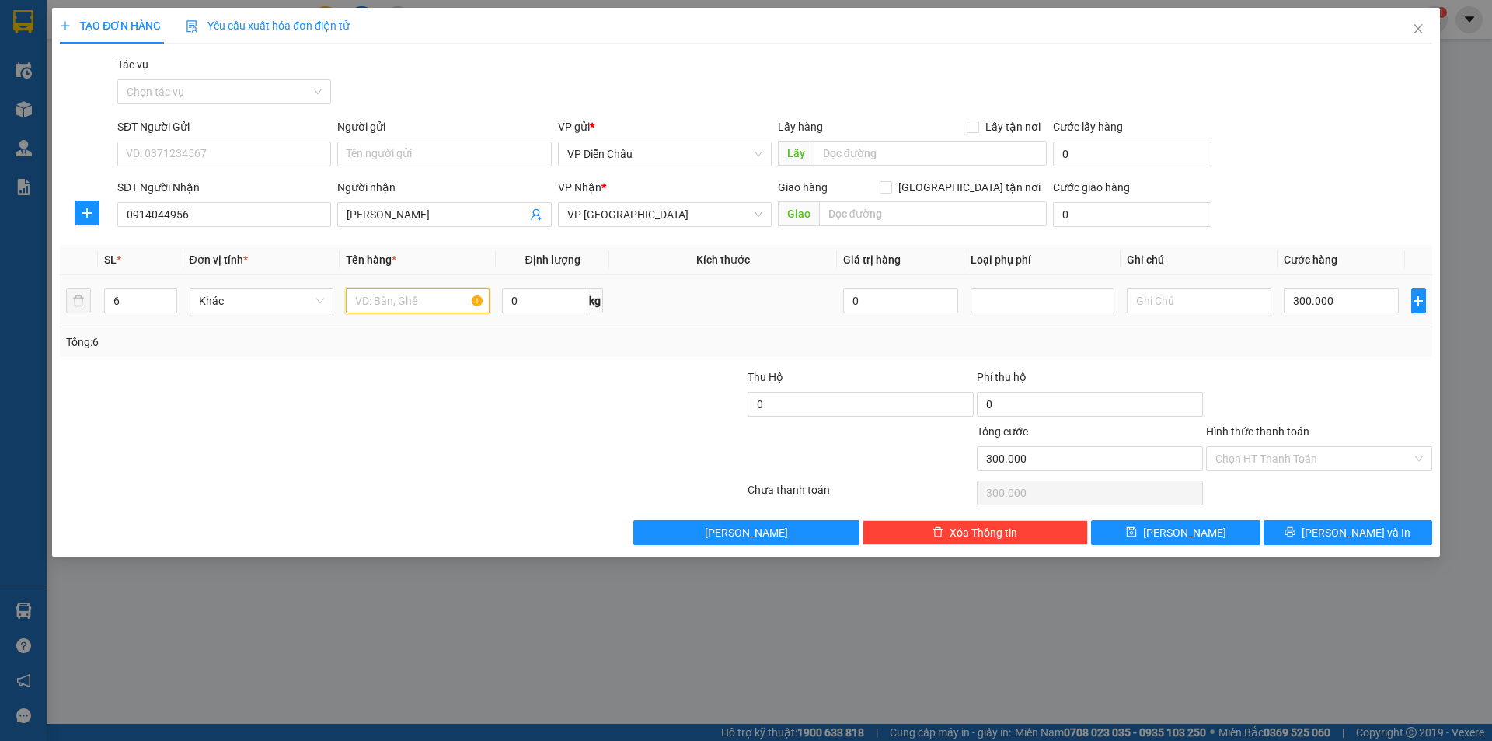
click at [383, 305] on input "text" at bounding box center [418, 300] width 144 height 25
type input "thanh sat, ct"
click at [1364, 532] on span "Lưu và In" at bounding box center [1356, 532] width 109 height 17
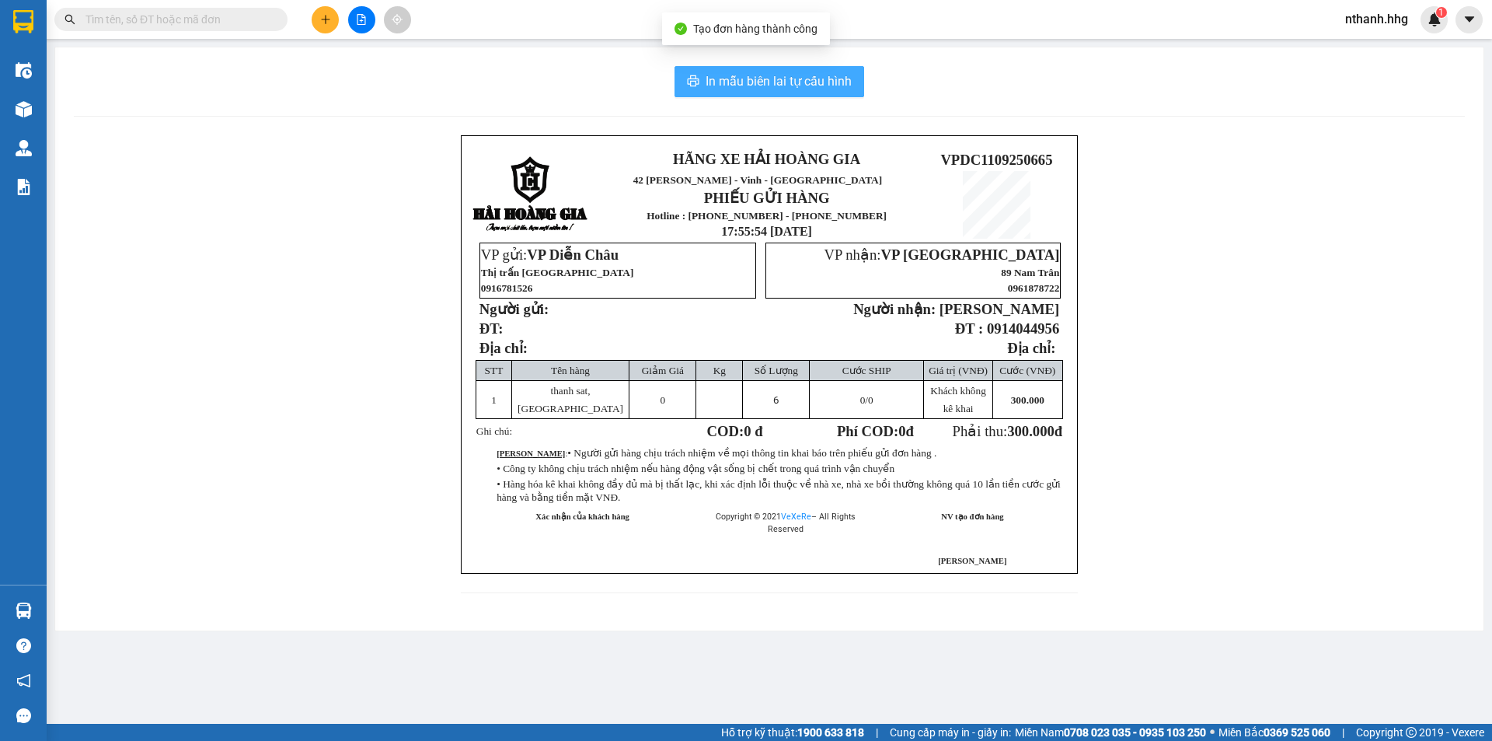
click at [789, 78] on span "In mẫu biên lai tự cấu hình" at bounding box center [779, 80] width 146 height 19
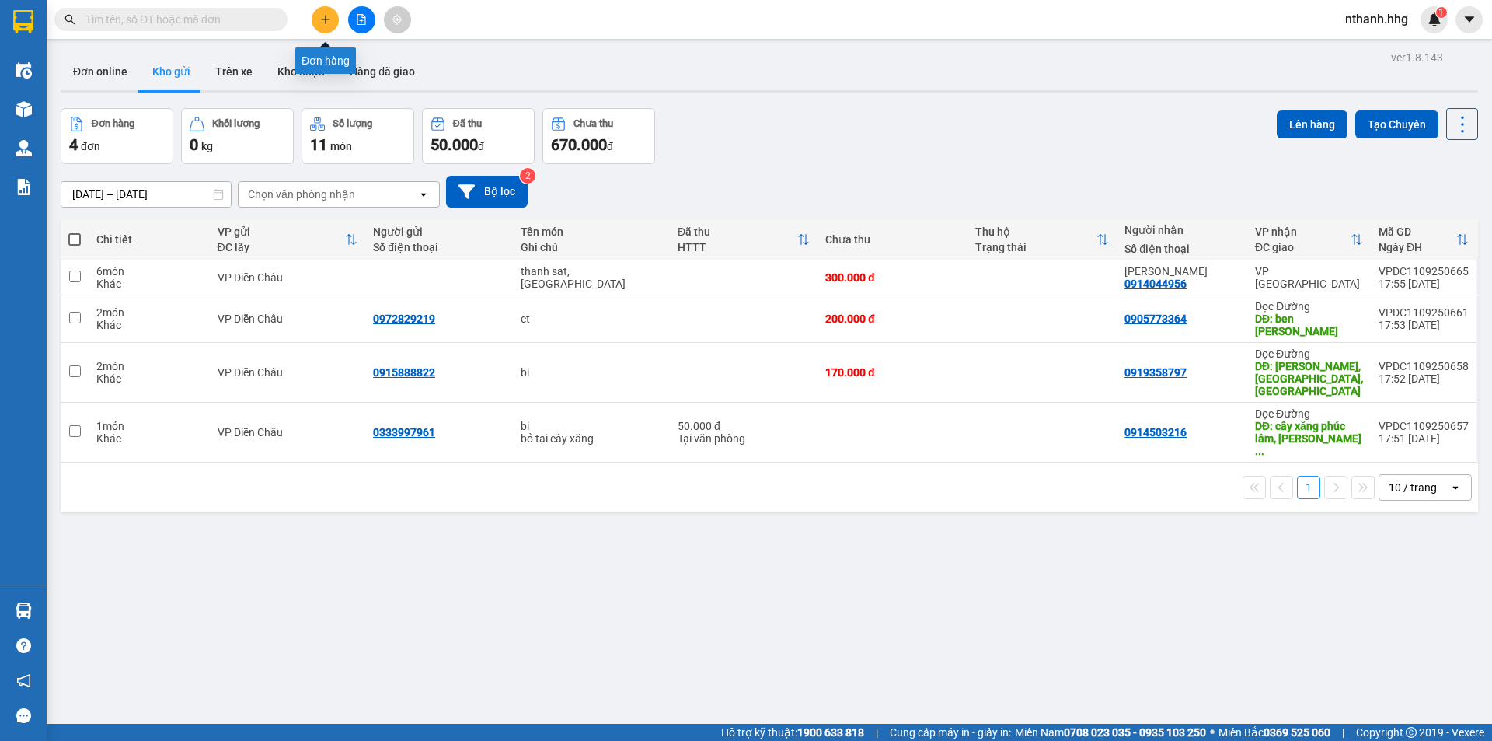
click at [322, 21] on icon "plus" at bounding box center [325, 19] width 11 height 11
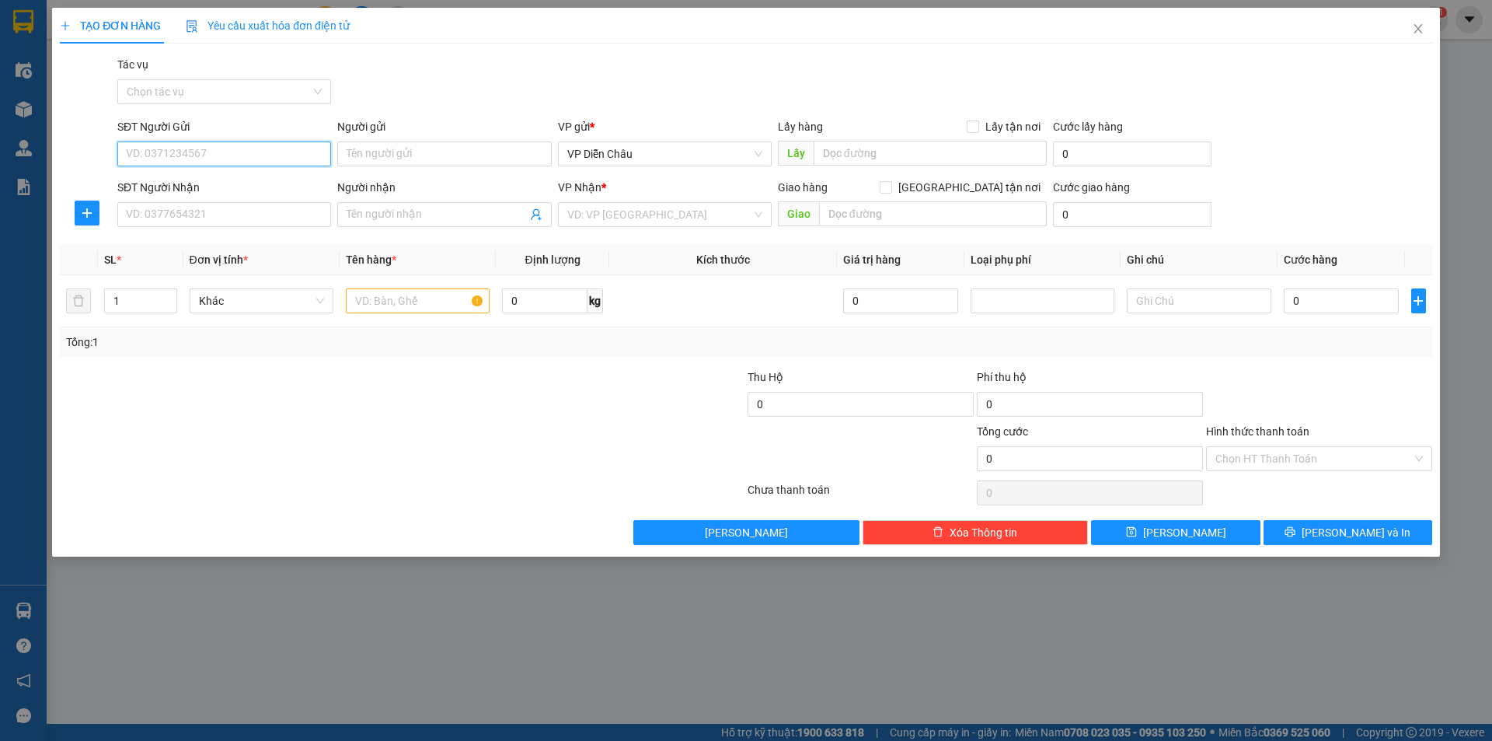
click at [215, 155] on input "SĐT Người Gửi" at bounding box center [224, 153] width 214 height 25
type input "0988533597"
click at [186, 190] on div "0988533597" at bounding box center [224, 184] width 195 height 17
type input "DC"
type input "0988533597"
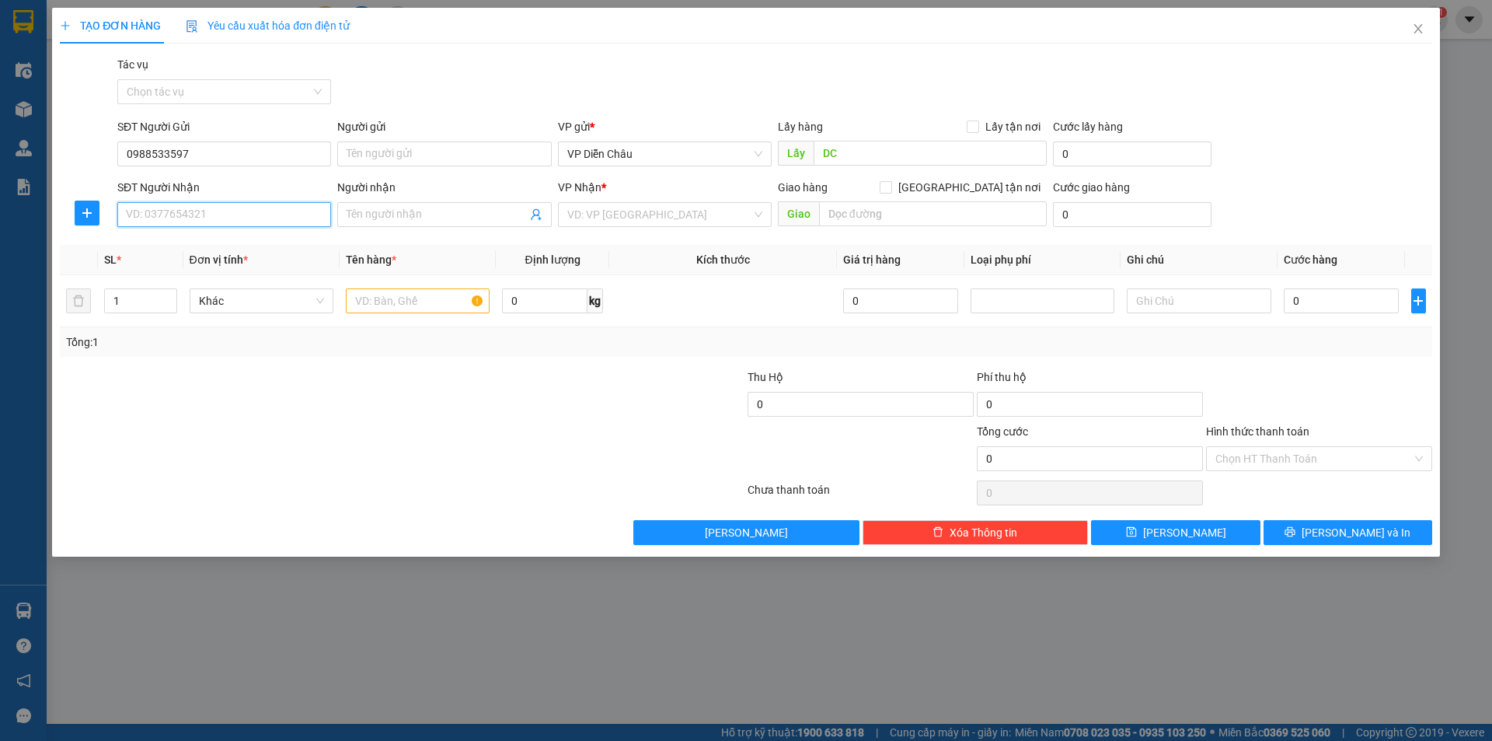
click at [222, 214] on input "SĐT Người Nhận" at bounding box center [224, 214] width 214 height 25
type input "0935190171"
click at [685, 214] on input "search" at bounding box center [659, 214] width 184 height 23
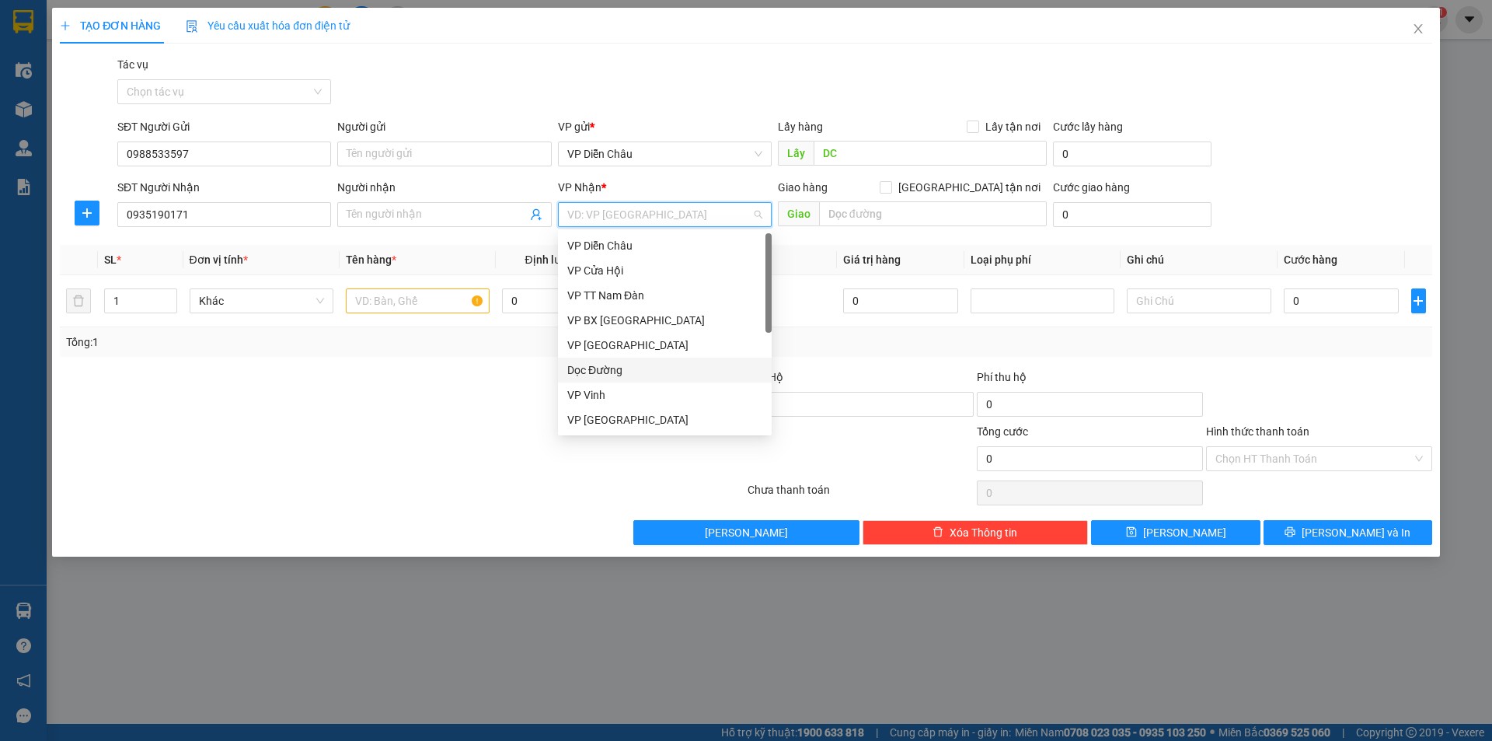
drag, startPoint x: 636, startPoint y: 364, endPoint x: 587, endPoint y: 319, distance: 66.5
click at [635, 363] on div "Dọc Đường" at bounding box center [664, 369] width 195 height 17
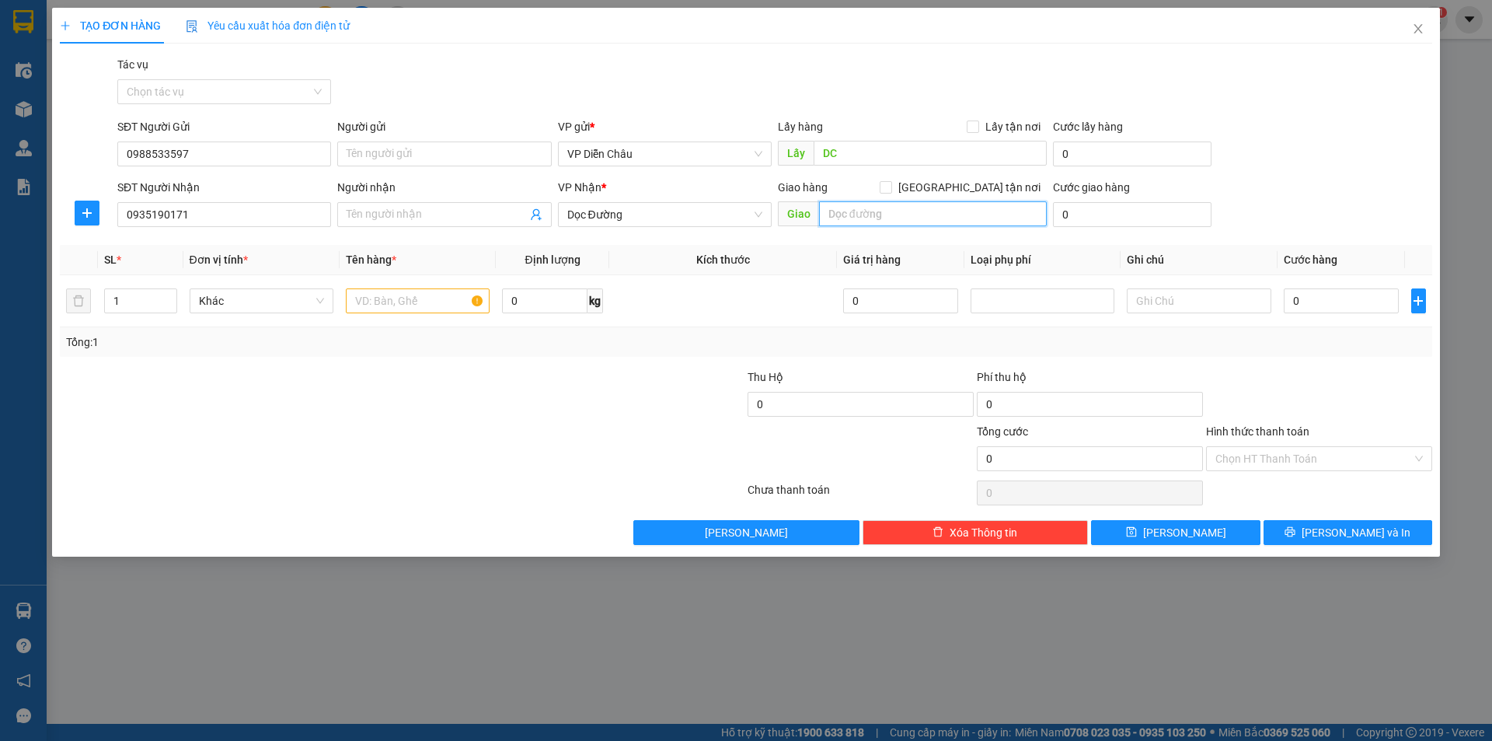
click at [861, 213] on input "text" at bounding box center [933, 213] width 228 height 25
click at [877, 219] on input "d" at bounding box center [933, 213] width 228 height 25
type input "đồng hới, quang binh"
type input "2"
click at [169, 295] on icon "up" at bounding box center [168, 297] width 5 height 5
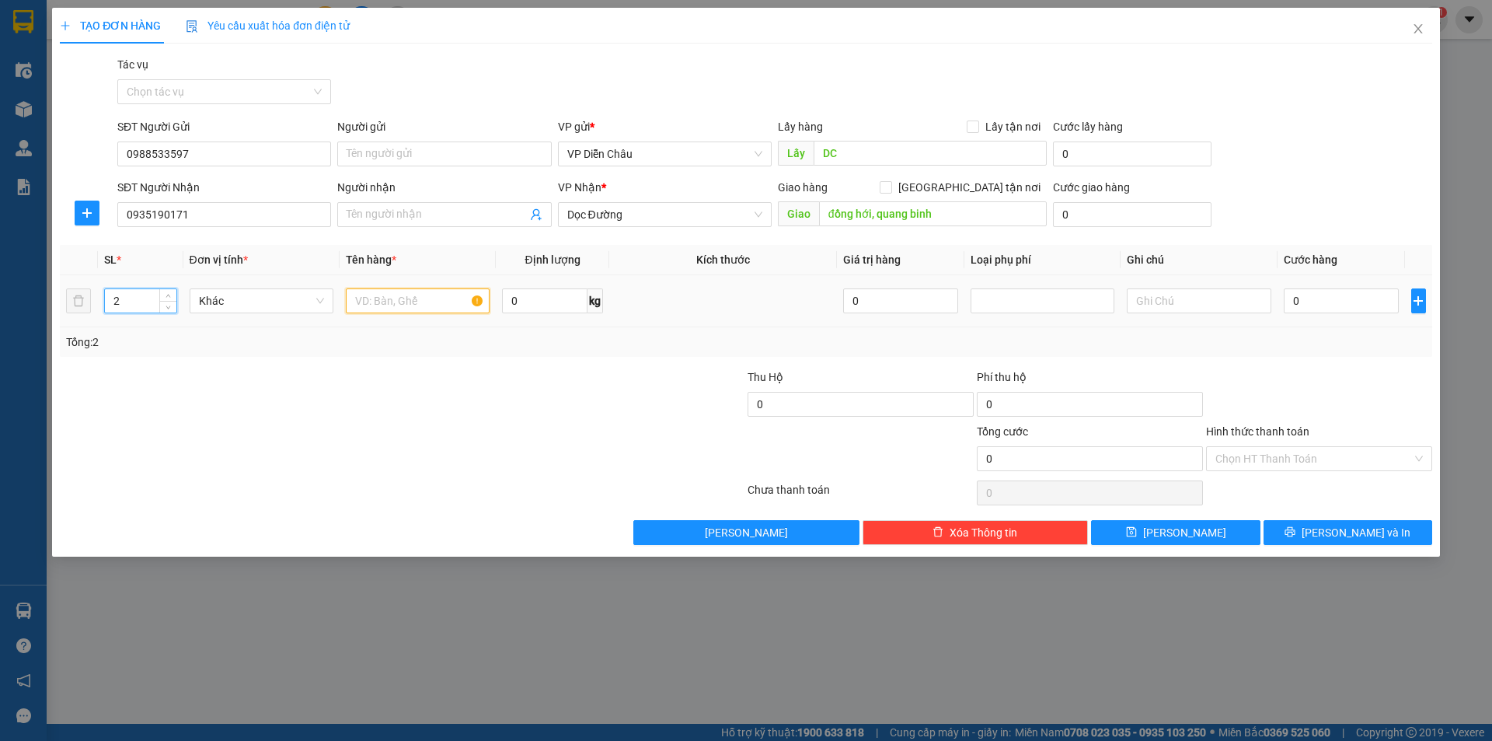
click at [426, 302] on input "text" at bounding box center [418, 300] width 144 height 25
type input "bi, ct"
click at [1366, 303] on input "0" at bounding box center [1342, 300] width 116 height 25
click at [1400, 738] on div "TẠO ĐƠN HÀNG Yêu cầu xuất hóa đơn điện tử Transit Pickup Surcharge Ids Transit …" at bounding box center [746, 370] width 1492 height 741
click at [1329, 305] on input "0" at bounding box center [1342, 300] width 116 height 25
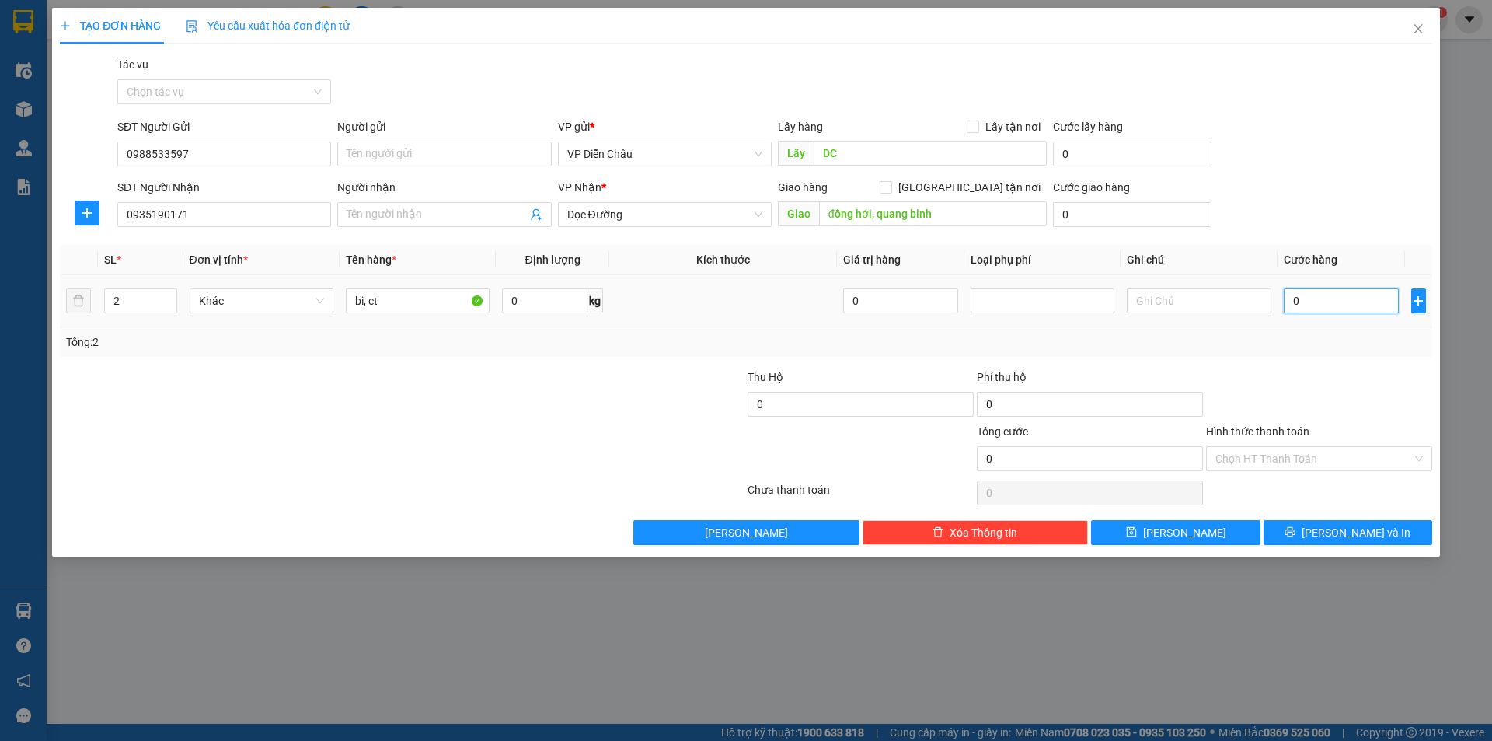
type input "1"
type input "15"
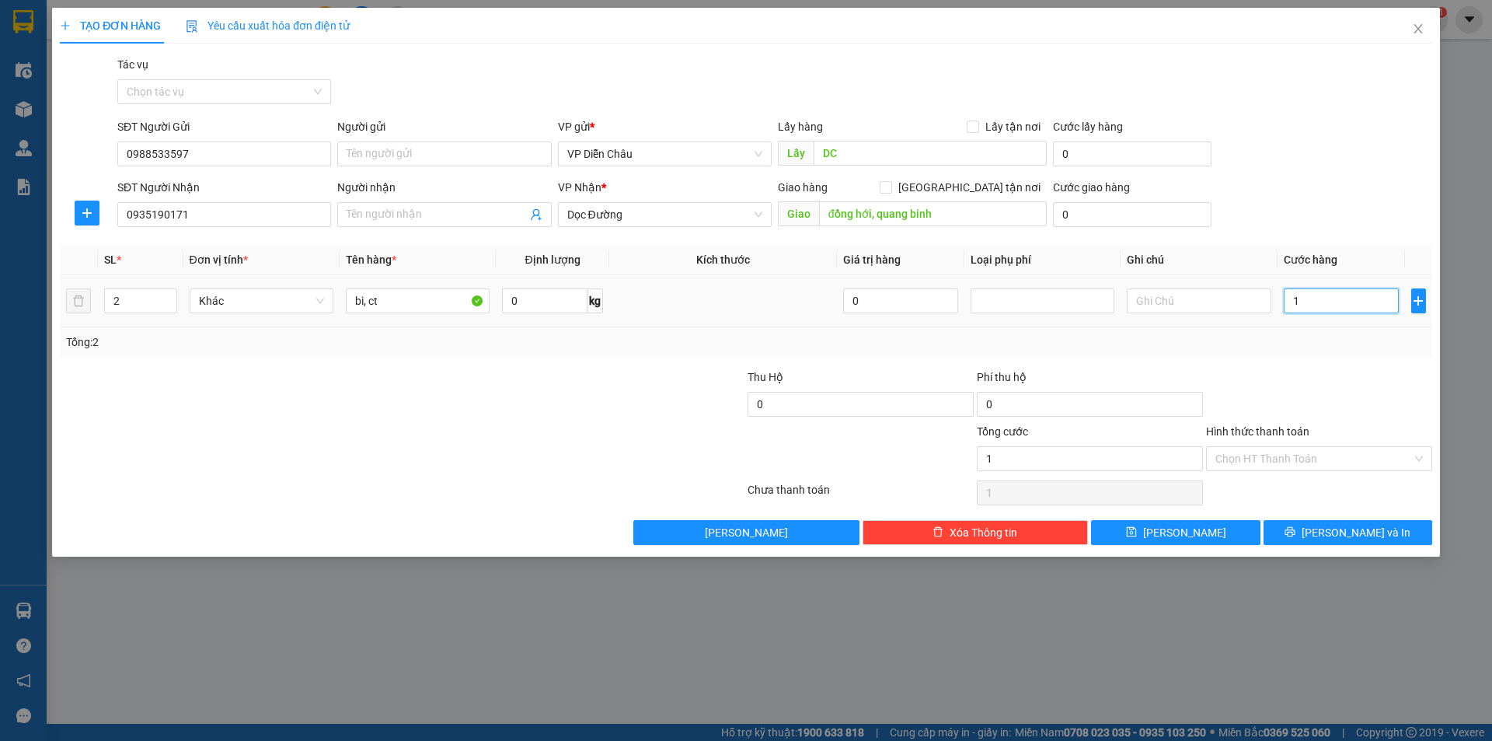
type input "15"
type input "150"
type input "1.500"
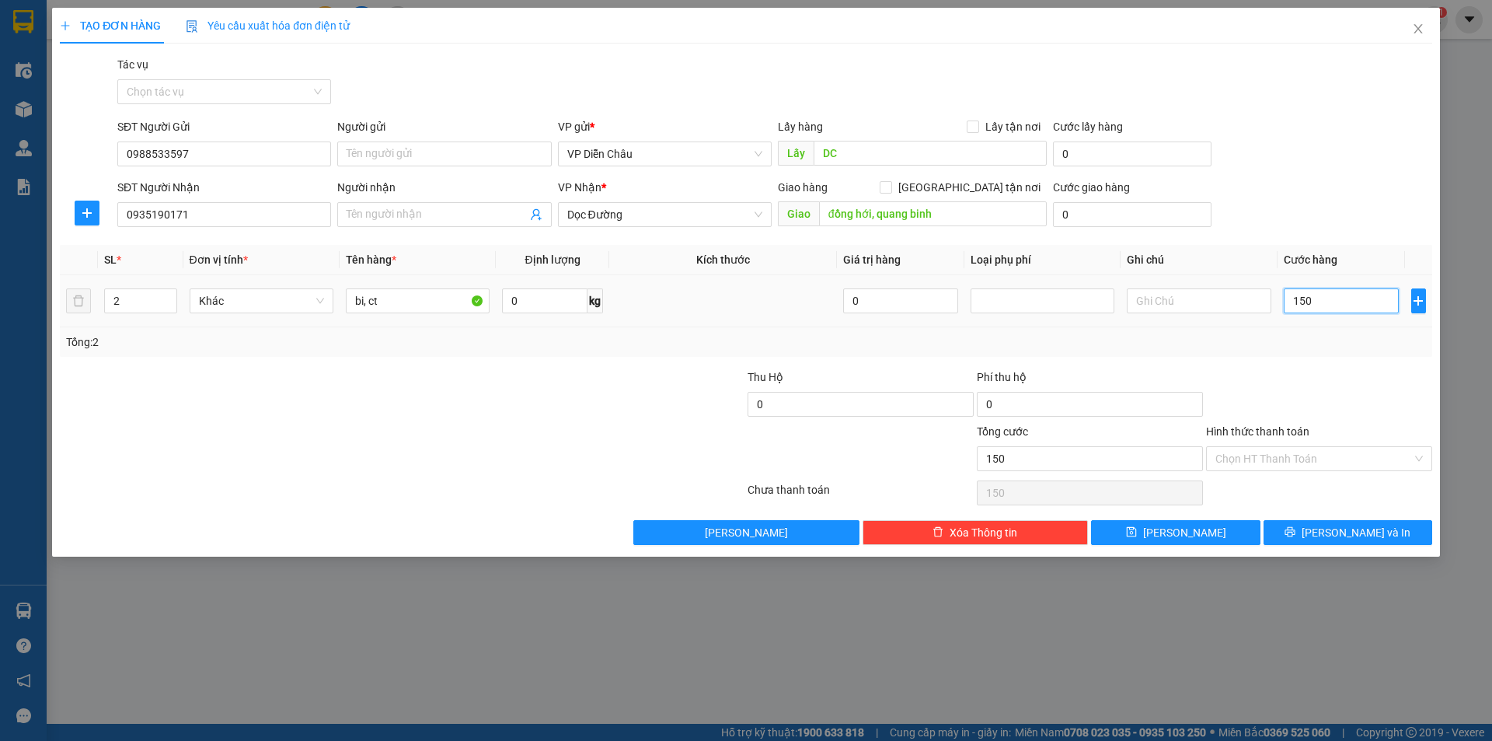
type input "1.500"
type input "15.000"
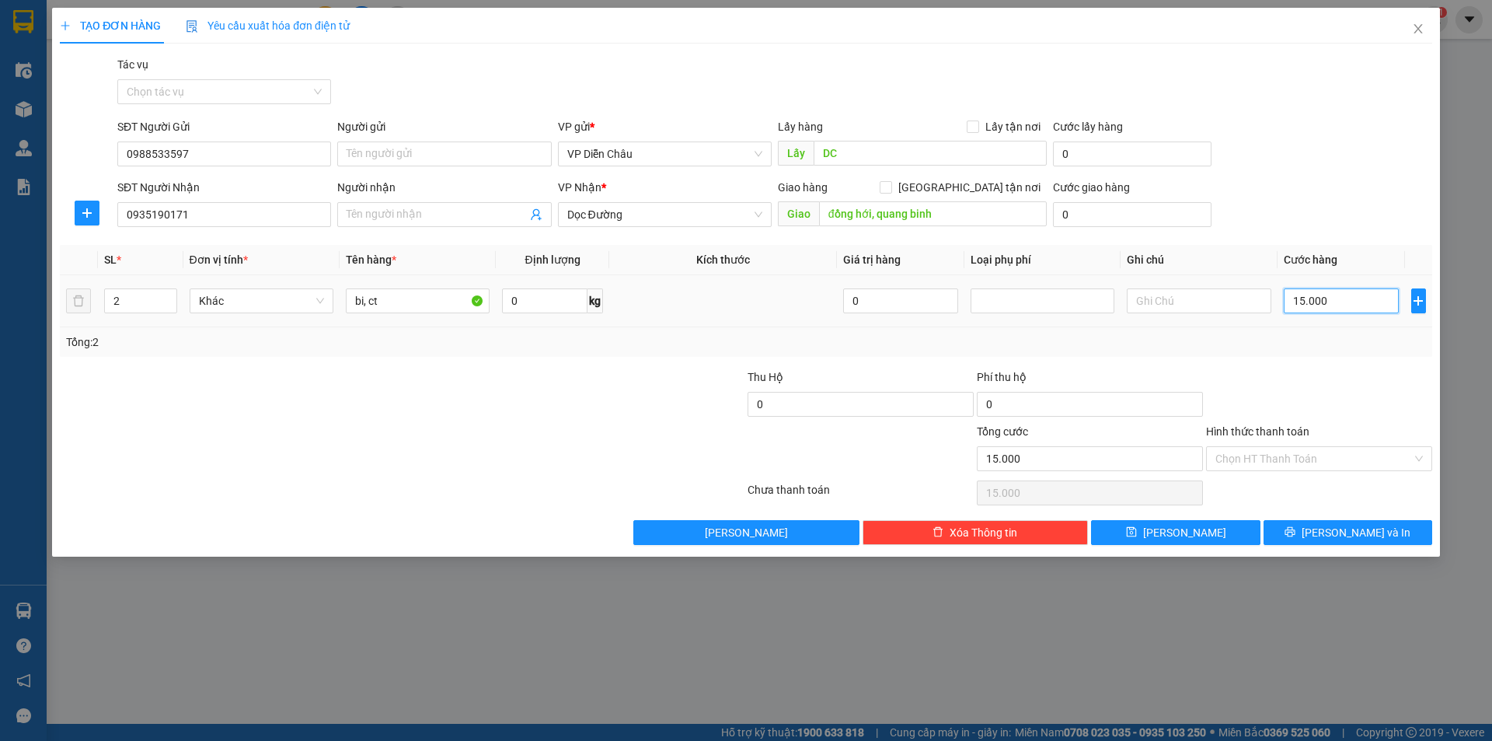
type input "150.000"
type input "1.500.000"
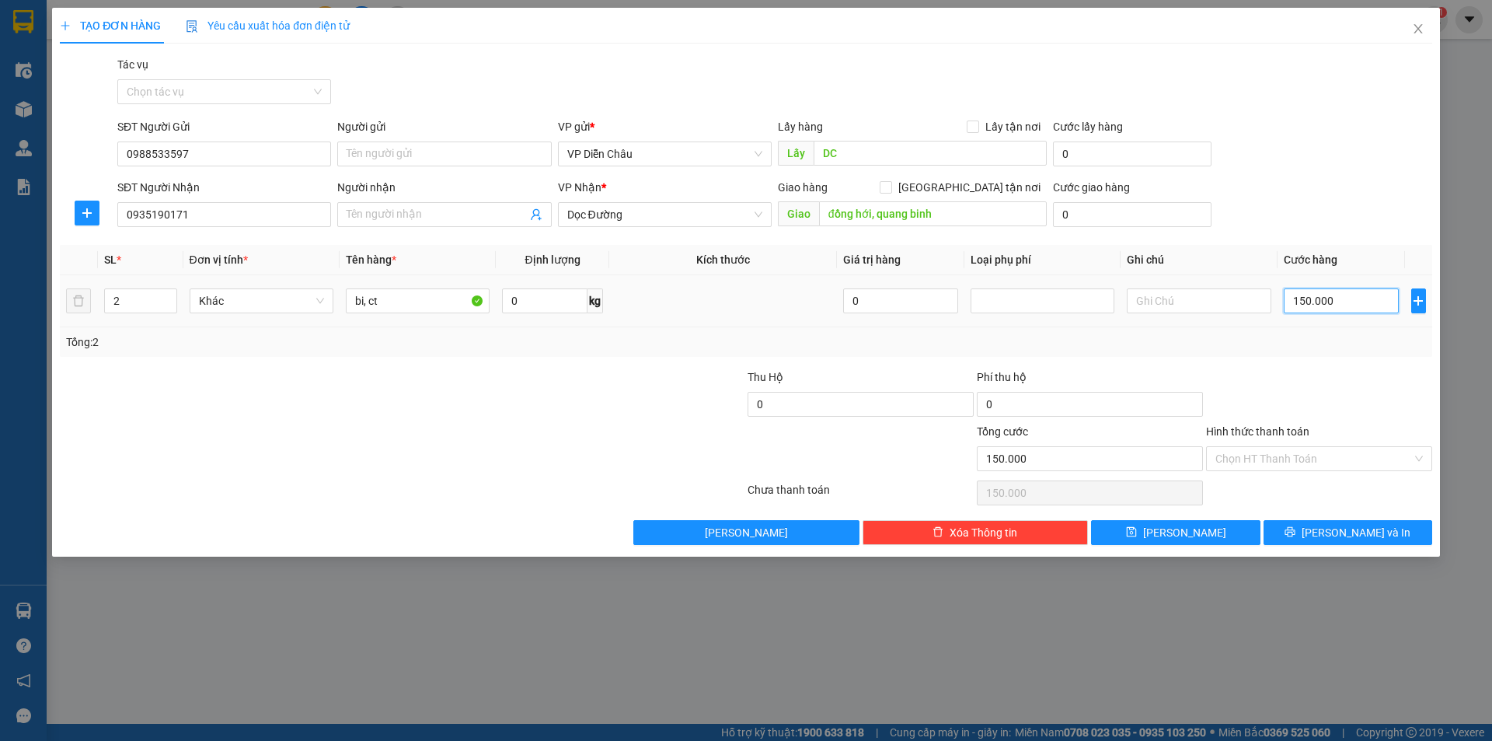
type input "1.500.000"
type input "150.000"
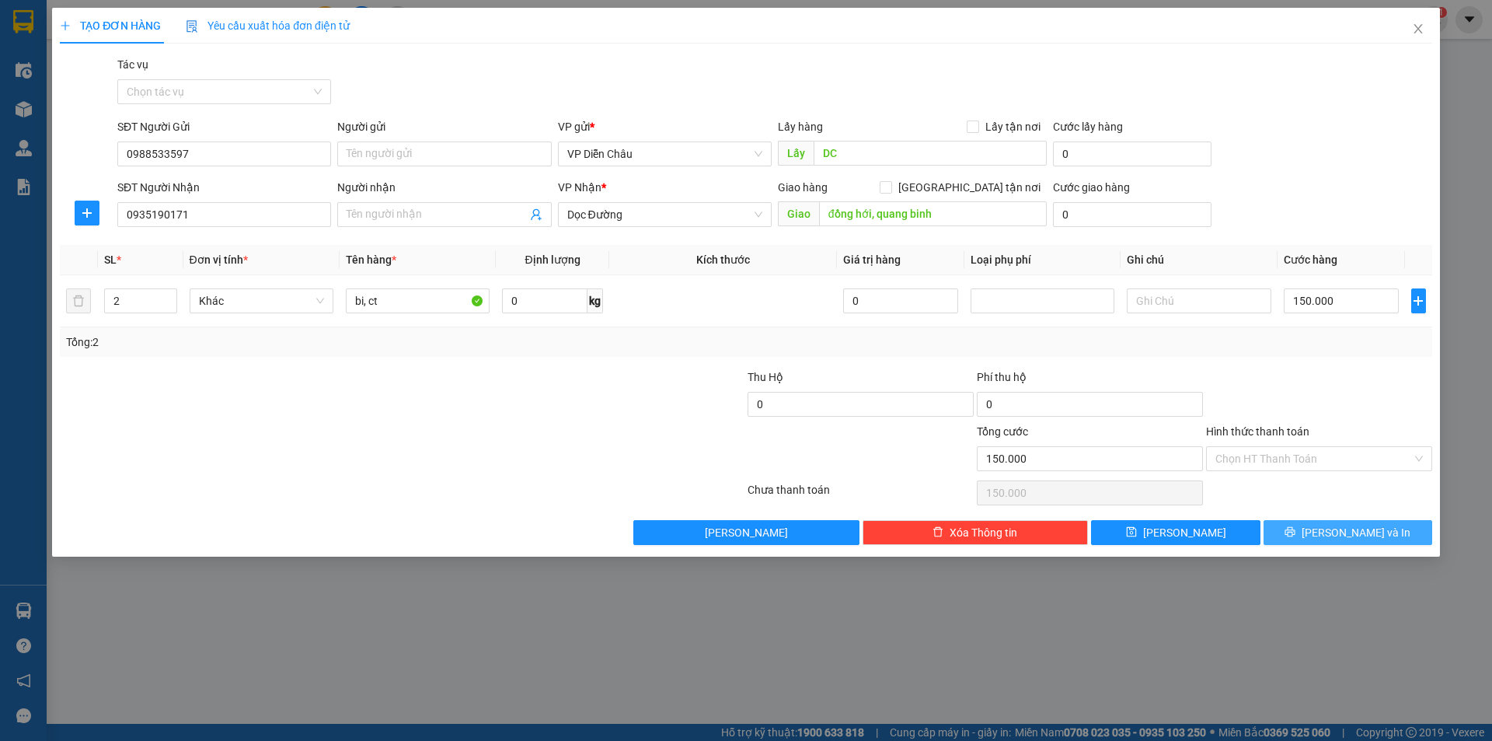
click at [1338, 535] on span "Lưu và In" at bounding box center [1356, 532] width 109 height 17
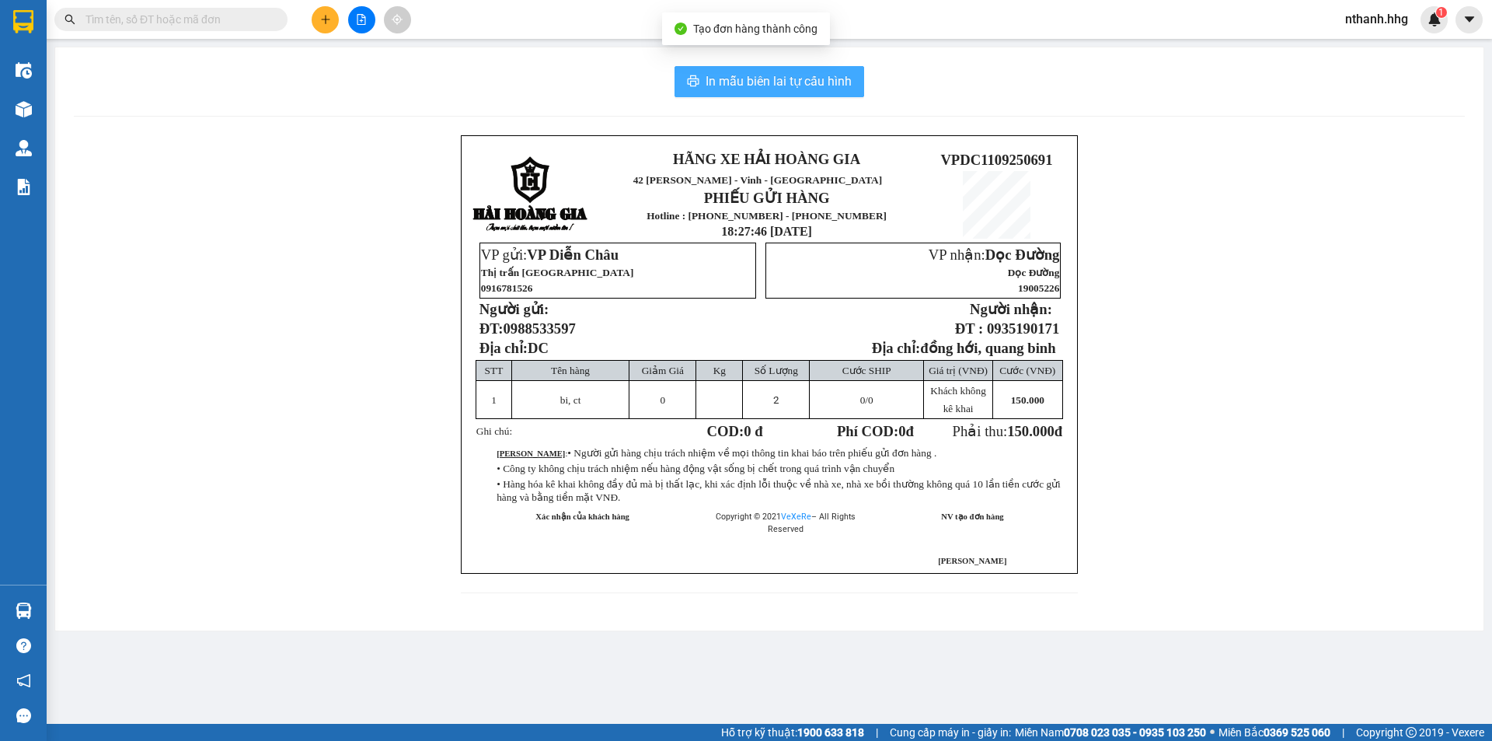
click at [800, 79] on span "In mẫu biên lai tự cấu hình" at bounding box center [779, 80] width 146 height 19
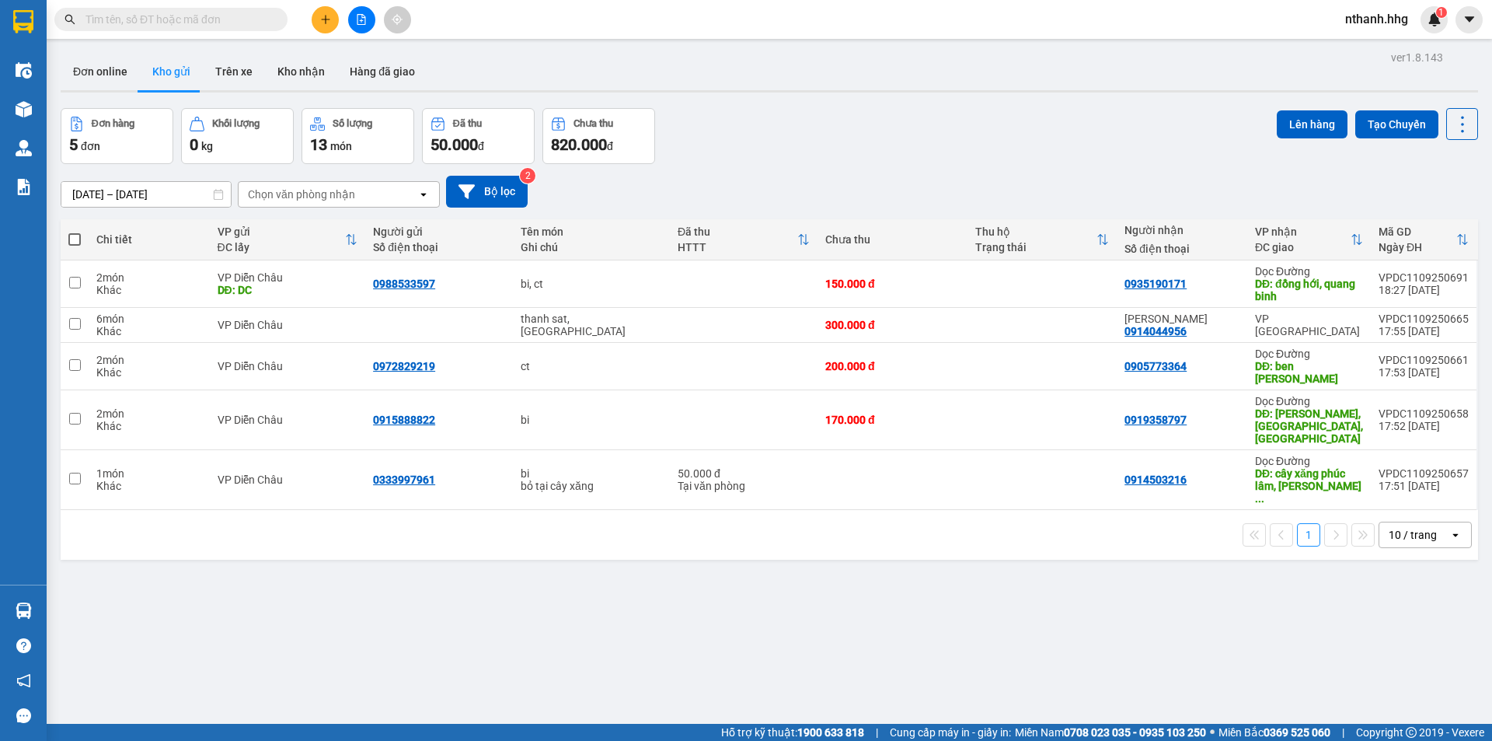
click at [330, 17] on icon "plus" at bounding box center [325, 19] width 11 height 11
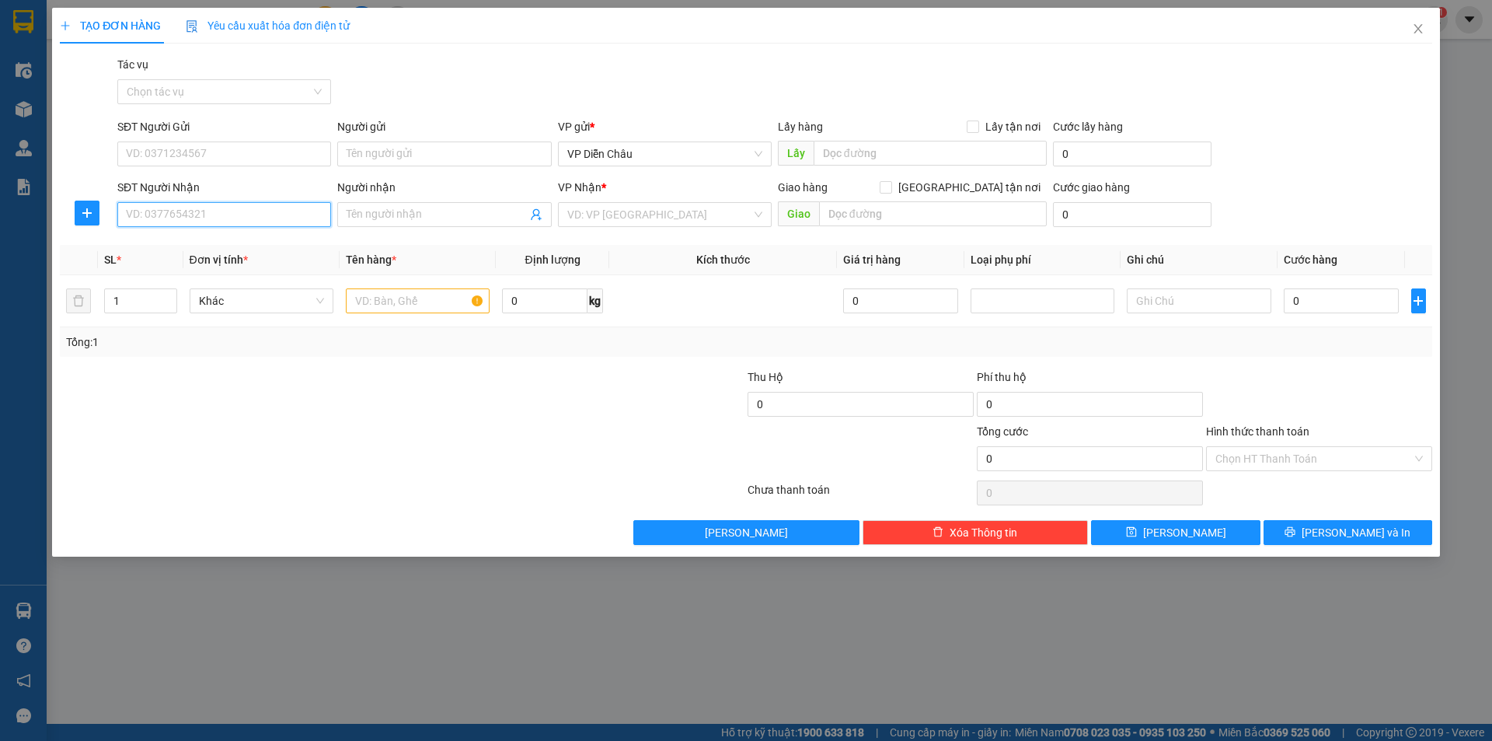
click at [202, 217] on input "SĐT Người Nhận" at bounding box center [224, 214] width 214 height 25
click at [144, 243] on div "0986460363" at bounding box center [224, 245] width 195 height 17
type input "0986460363"
click at [174, 292] on span "Increase Value" at bounding box center [167, 296] width 17 height 14
click at [173, 291] on span "Increase Value" at bounding box center [167, 296] width 17 height 14
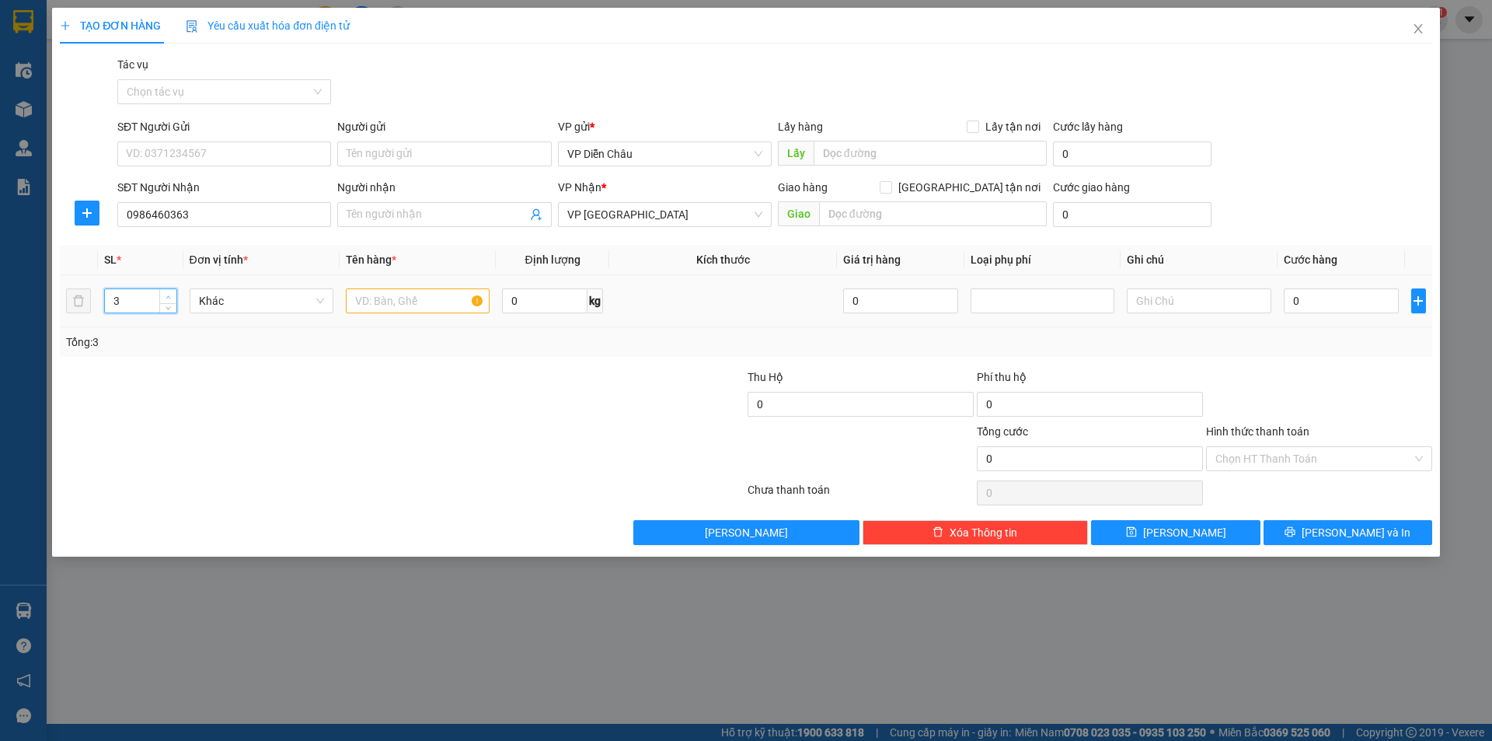
type input "4"
click at [173, 291] on span "Increase Value" at bounding box center [167, 296] width 17 height 14
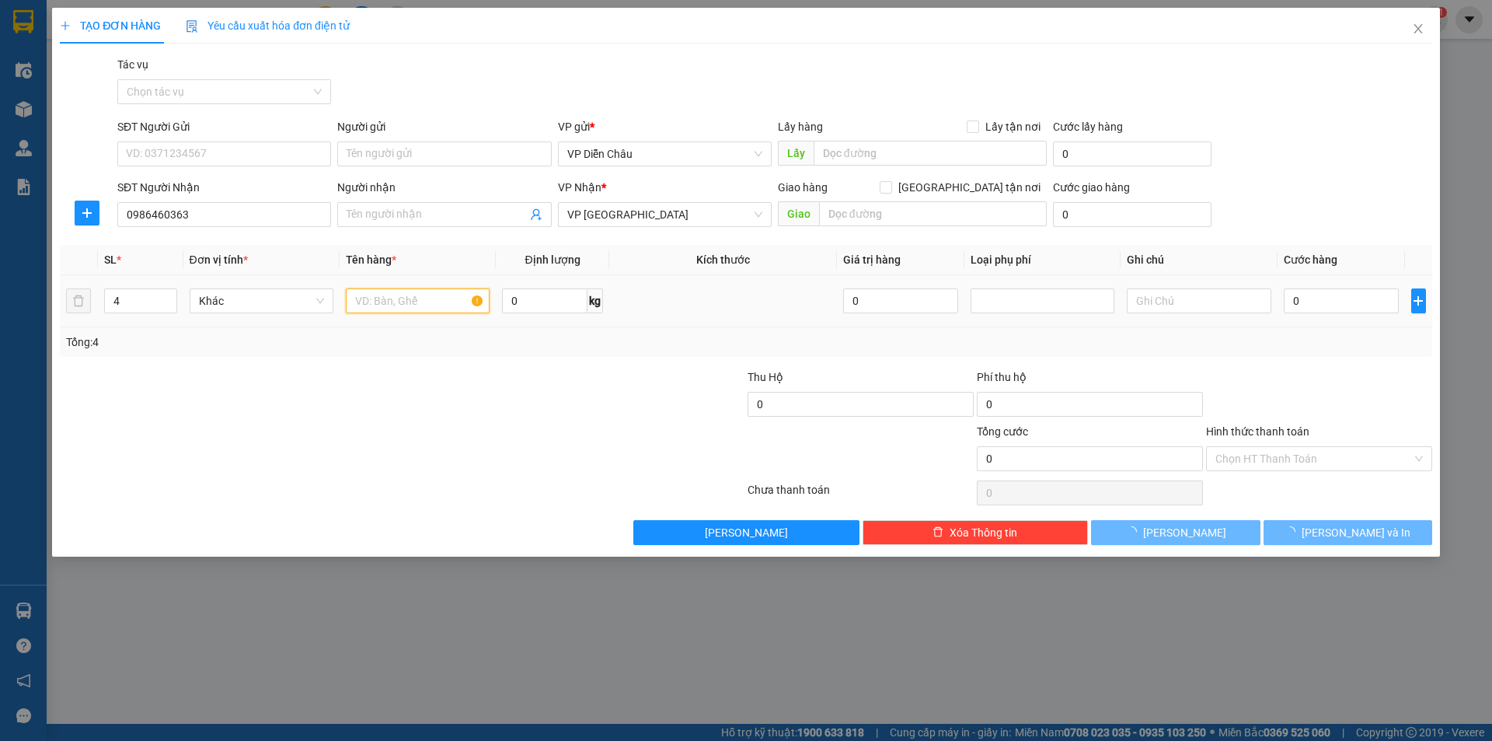
click at [427, 295] on input "text" at bounding box center [418, 300] width 144 height 25
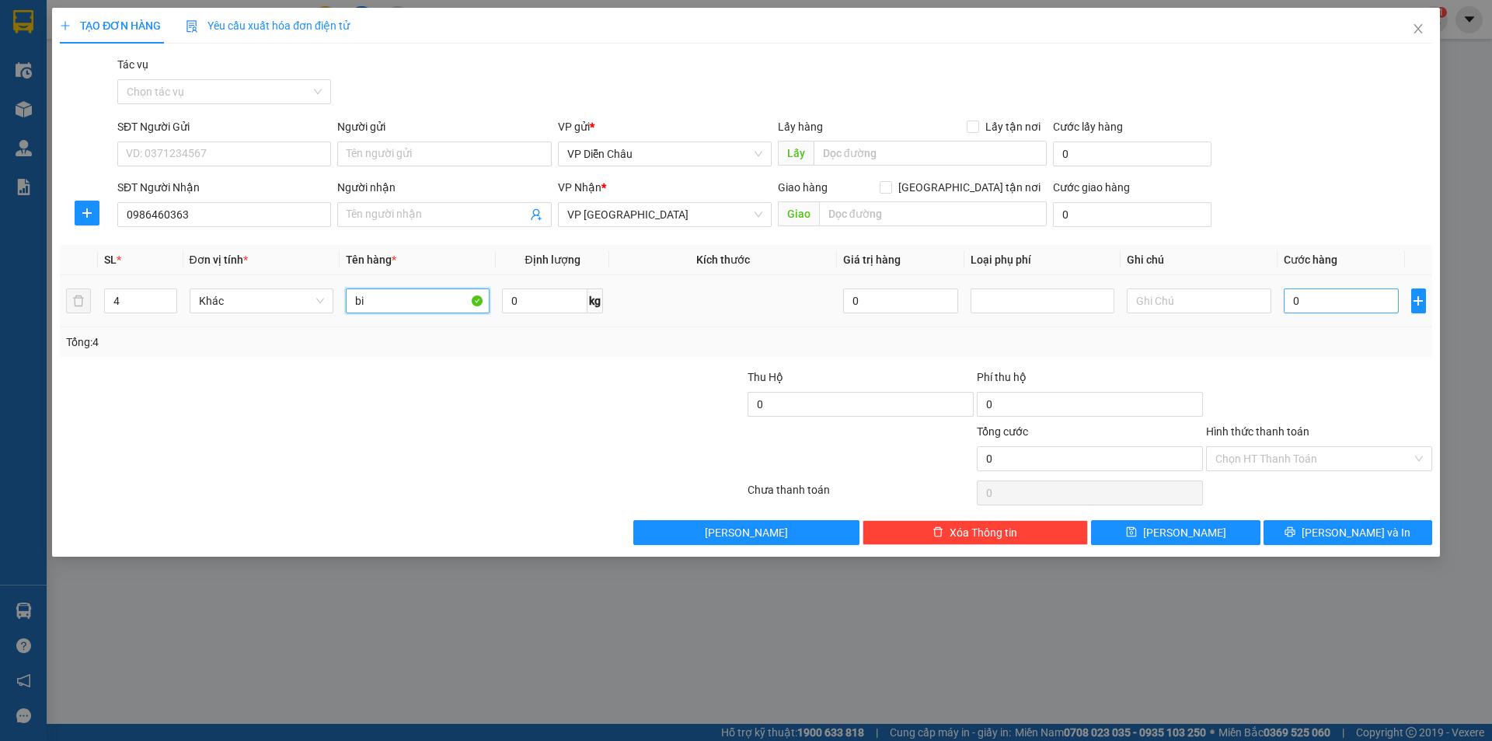
type input "bi"
click at [1326, 302] on input "0" at bounding box center [1342, 300] width 116 height 25
type input "3"
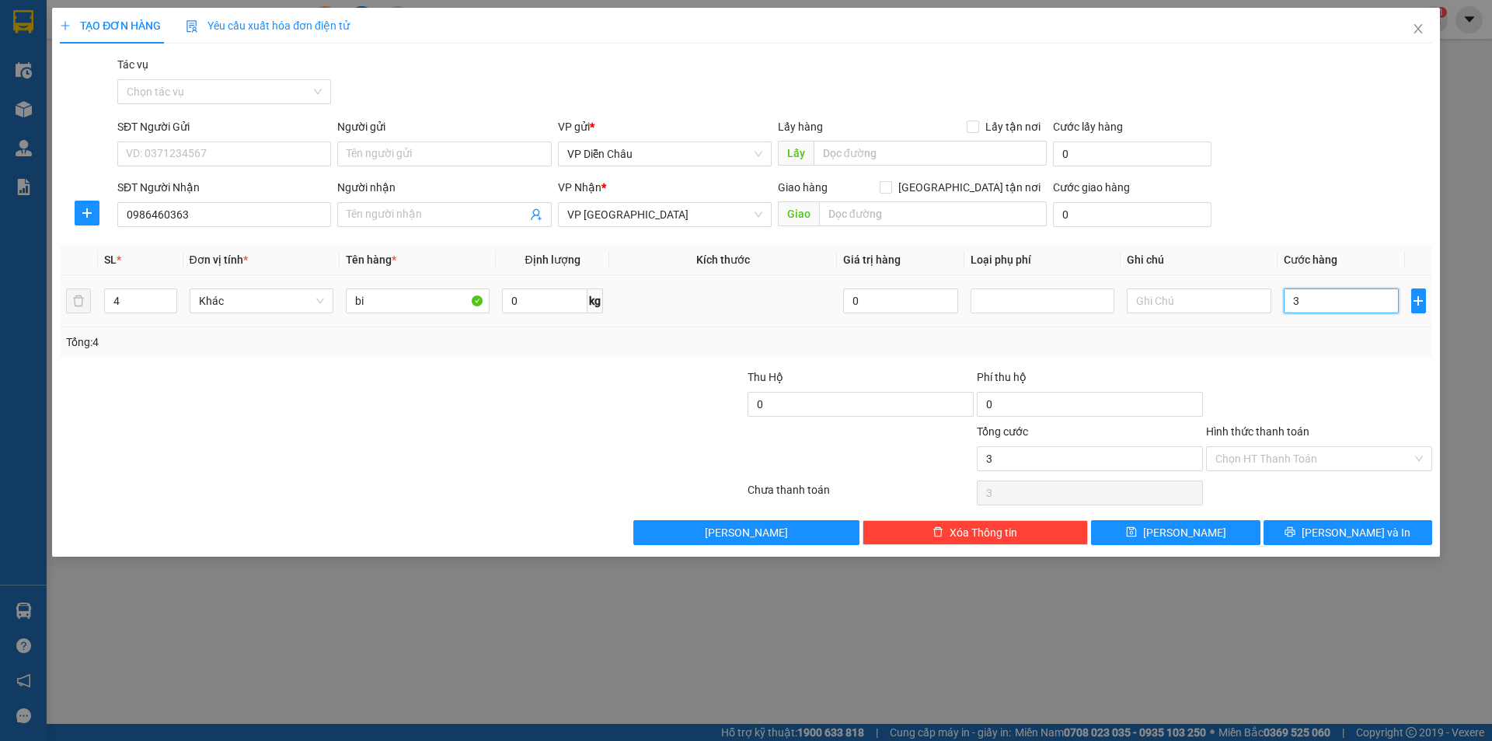
type input "30"
click at [1351, 539] on span "Lưu và In" at bounding box center [1356, 532] width 109 height 17
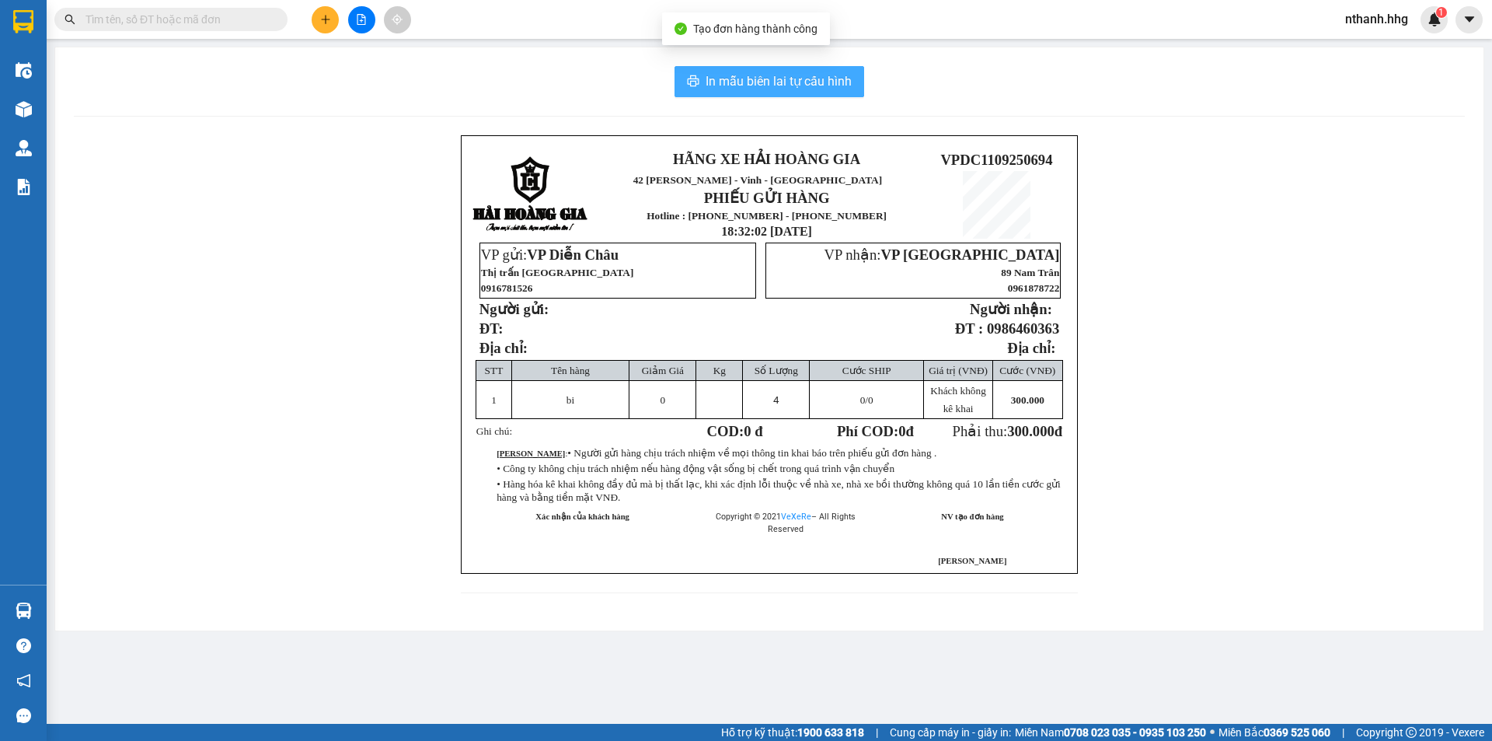
click at [783, 84] on span "In mẫu biên lai tự cấu hình" at bounding box center [779, 80] width 146 height 19
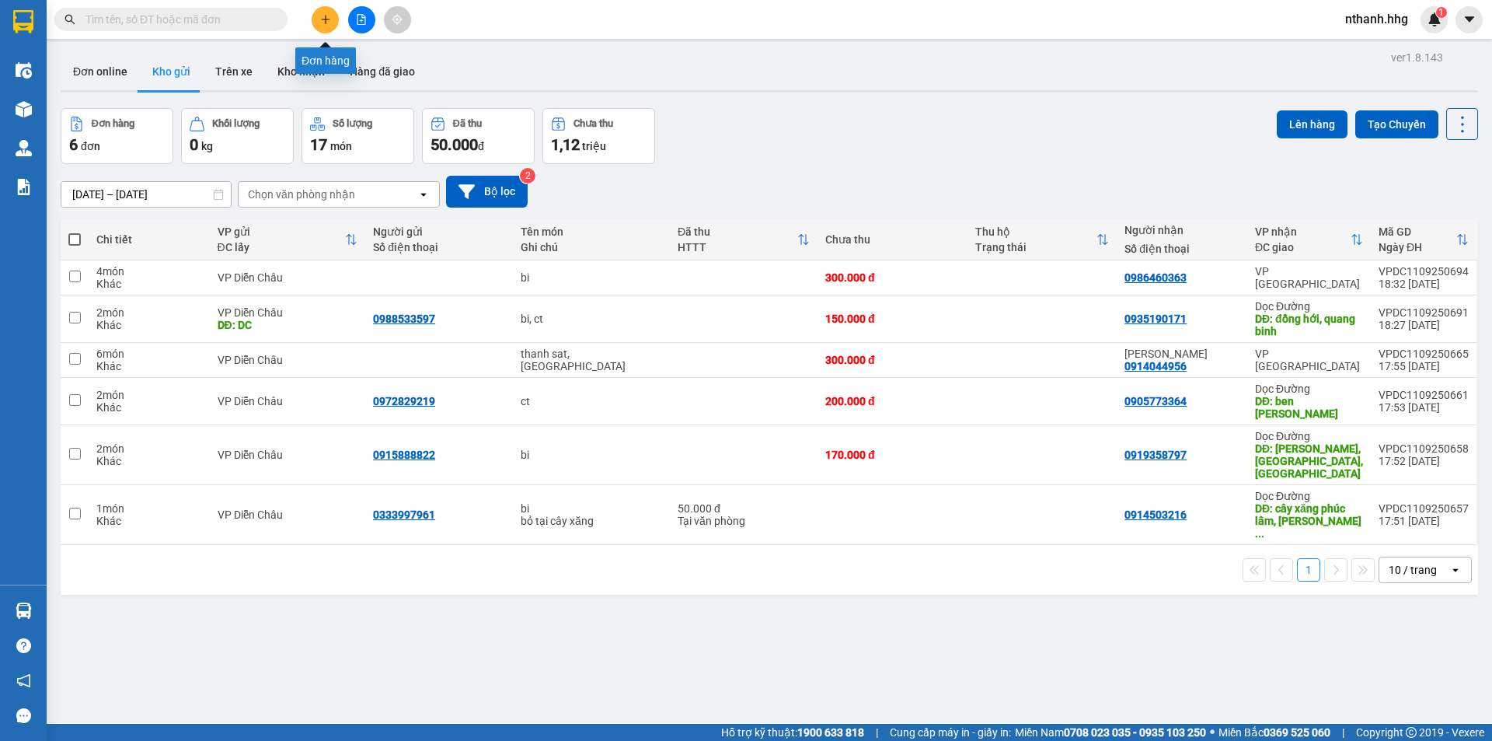
click at [331, 21] on button at bounding box center [325, 19] width 27 height 27
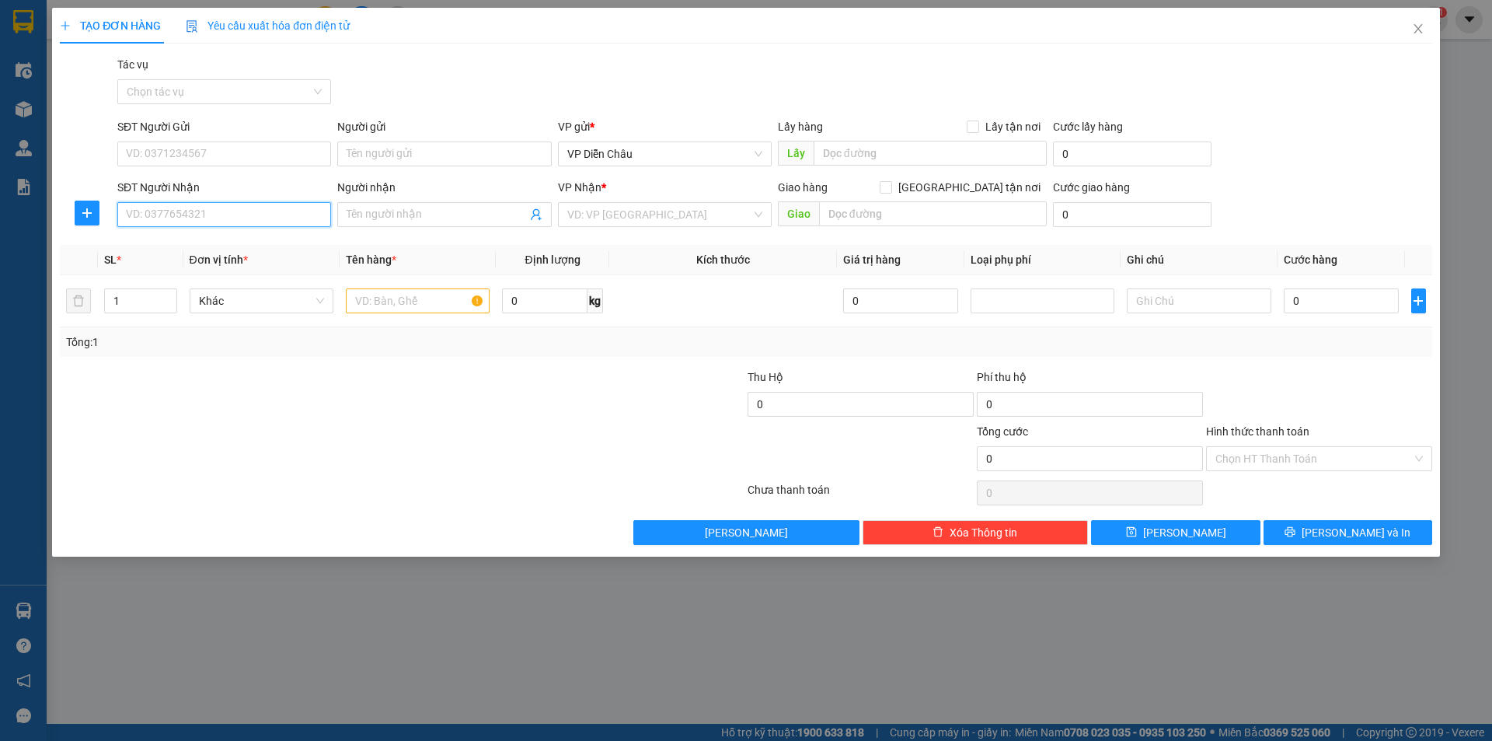
click at [198, 217] on input "SĐT Người Nhận" at bounding box center [224, 214] width 214 height 25
click at [174, 249] on div "0935795292 - chi van" at bounding box center [224, 245] width 195 height 17
click at [385, 295] on input "text" at bounding box center [418, 300] width 144 height 25
click at [1337, 302] on input "0" at bounding box center [1342, 300] width 116 height 25
click at [1277, 459] on input "Hình thức thanh toán" at bounding box center [1313, 458] width 197 height 23
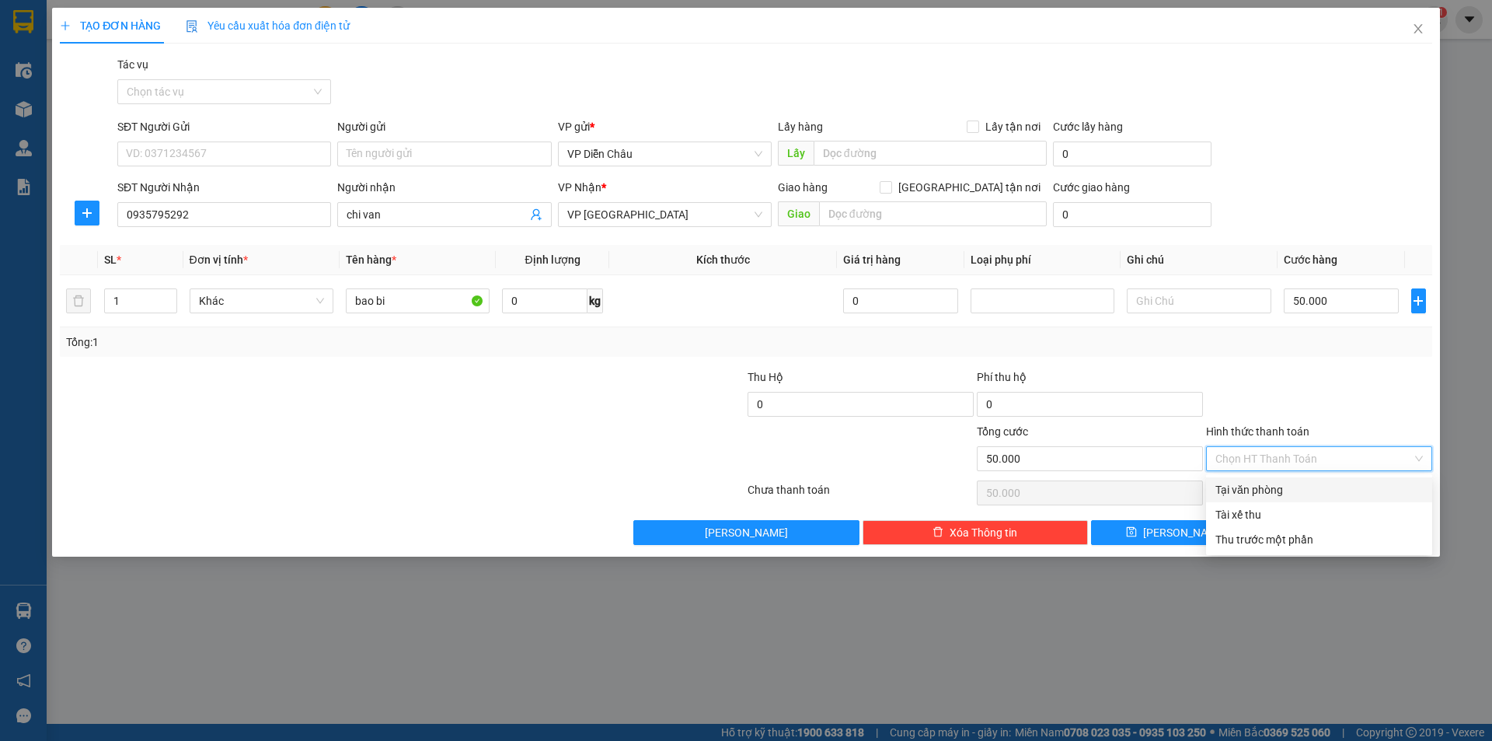
click at [1253, 485] on div "Tại văn phòng" at bounding box center [1318, 489] width 207 height 17
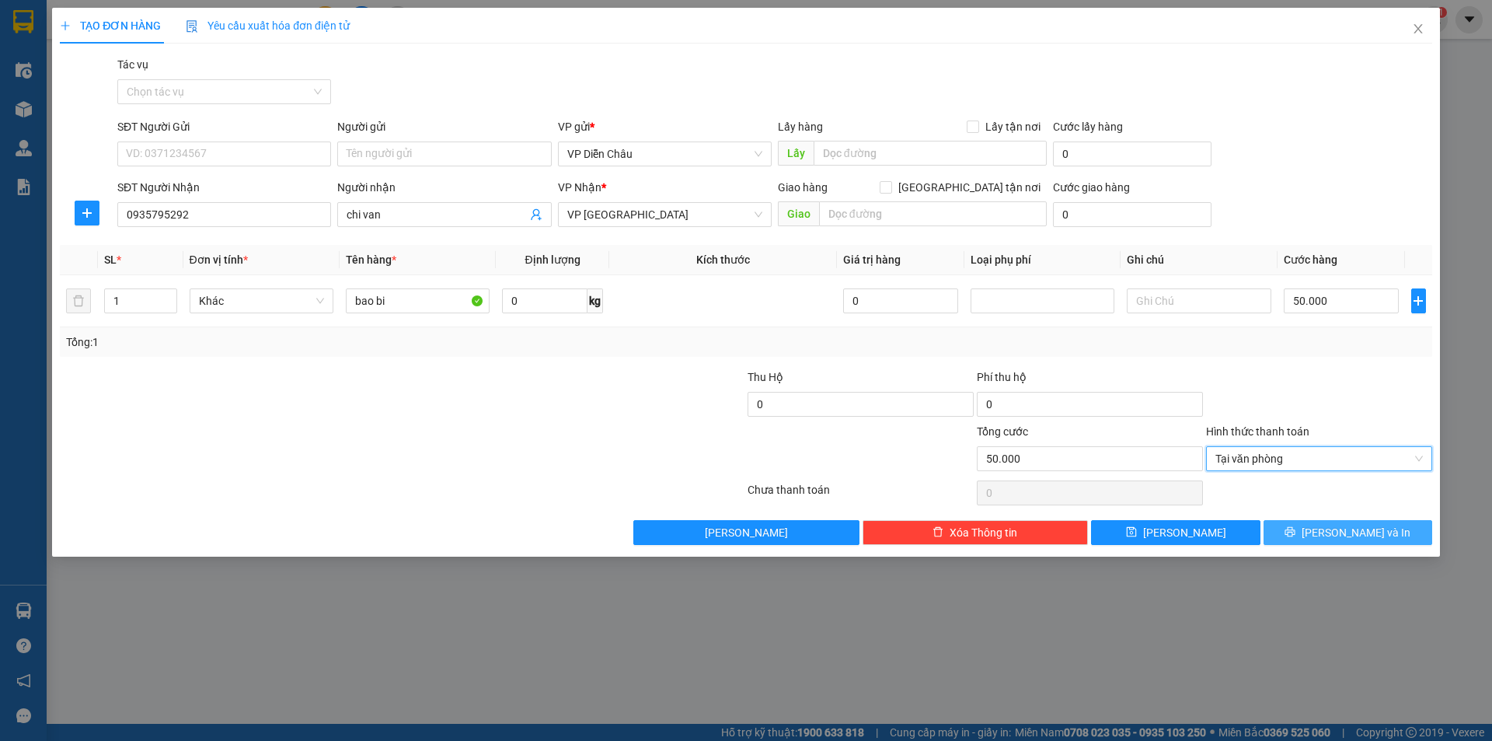
click at [1361, 528] on span "Lưu và In" at bounding box center [1356, 532] width 109 height 17
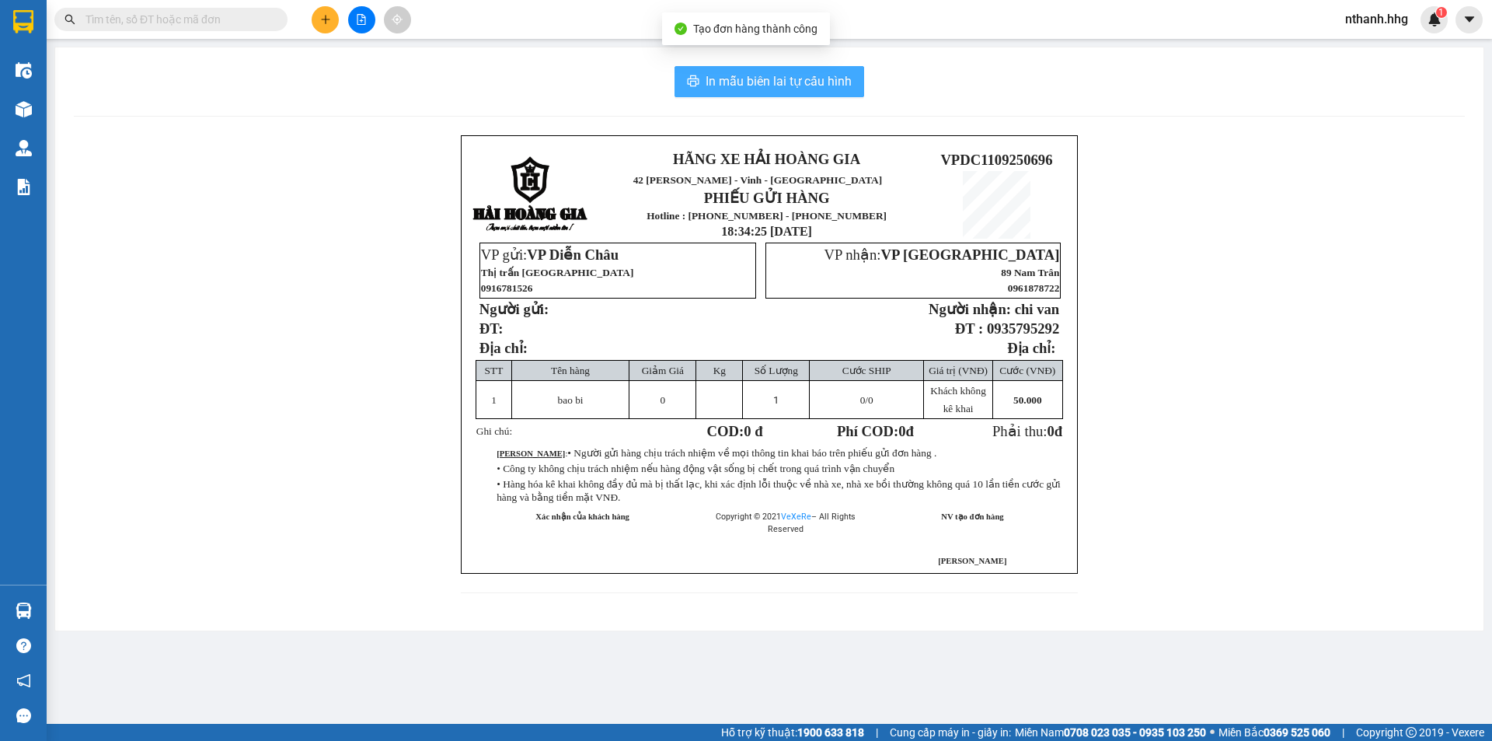
click at [801, 78] on span "In mẫu biên lai tự cấu hình" at bounding box center [779, 80] width 146 height 19
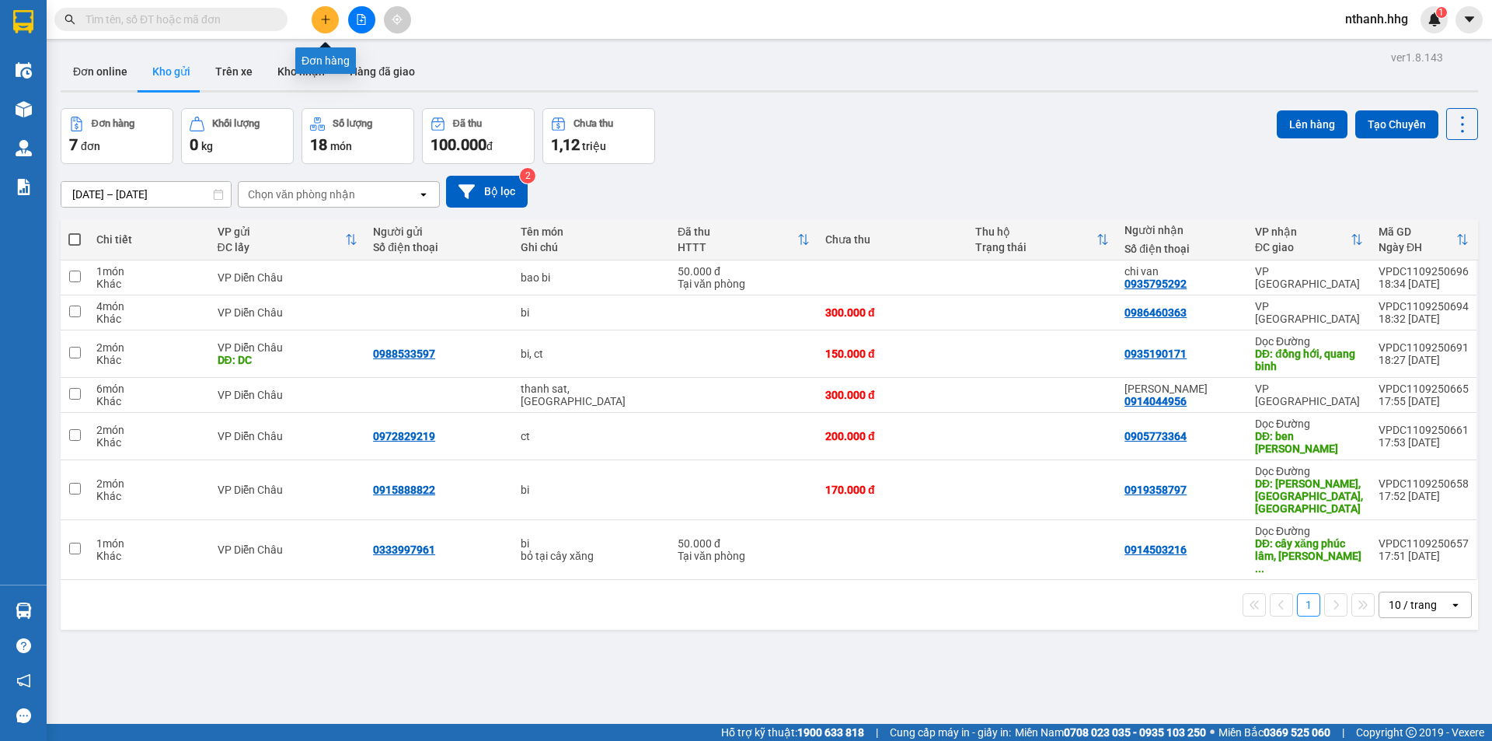
click at [321, 26] on button at bounding box center [325, 19] width 27 height 27
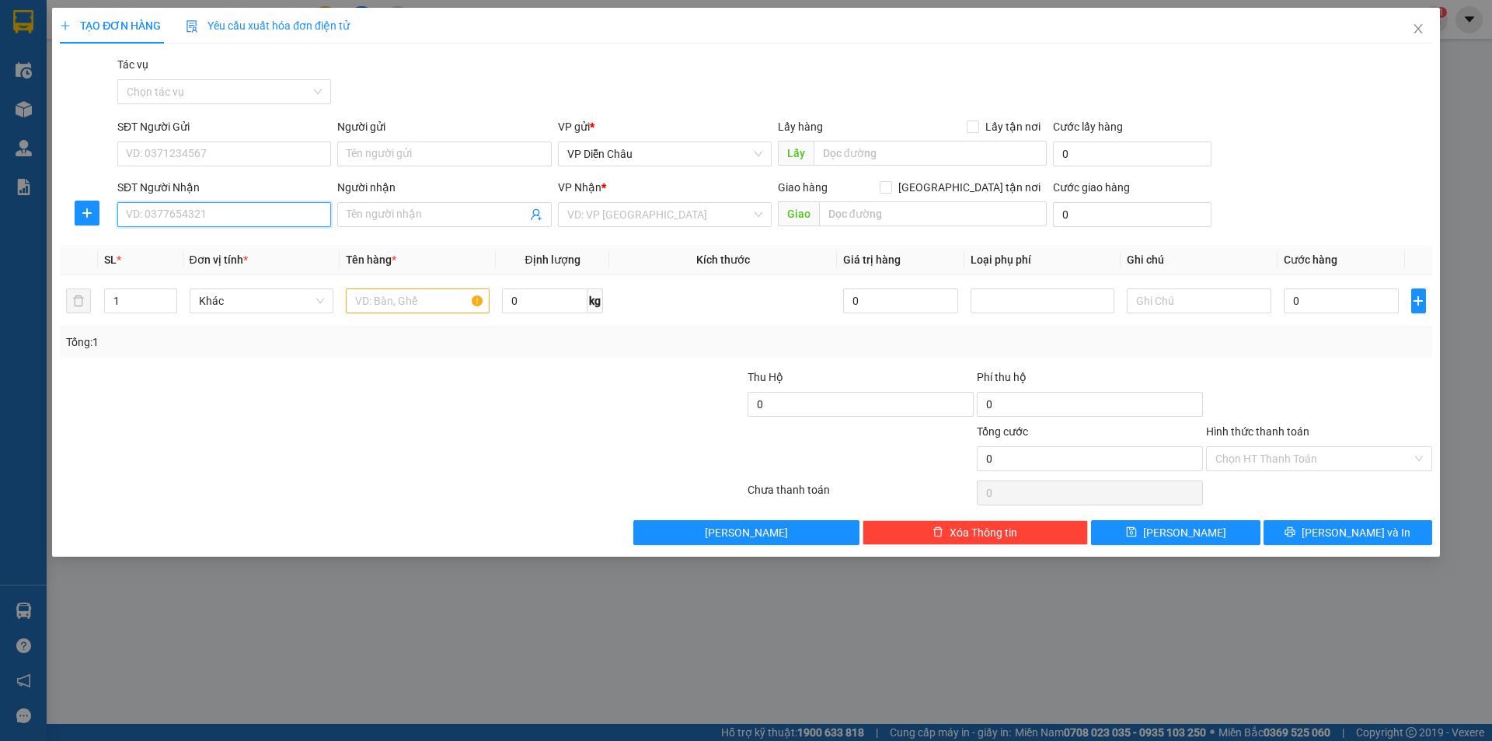
click at [215, 215] on input "SĐT Người Nhận" at bounding box center [224, 214] width 214 height 25
click at [155, 243] on div "0981947640" at bounding box center [224, 245] width 195 height 17
click at [169, 295] on icon "up" at bounding box center [168, 296] width 5 height 3
click at [428, 309] on input "text" at bounding box center [418, 300] width 144 height 25
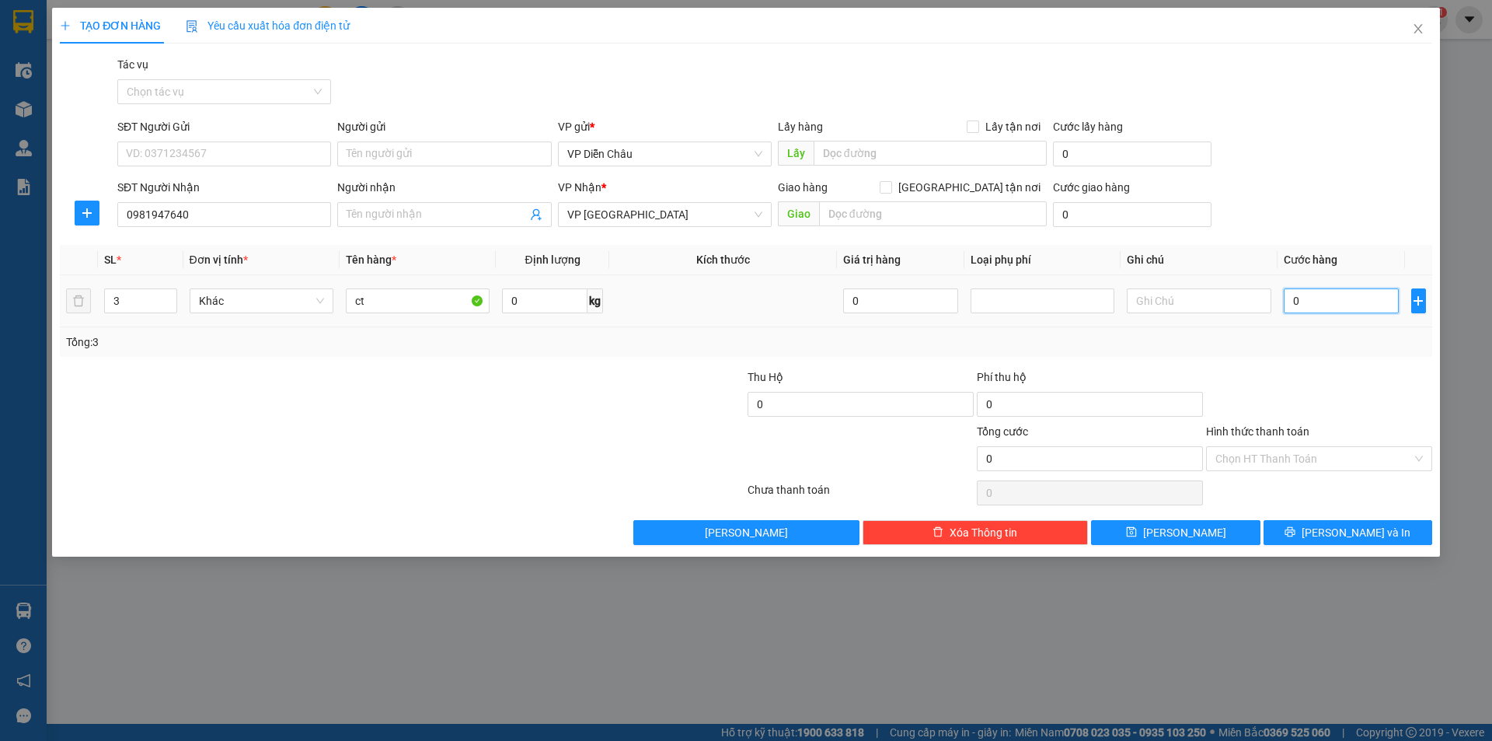
click at [1330, 295] on input "0" at bounding box center [1342, 300] width 116 height 25
click at [1318, 465] on input "Hình thức thanh toán" at bounding box center [1313, 458] width 197 height 23
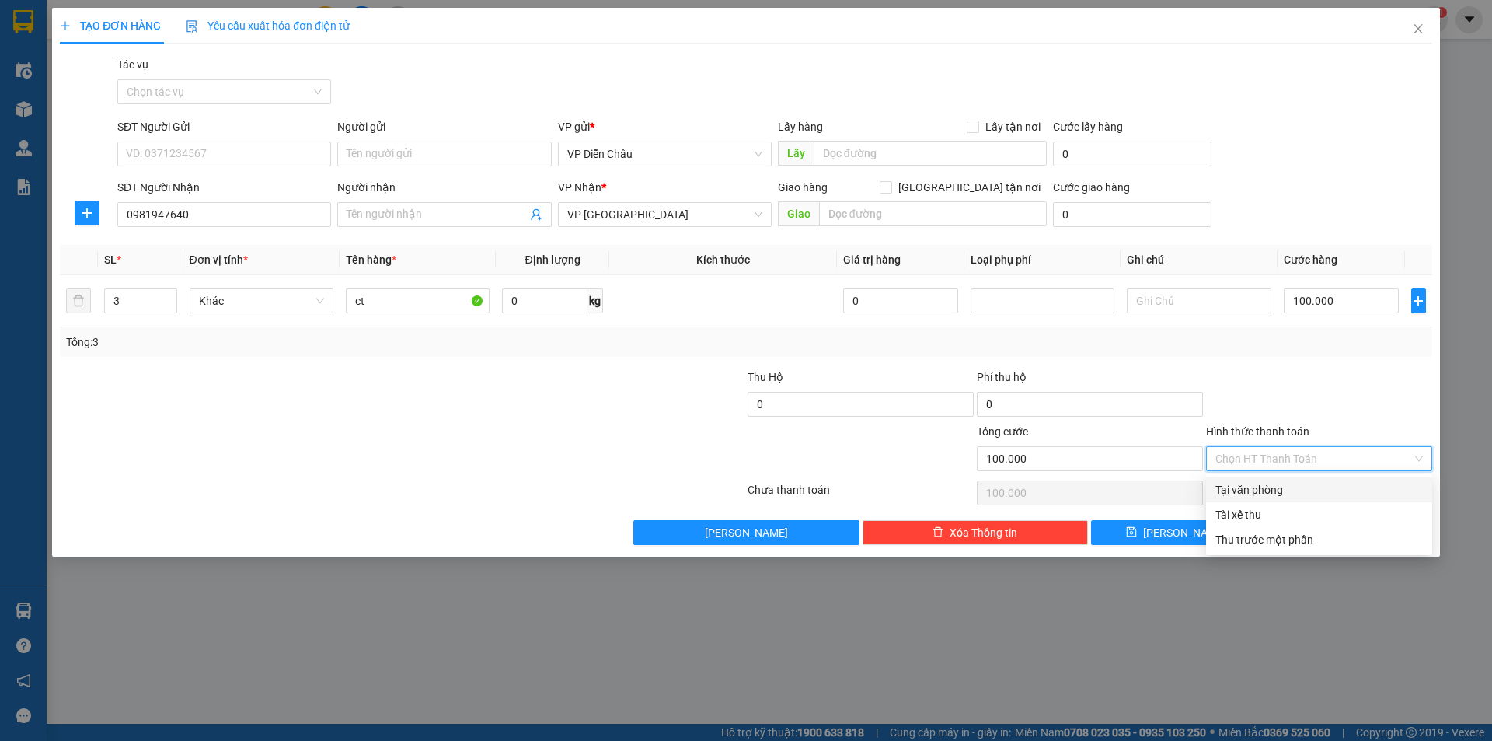
click at [1287, 490] on div "Tại văn phòng" at bounding box center [1318, 489] width 207 height 17
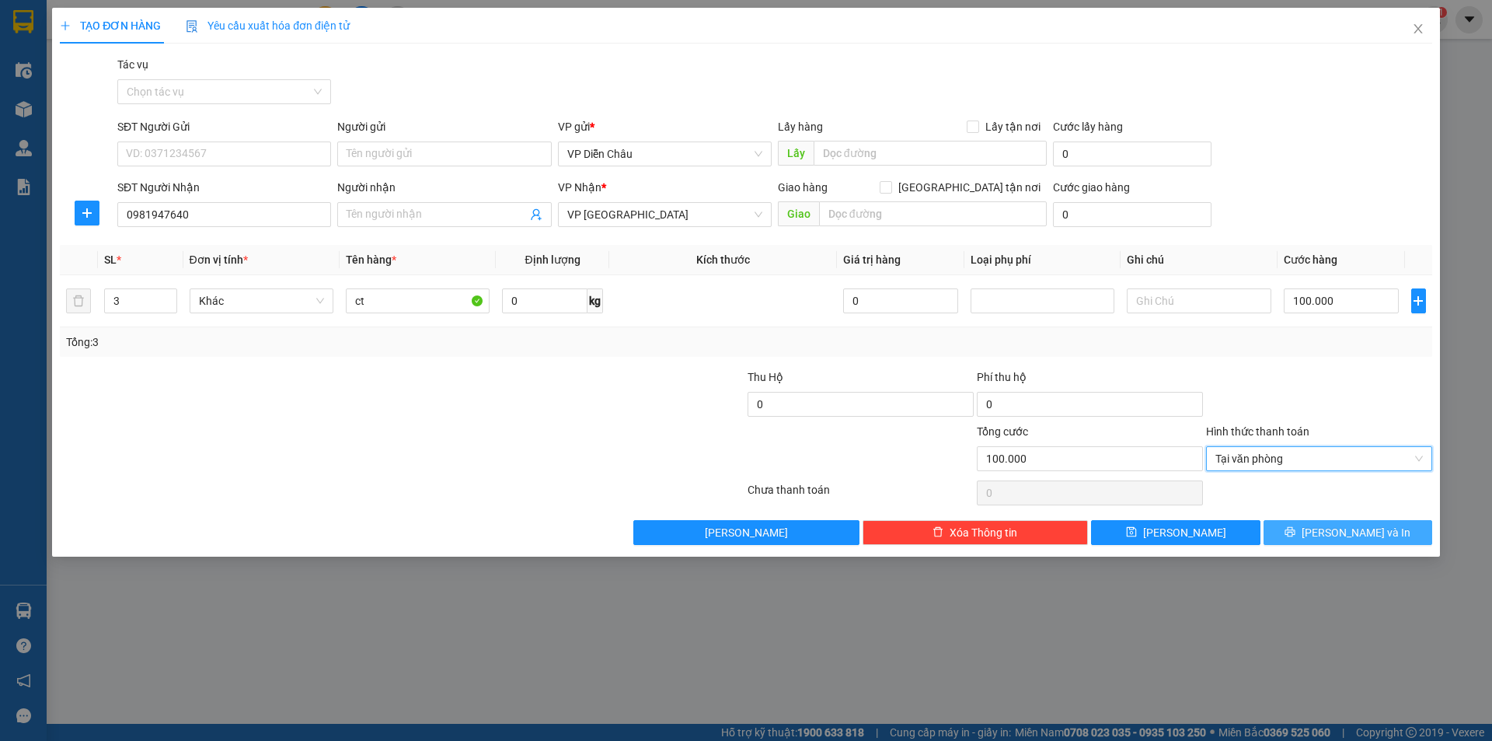
click at [1374, 530] on span "Lưu và In" at bounding box center [1356, 532] width 109 height 17
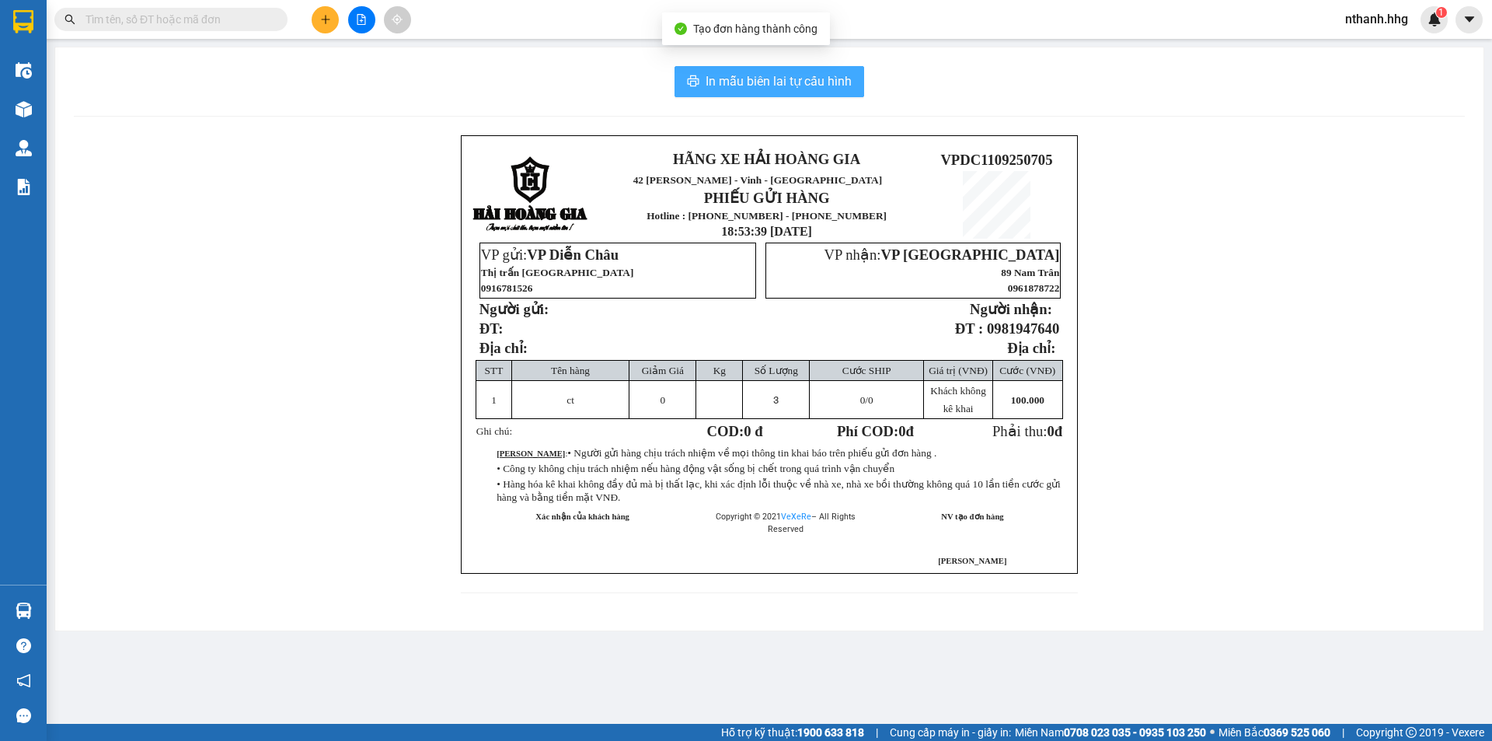
click at [792, 77] on span "In mẫu biên lai tự cấu hình" at bounding box center [779, 80] width 146 height 19
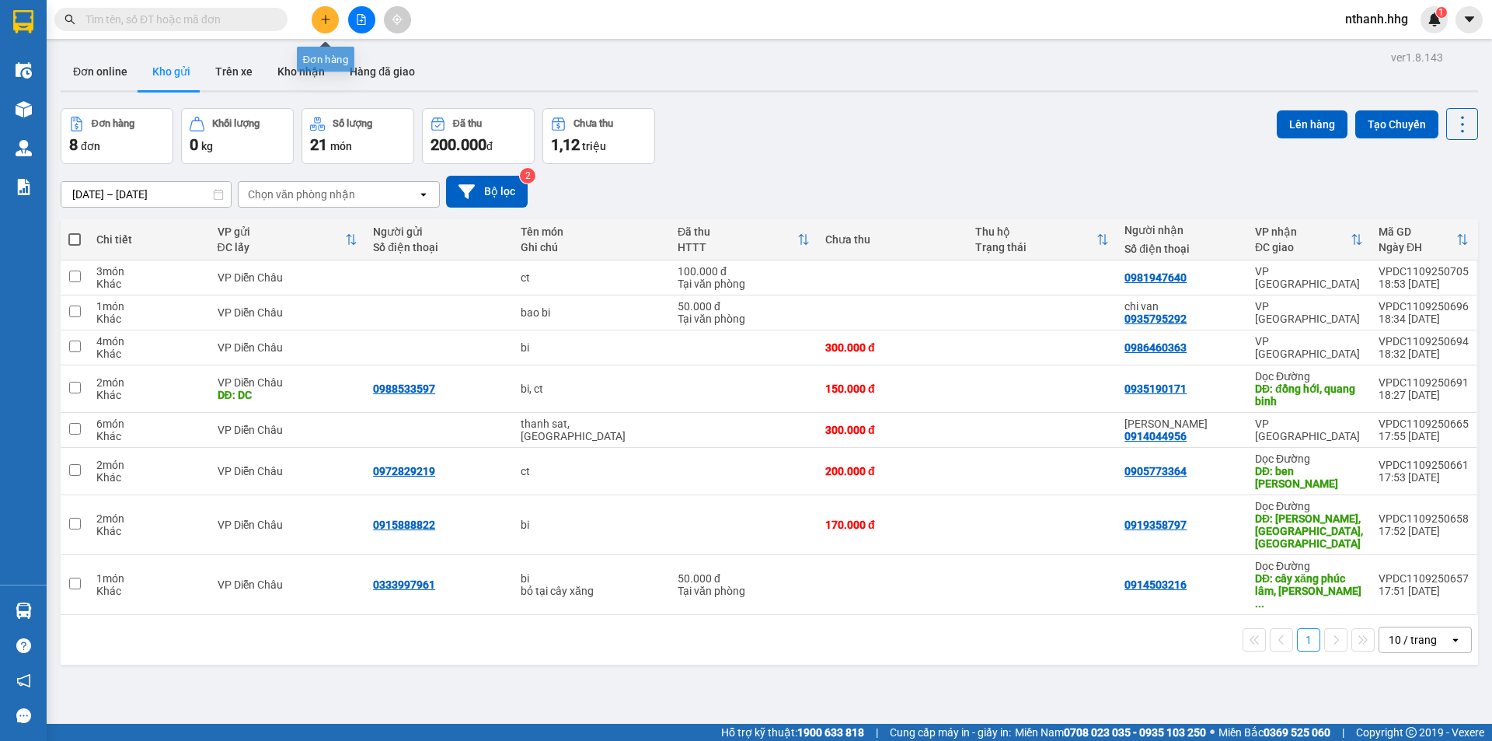
click at [328, 26] on button at bounding box center [325, 19] width 27 height 27
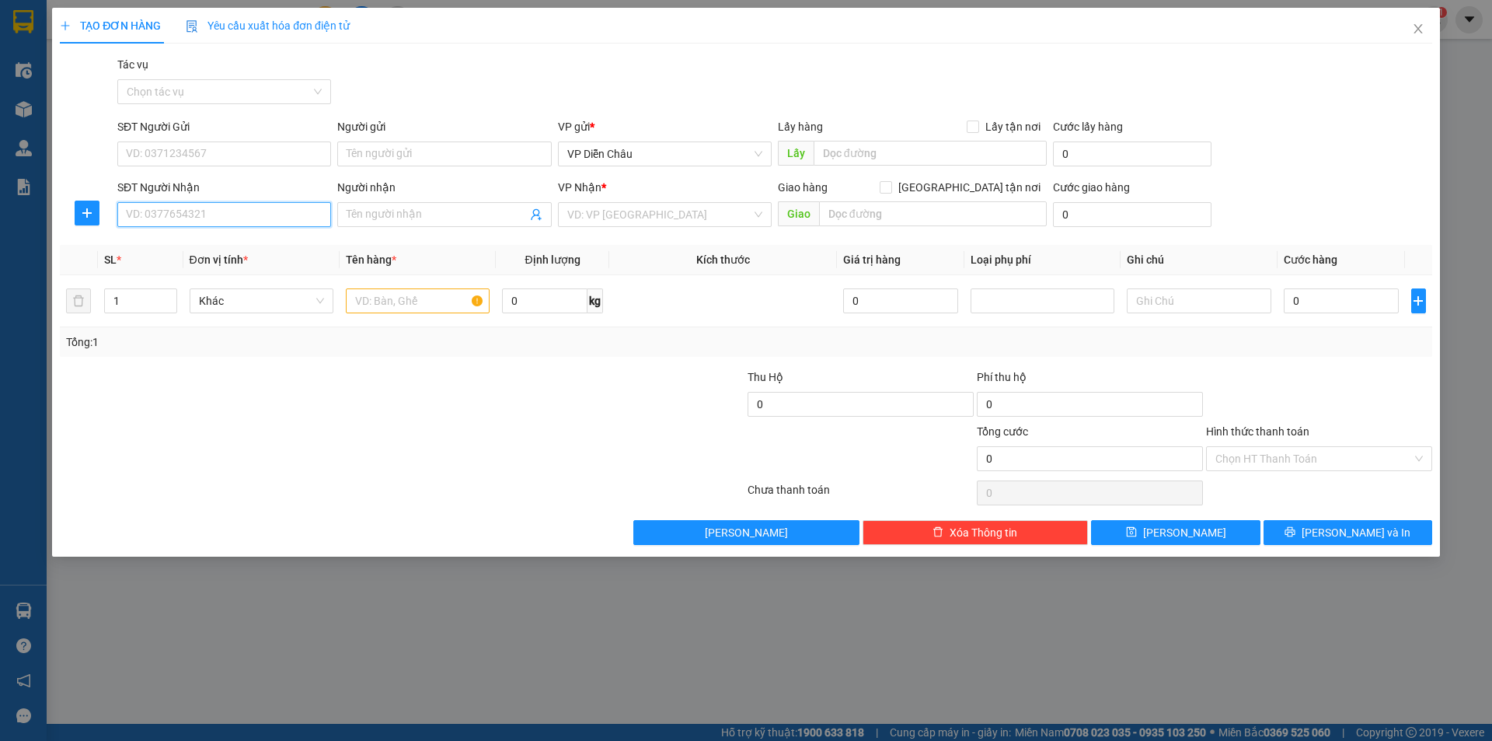
click at [219, 216] on input "SĐT Người Nhận" at bounding box center [224, 214] width 214 height 25
click at [169, 246] on div "0909093281 - ut nau" at bounding box center [224, 245] width 195 height 17
click at [383, 311] on input "text" at bounding box center [418, 300] width 144 height 25
click at [1334, 304] on input "0" at bounding box center [1342, 300] width 116 height 25
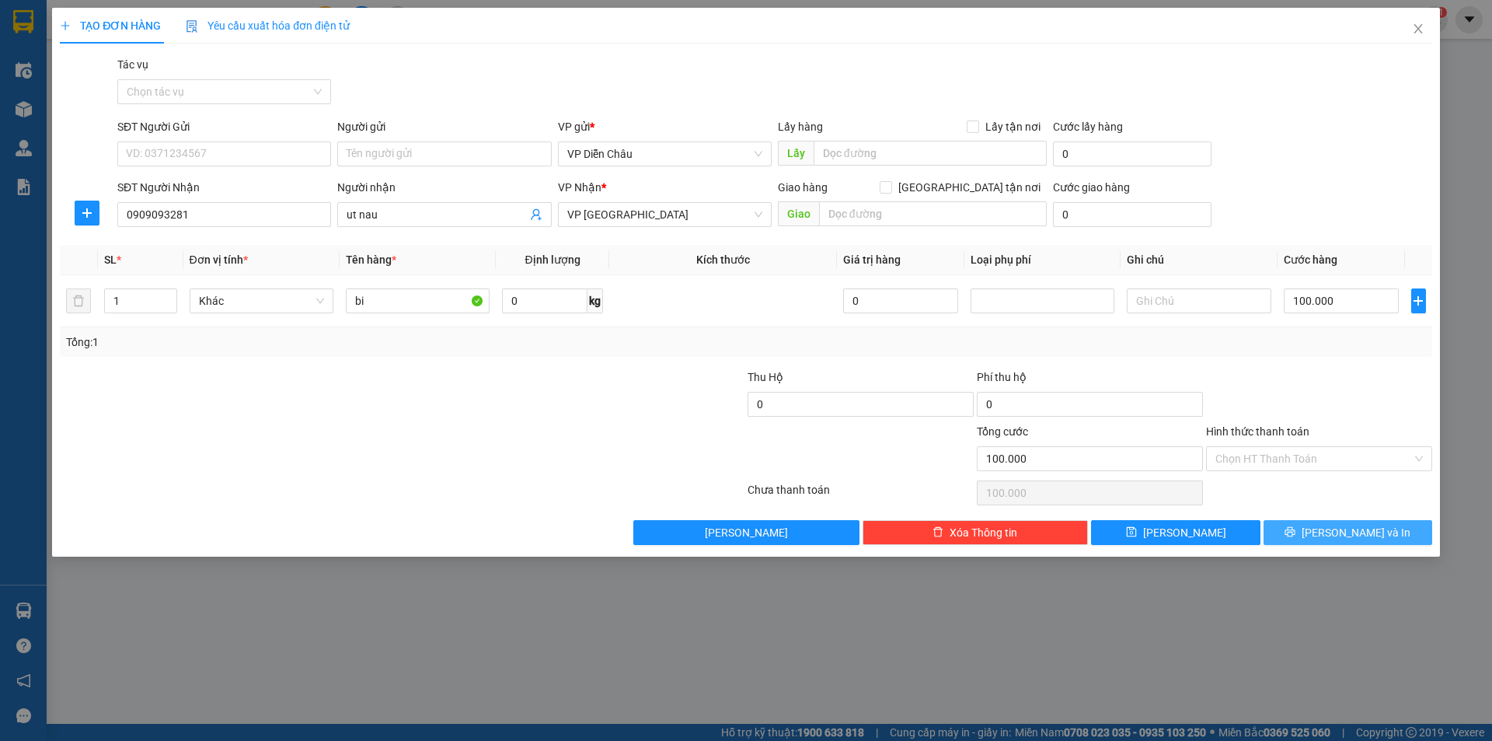
click at [1344, 532] on span "Lưu và In" at bounding box center [1356, 532] width 109 height 17
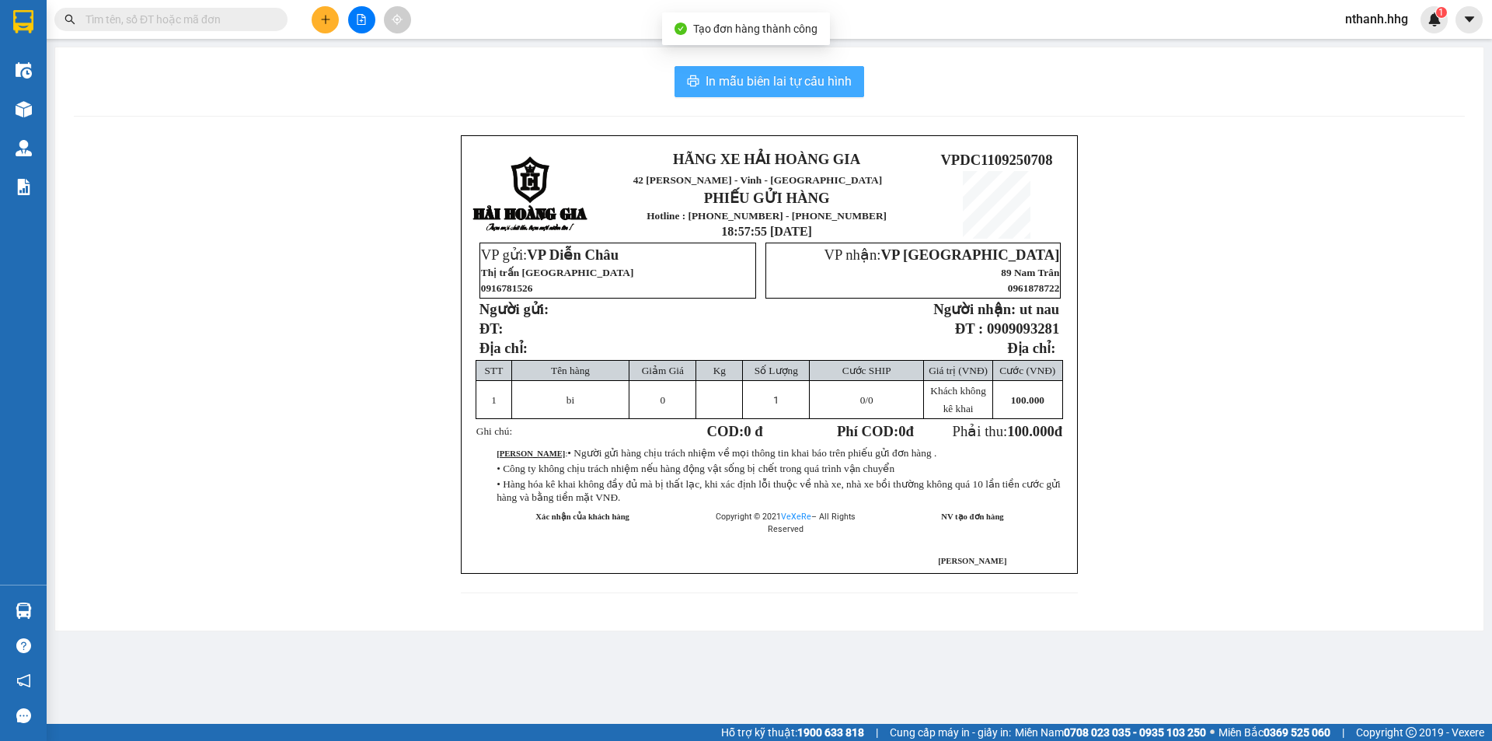
click at [796, 80] on span "In mẫu biên lai tự cấu hình" at bounding box center [779, 80] width 146 height 19
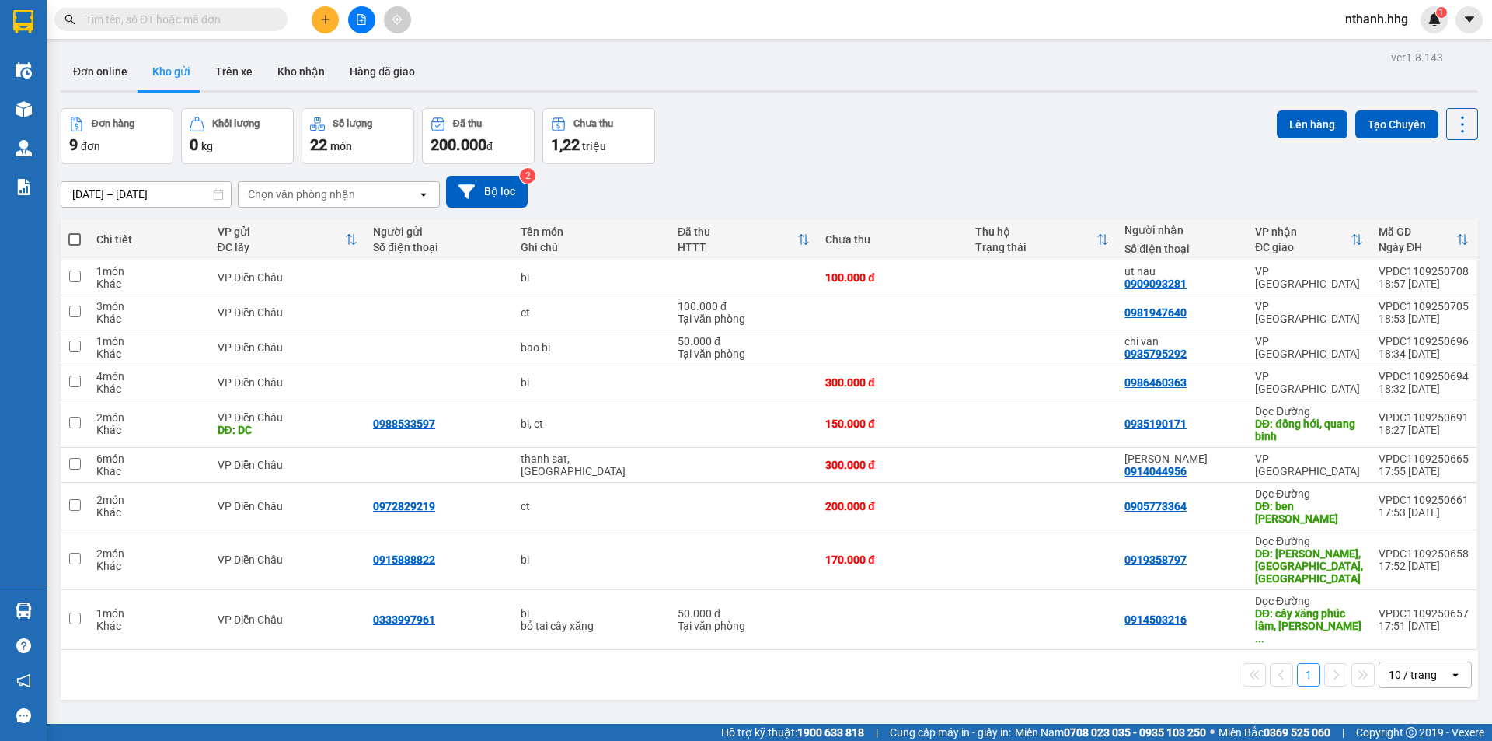
click at [1367, 16] on span "nthanh.hhg" at bounding box center [1377, 18] width 88 height 19
click at [1362, 47] on span "Đăng xuất" at bounding box center [1387, 48] width 65 height 17
